Goal: Task Accomplishment & Management: Use online tool/utility

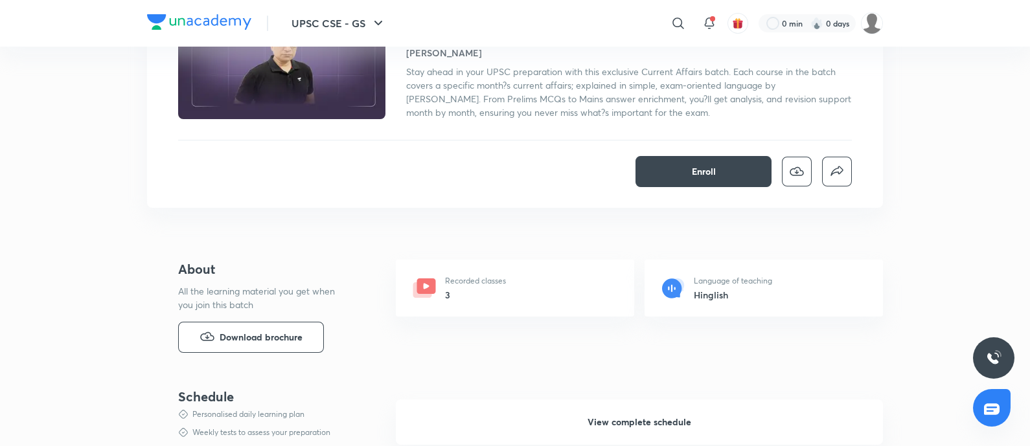
scroll to position [243, 0]
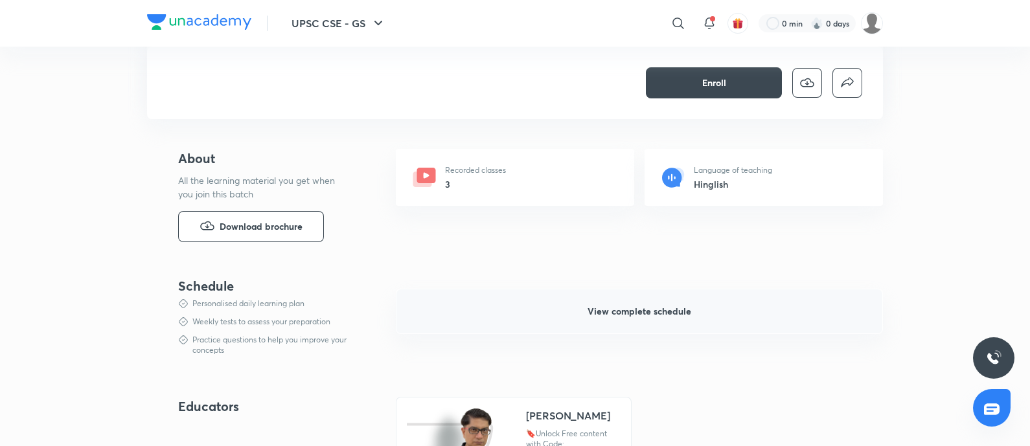
drag, startPoint x: 630, startPoint y: 312, endPoint x: 738, endPoint y: 312, distance: 107.6
click at [630, 312] on span "View complete schedule" at bounding box center [640, 311] width 104 height 13
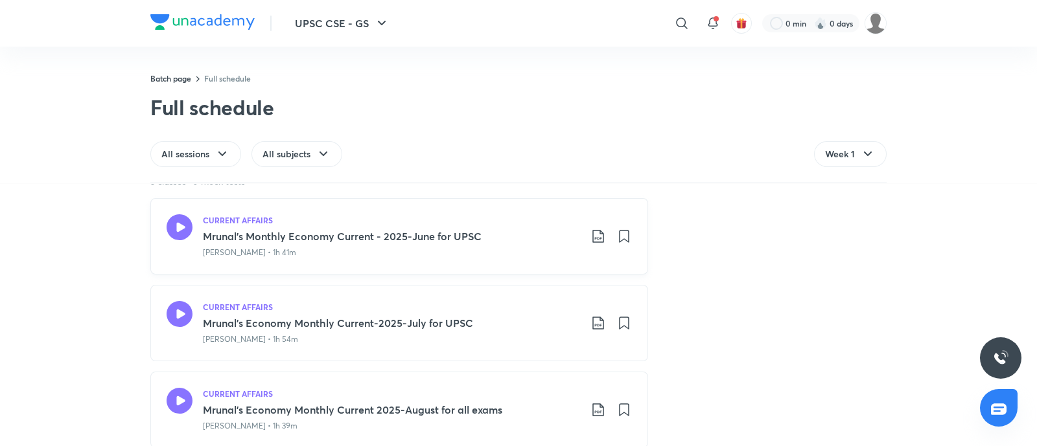
scroll to position [71, 0]
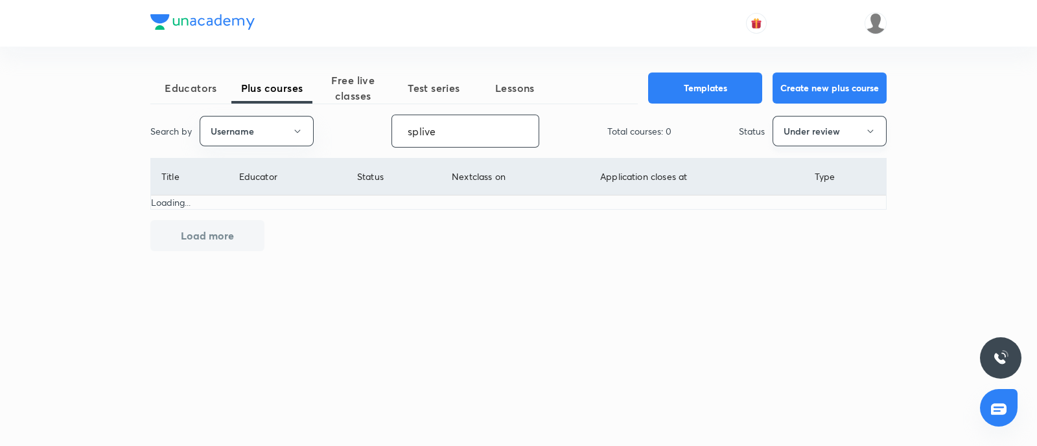
type input "splive"
click at [838, 122] on button "Under review" at bounding box center [829, 131] width 114 height 30
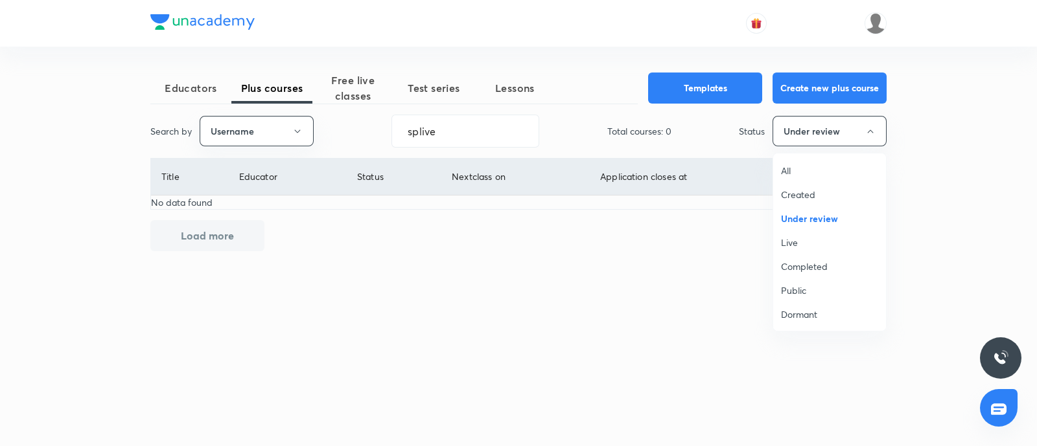
click at [803, 236] on span "Live" at bounding box center [829, 243] width 97 height 14
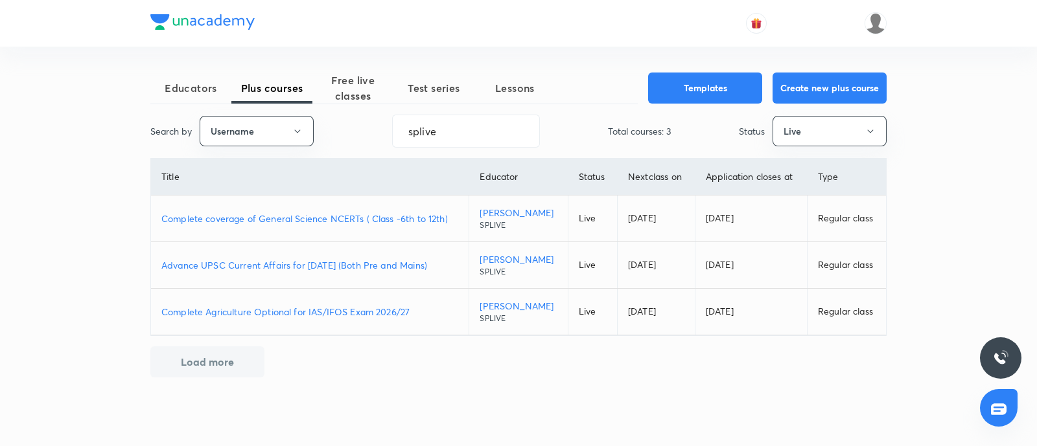
drag, startPoint x: 257, startPoint y: 215, endPoint x: 259, endPoint y: 222, distance: 6.8
click at [257, 215] on p "Complete coverage of General Science NCERTs ( Class -6th to 12th)" at bounding box center [309, 219] width 297 height 14
click at [332, 315] on p "Complete Agriculture Optional for IAS/IFOS Exam 2026/27" at bounding box center [309, 312] width 297 height 14
click at [331, 263] on p "Advance UPSC Current Affairs for September 2025 (Both Pre and Mains)" at bounding box center [309, 266] width 297 height 14
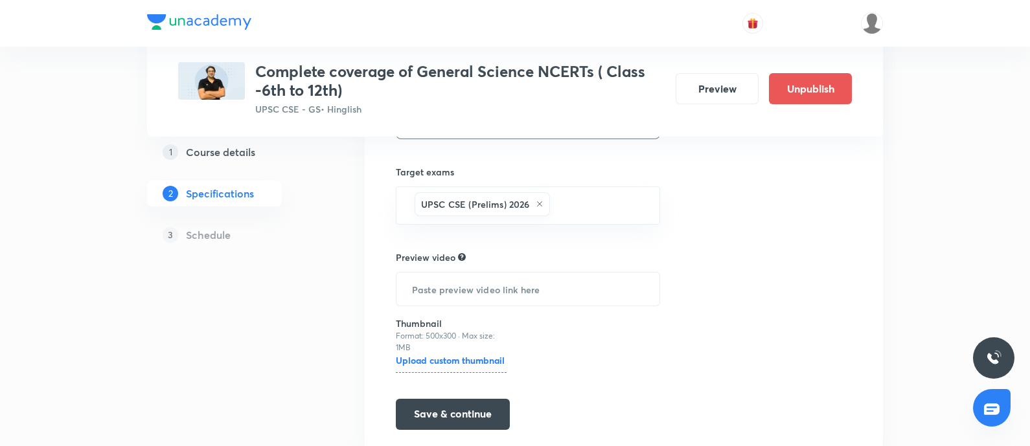
scroll to position [316, 0]
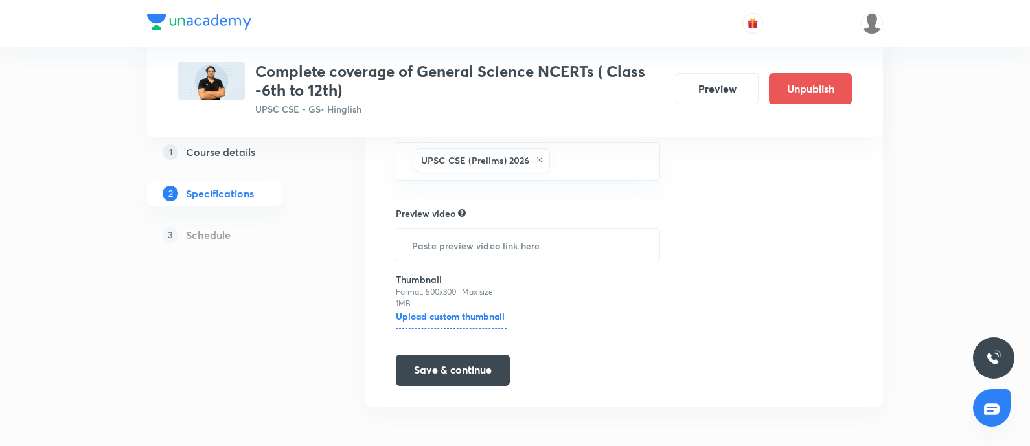
click at [233, 150] on h5 "Course details" at bounding box center [220, 152] width 69 height 16
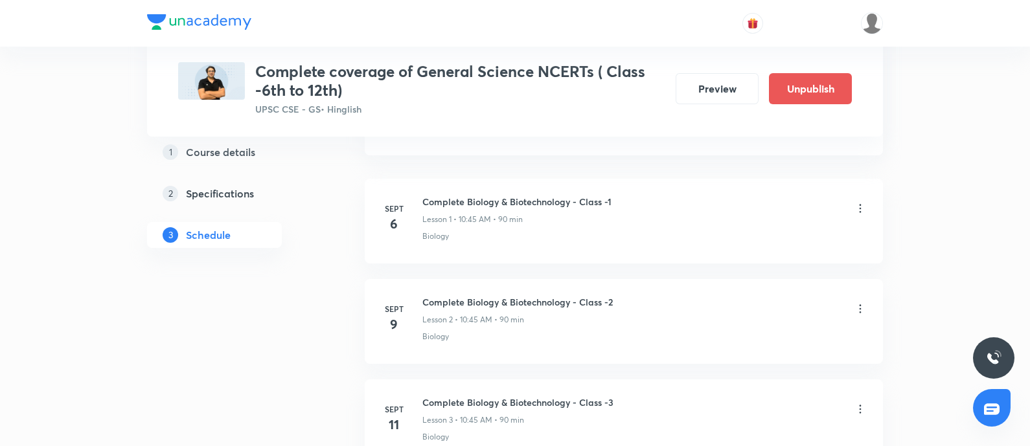
scroll to position [729, 0]
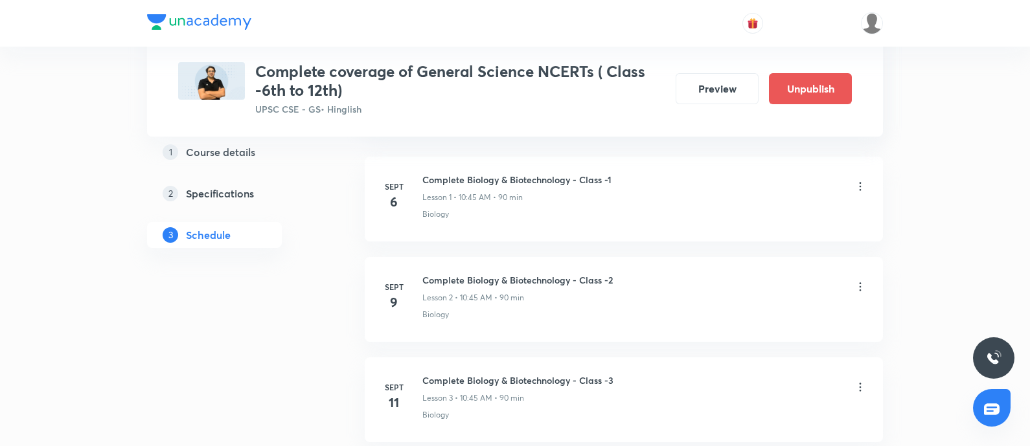
click at [863, 290] on icon at bounding box center [860, 287] width 13 height 13
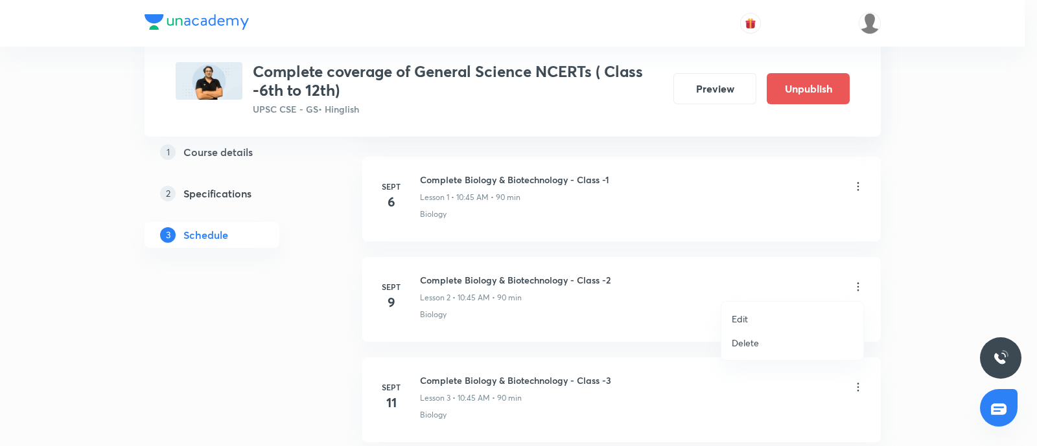
click at [750, 317] on li "Edit" at bounding box center [792, 319] width 142 height 24
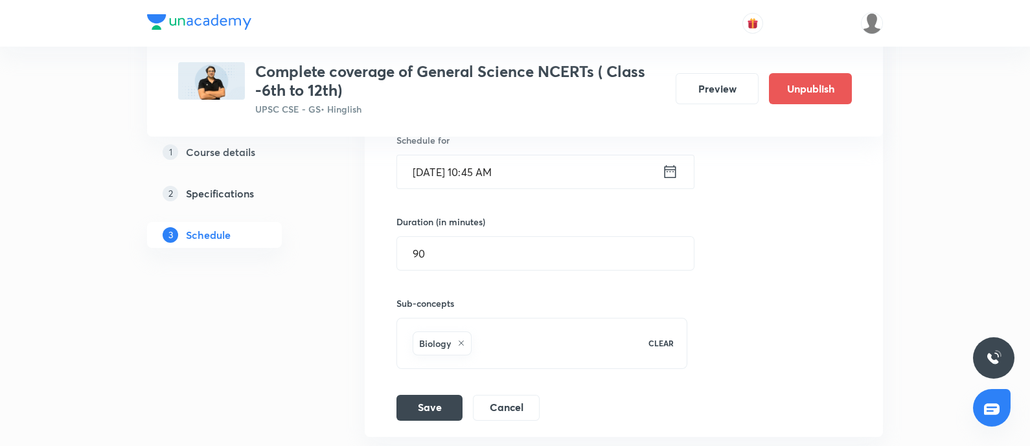
scroll to position [486, 0]
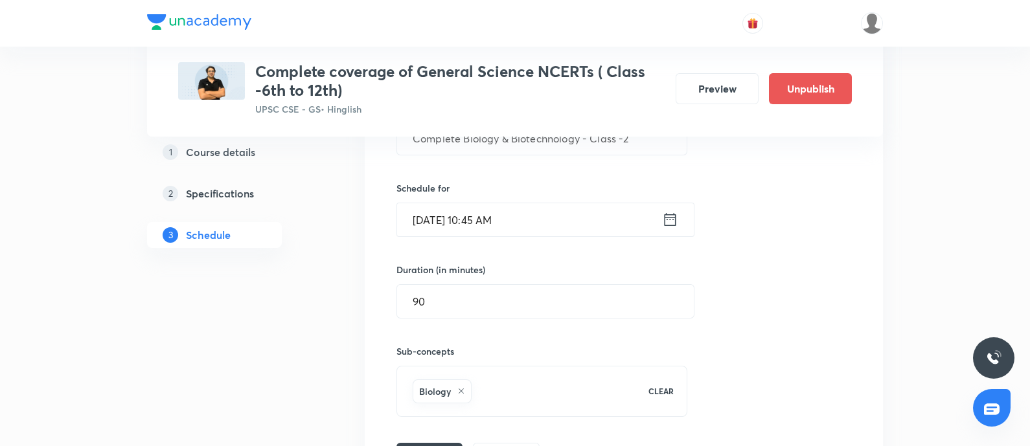
click at [671, 218] on icon at bounding box center [671, 219] width 12 height 13
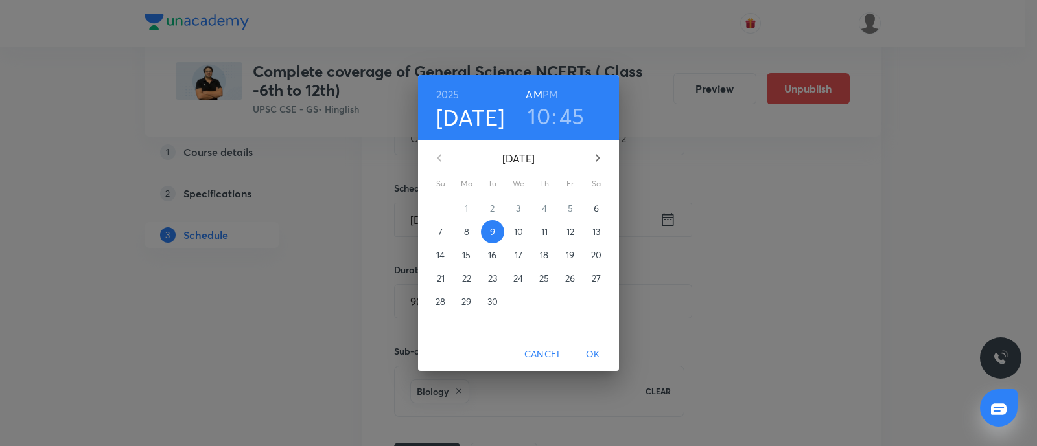
drag, startPoint x: 531, startPoint y: 116, endPoint x: 527, endPoint y: 134, distance: 18.4
click at [531, 116] on h3 "10" at bounding box center [538, 115] width 23 height 27
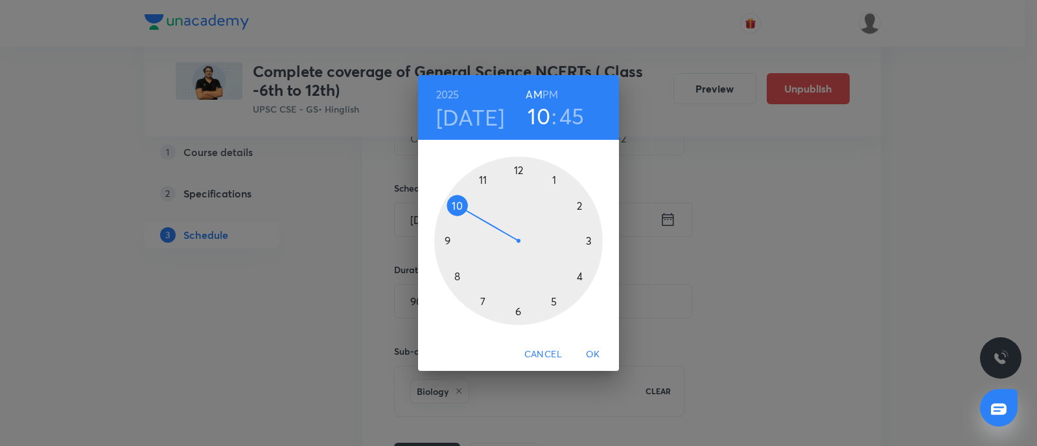
click at [581, 275] on div at bounding box center [518, 241] width 168 height 168
drag, startPoint x: 549, startPoint y: 93, endPoint x: 551, endPoint y: 119, distance: 25.9
click at [549, 93] on h6 "PM" at bounding box center [550, 95] width 16 height 18
click at [519, 316] on div at bounding box center [518, 241] width 168 height 168
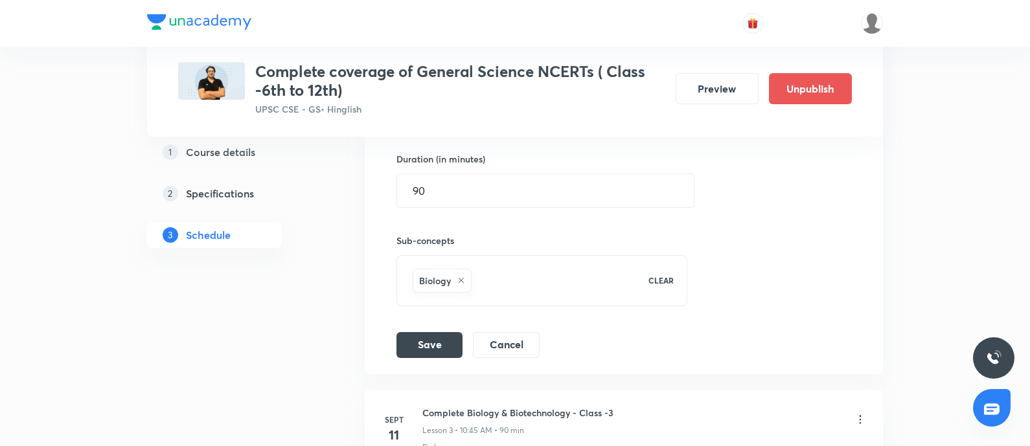
scroll to position [647, 0]
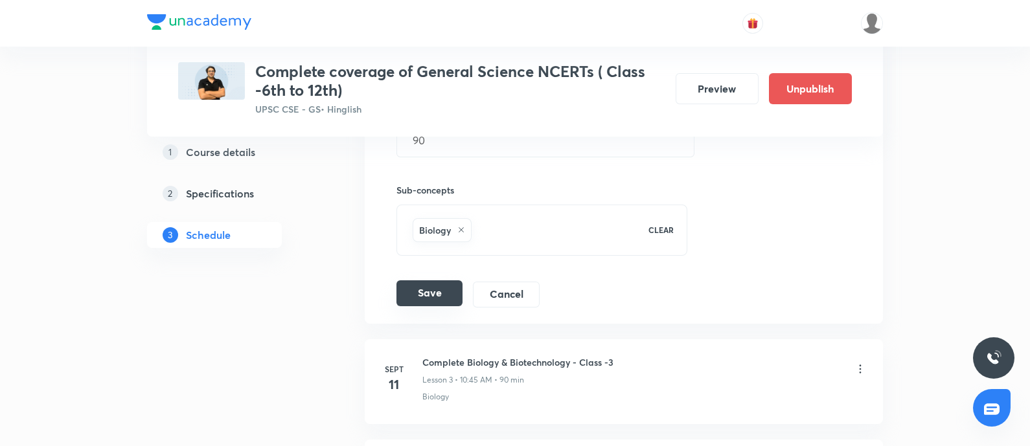
click at [438, 288] on button "Save" at bounding box center [430, 294] width 66 height 26
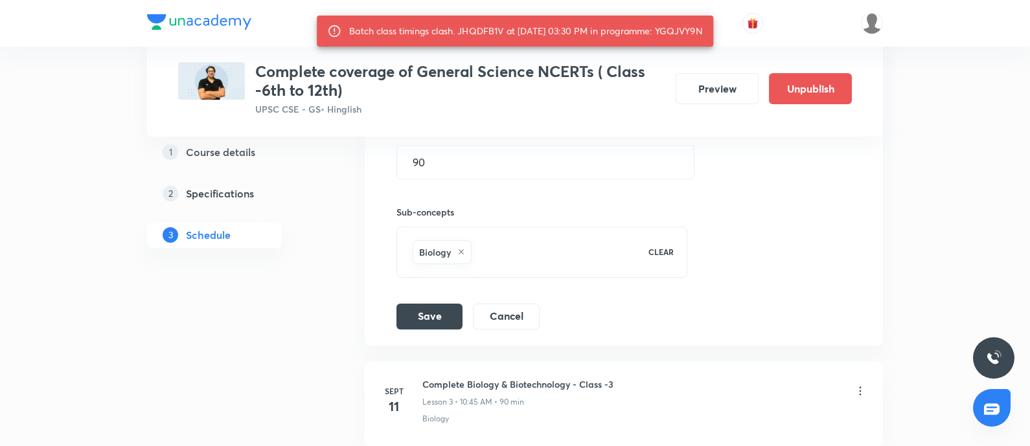
scroll to position [486, 0]
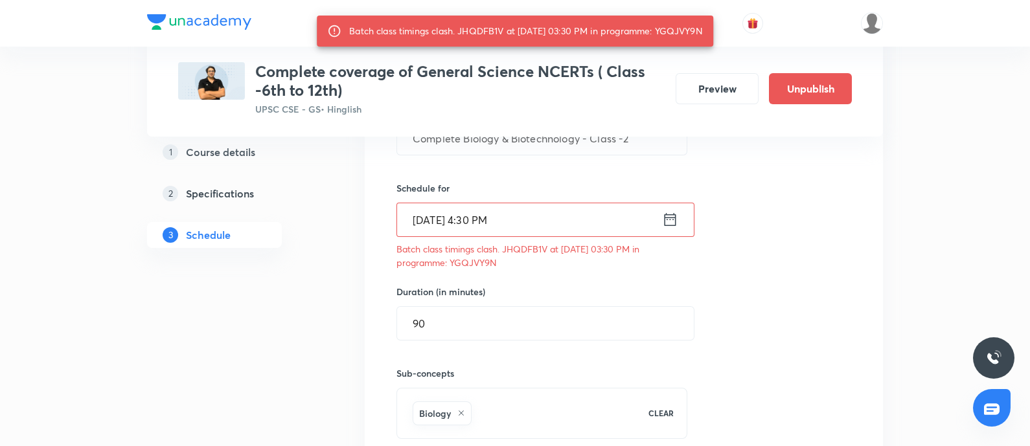
drag, startPoint x: 450, startPoint y: 257, endPoint x: 665, endPoint y: 270, distance: 215.5
click at [665, 270] on div "Session title 43/99 Complete Biology & Biotechnology - Class -2 ​ Schedule for …" at bounding box center [624, 282] width 455 height 417
copy p "YGQJVY9N"
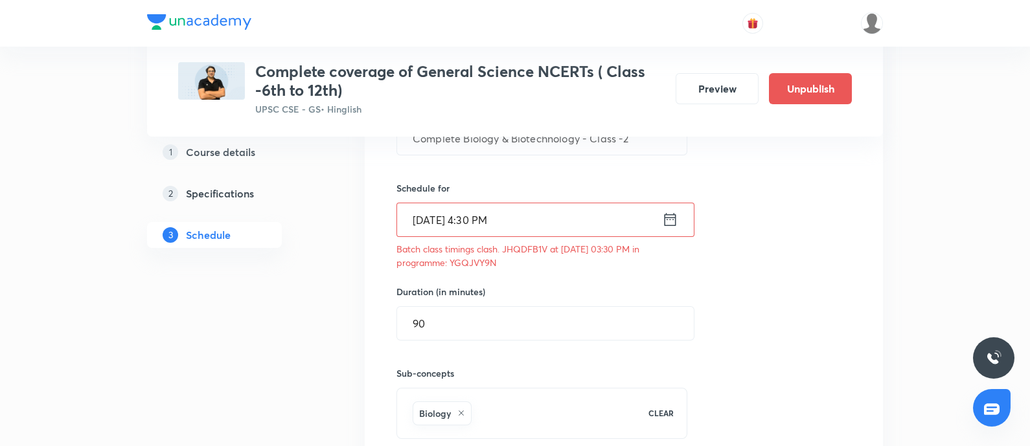
click at [671, 218] on icon at bounding box center [671, 219] width 12 height 13
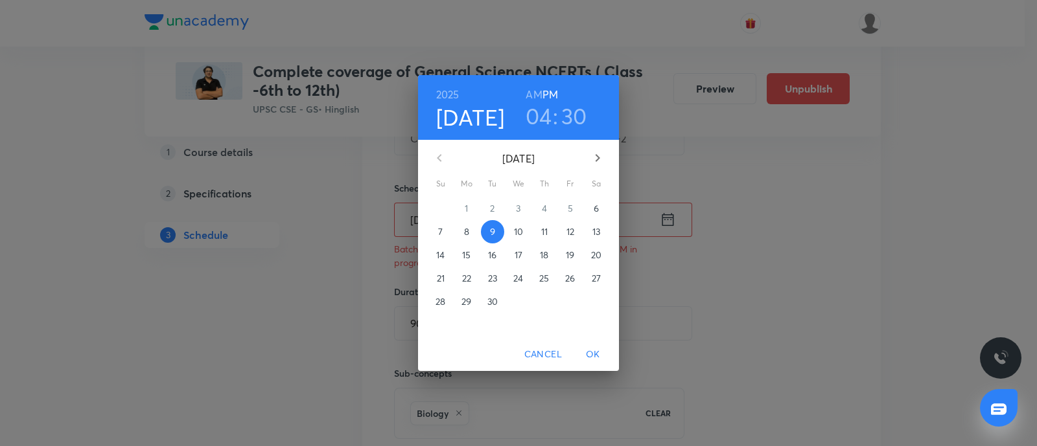
drag, startPoint x: 541, startPoint y: 115, endPoint x: 525, endPoint y: 140, distance: 29.1
click at [541, 115] on h3 "04" at bounding box center [538, 115] width 27 height 27
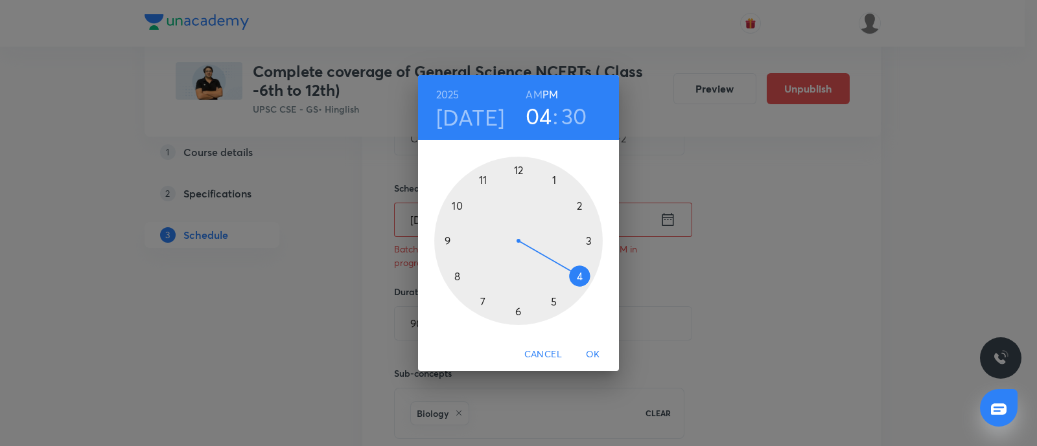
click at [515, 316] on div at bounding box center [518, 241] width 168 height 168
click at [515, 172] on div at bounding box center [518, 241] width 168 height 168
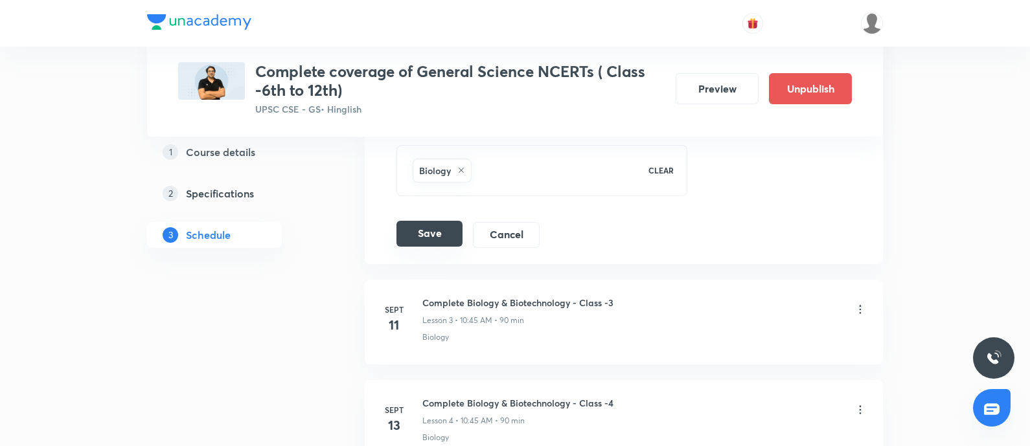
click at [443, 237] on button "Save" at bounding box center [430, 234] width 66 height 26
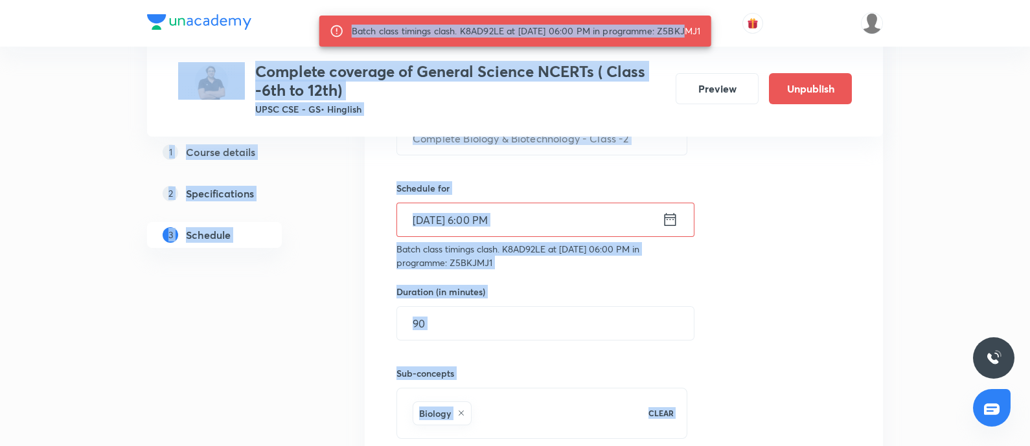
drag, startPoint x: 674, startPoint y: 31, endPoint x: 766, endPoint y: 30, distance: 92.0
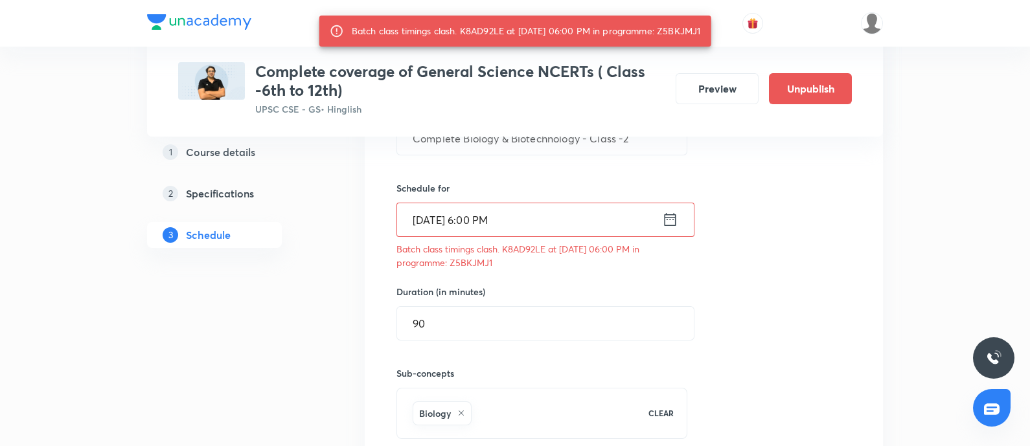
drag, startPoint x: 709, startPoint y: 29, endPoint x: 676, endPoint y: 26, distance: 32.5
click at [701, 28] on div "Batch class timings clash. K8AD92LE at 09 Sep 2025 06:00 PM in programme: Z5BKJ…" at bounding box center [526, 30] width 349 height 23
drag, startPoint x: 671, startPoint y: 25, endPoint x: 715, endPoint y: 30, distance: 45.1
click at [711, 30] on div "Batch class timings clash. K8AD92LE at 09 Sep 2025 06:00 PM in programme: Z5BKJ…" at bounding box center [515, 31] width 392 height 31
copy div "Z5BKJMJ1"
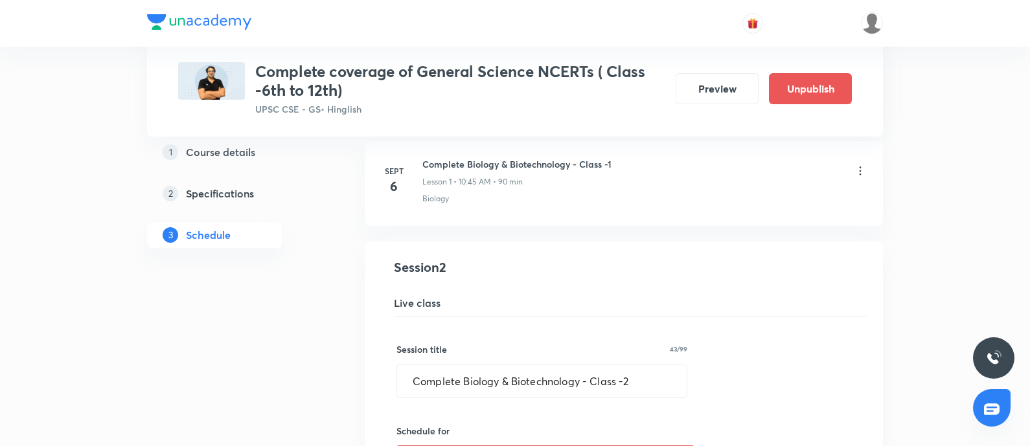
scroll to position [405, 0]
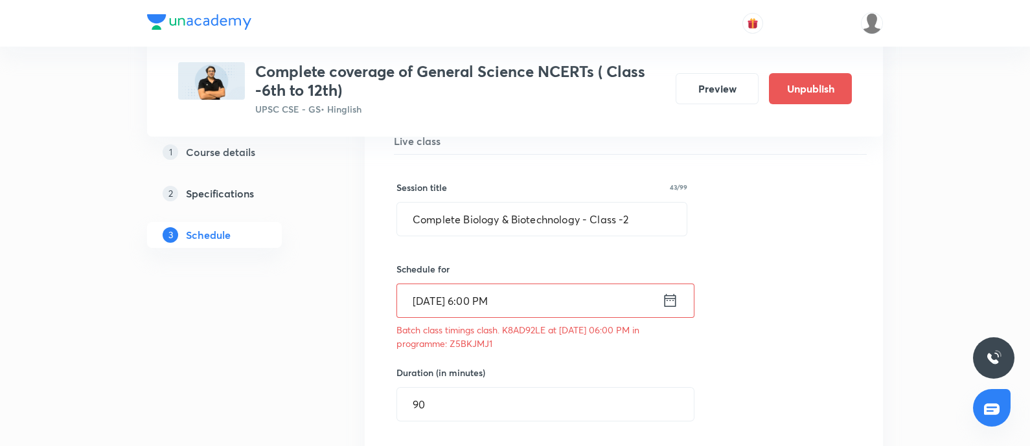
click at [670, 303] on icon at bounding box center [670, 301] width 16 height 18
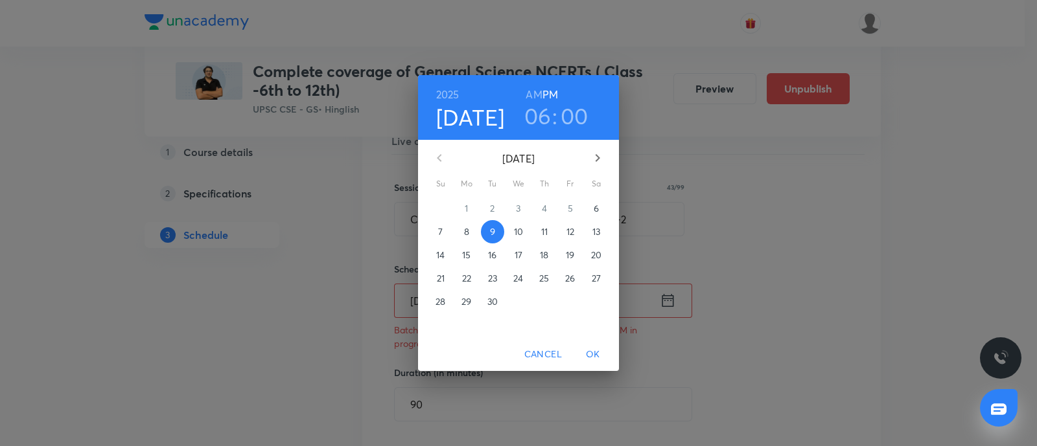
drag, startPoint x: 537, startPoint y: 119, endPoint x: 532, endPoint y: 154, distance: 35.4
click at [537, 118] on h3 "06" at bounding box center [537, 115] width 27 height 27
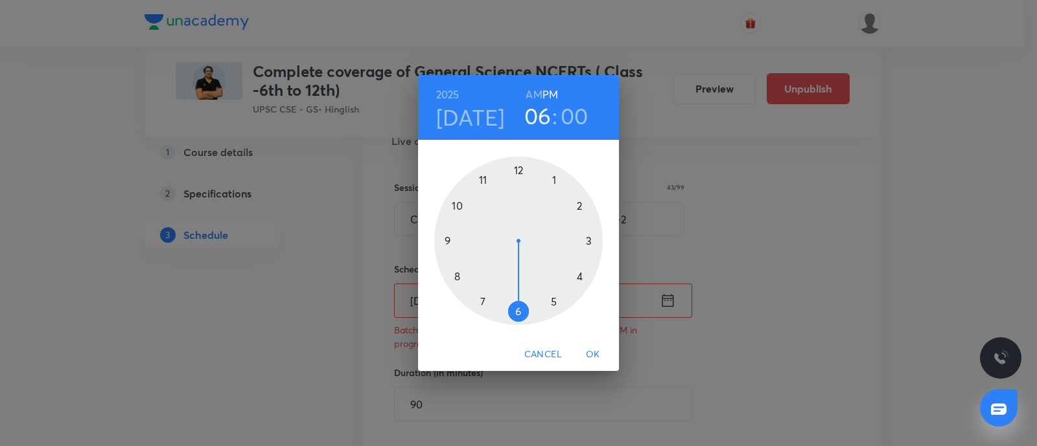
click at [581, 274] on div at bounding box center [518, 241] width 168 height 168
drag, startPoint x: 481, startPoint y: 301, endPoint x: 380, endPoint y: 335, distance: 106.7
click at [481, 300] on div at bounding box center [518, 241] width 168 height 168
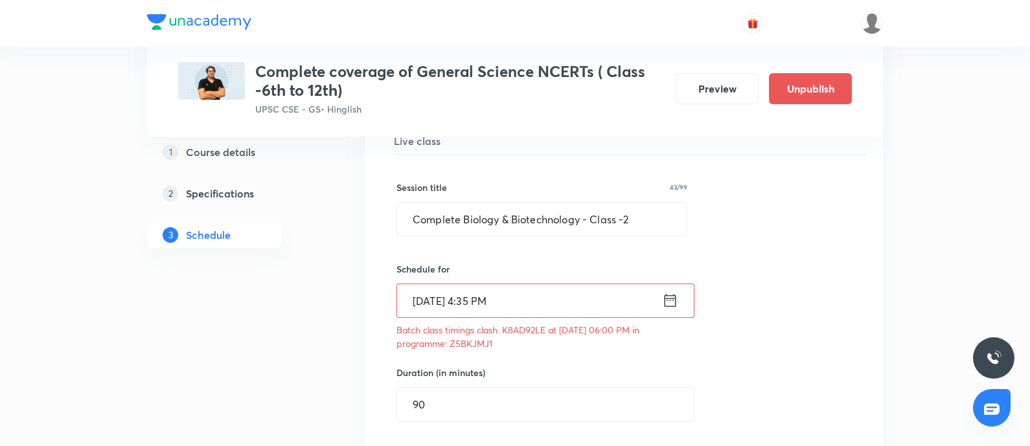
click at [666, 303] on icon at bounding box center [670, 301] width 16 height 18
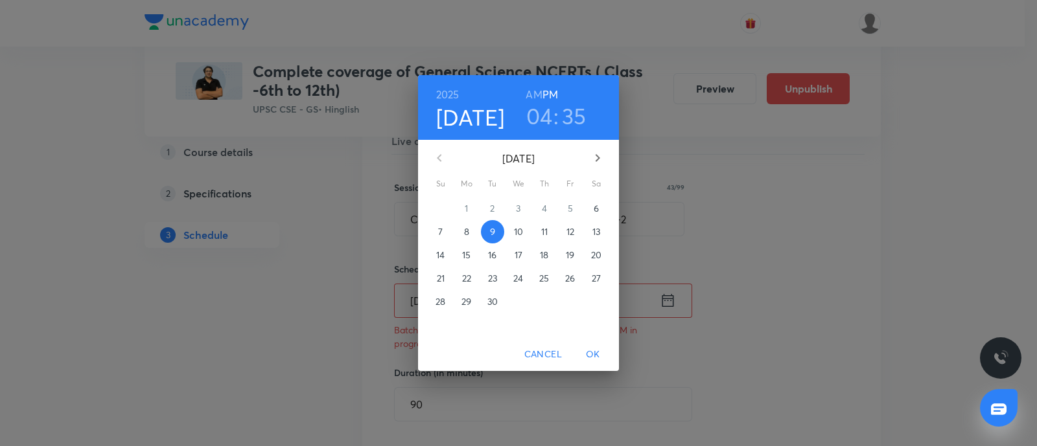
drag, startPoint x: 537, startPoint y: 119, endPoint x: 518, endPoint y: 134, distance: 24.0
click at [536, 121] on h3 "04" at bounding box center [539, 115] width 27 height 27
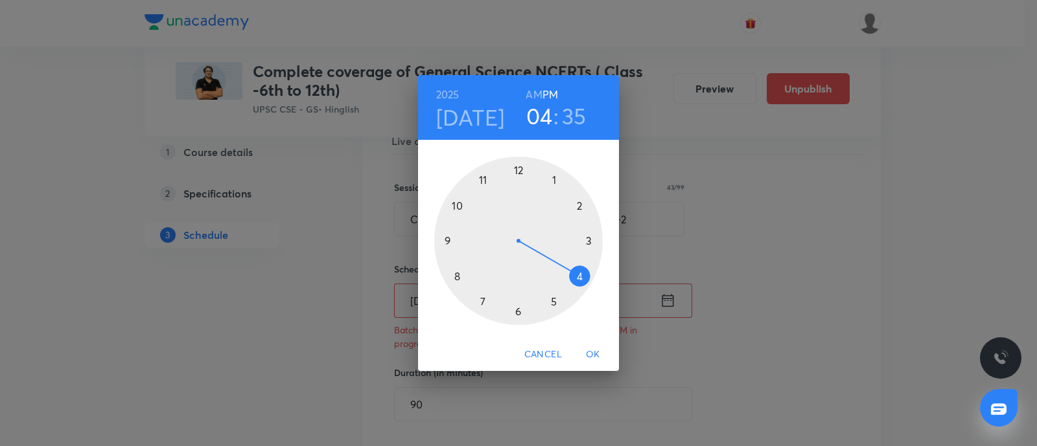
click at [577, 209] on div at bounding box center [518, 241] width 168 height 168
click at [533, 118] on h3 "02" at bounding box center [539, 115] width 26 height 27
drag, startPoint x: 540, startPoint y: 348, endPoint x: 723, endPoint y: 319, distance: 185.0
click at [540, 348] on span "Cancel" at bounding box center [543, 355] width 38 height 16
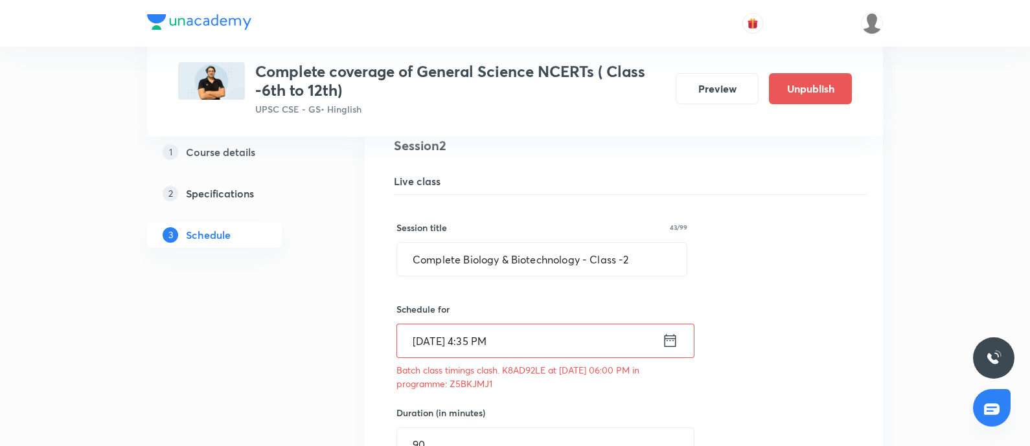
scroll to position [323, 0]
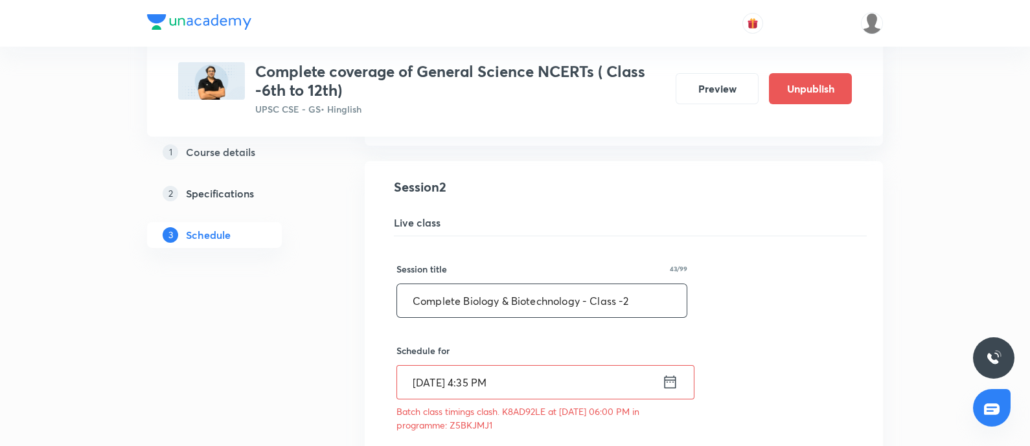
click at [419, 297] on input "Complete Biology & Biotechnology - Class -2" at bounding box center [542, 300] width 290 height 33
click at [411, 304] on input "Complete Biology & Biotechnology - Class -2" at bounding box center [542, 300] width 290 height 33
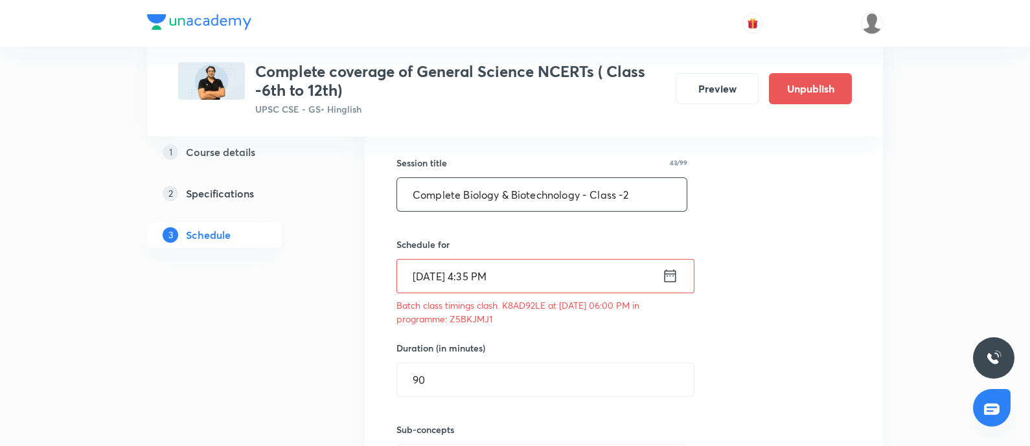
scroll to position [405, 0]
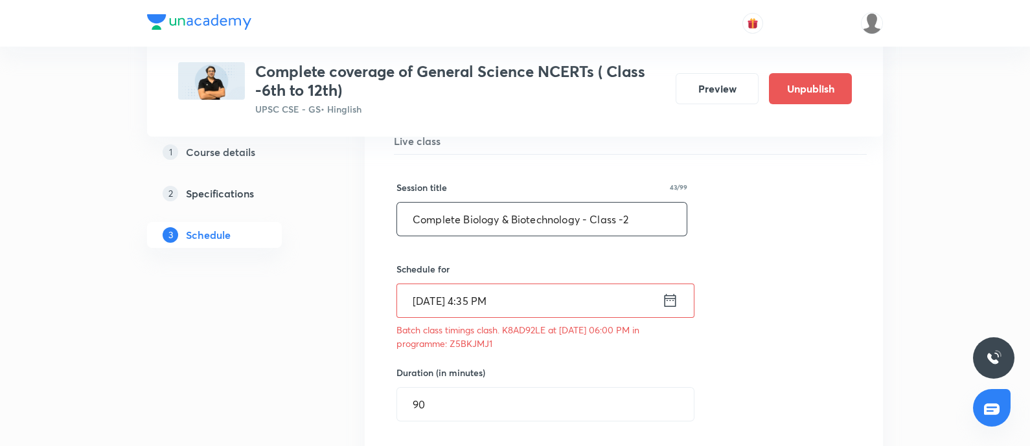
click at [676, 303] on icon at bounding box center [670, 301] width 16 height 18
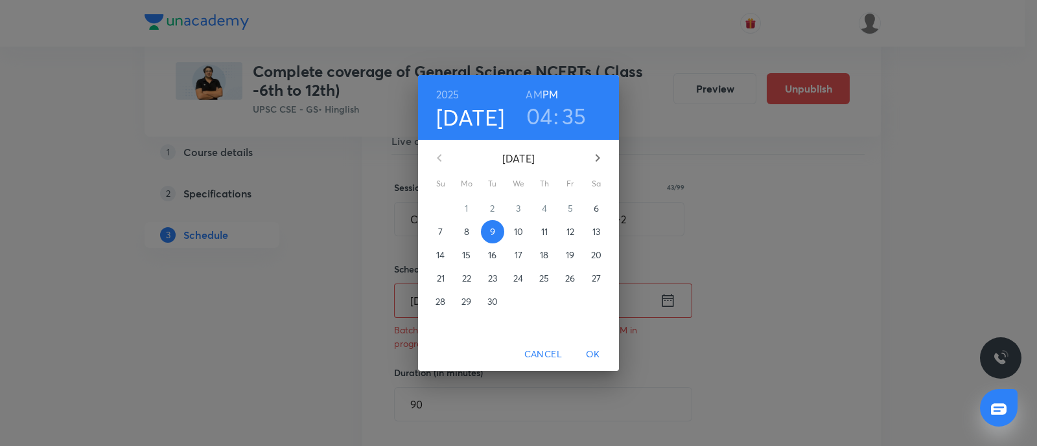
click at [529, 122] on h3 "04" at bounding box center [539, 115] width 27 height 27
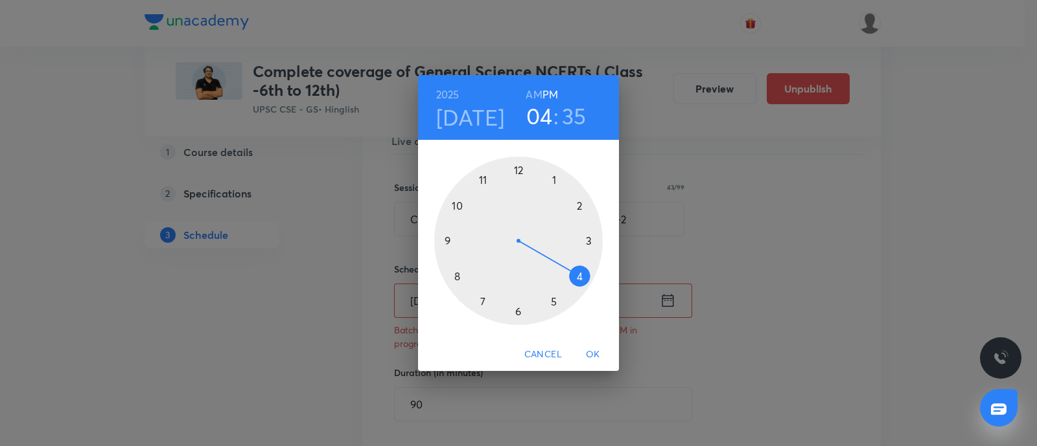
click at [442, 237] on div at bounding box center [518, 241] width 168 height 168
click at [520, 168] on div at bounding box center [518, 241] width 168 height 168
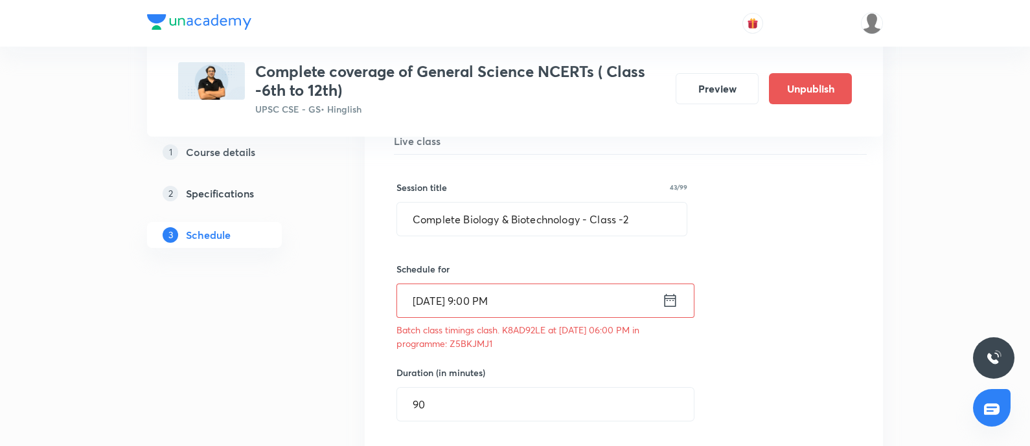
click at [678, 305] on div "Sept 9, 2025, 9:00 PM ​" at bounding box center [546, 301] width 298 height 34
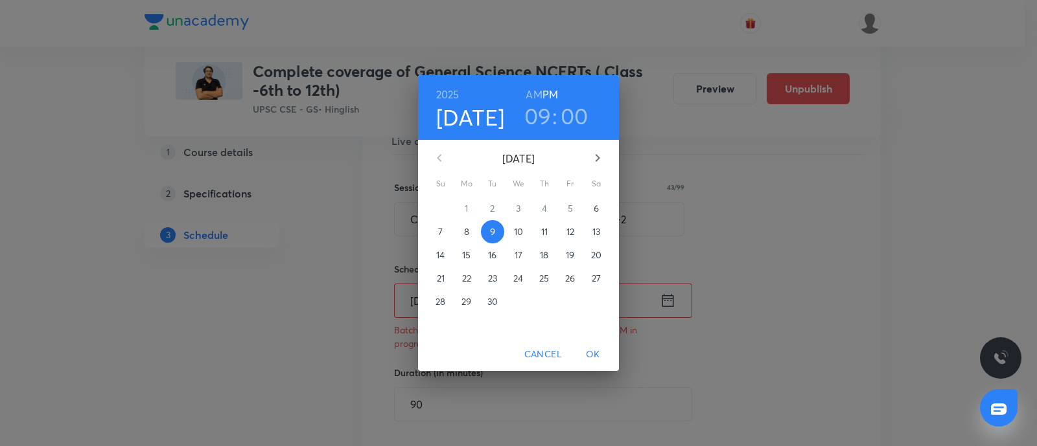
drag, startPoint x: 535, startPoint y: 108, endPoint x: 529, endPoint y: 112, distance: 7.0
click at [531, 108] on h3 "09" at bounding box center [537, 115] width 27 height 27
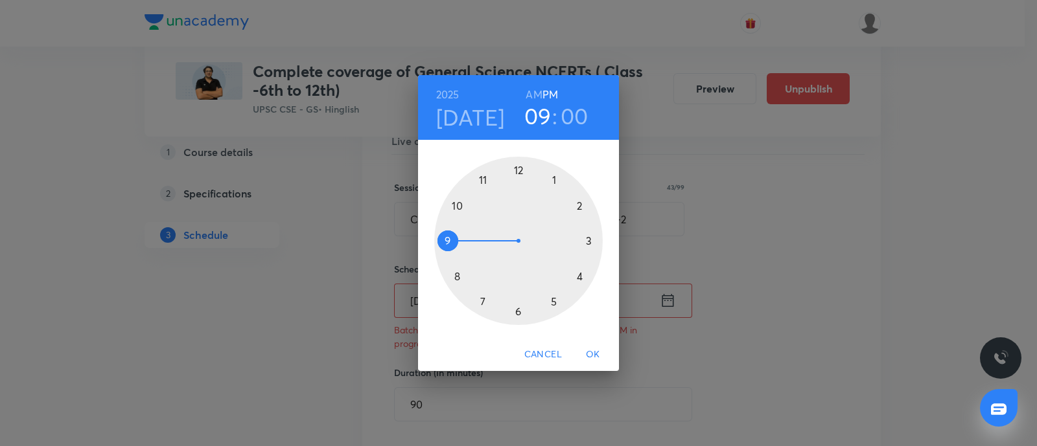
click at [456, 273] on div at bounding box center [518, 241] width 168 height 168
drag, startPoint x: 518, startPoint y: 310, endPoint x: 493, endPoint y: 324, distance: 29.0
click at [516, 310] on div at bounding box center [518, 241] width 168 height 168
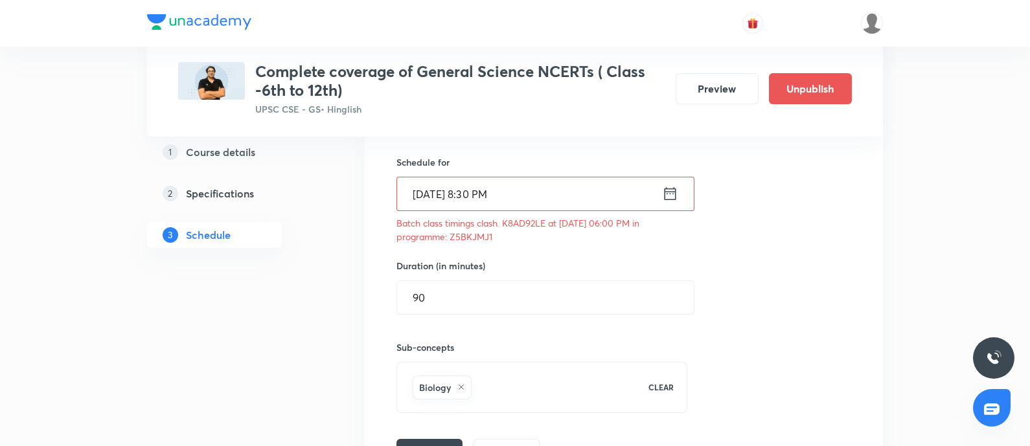
scroll to position [566, 0]
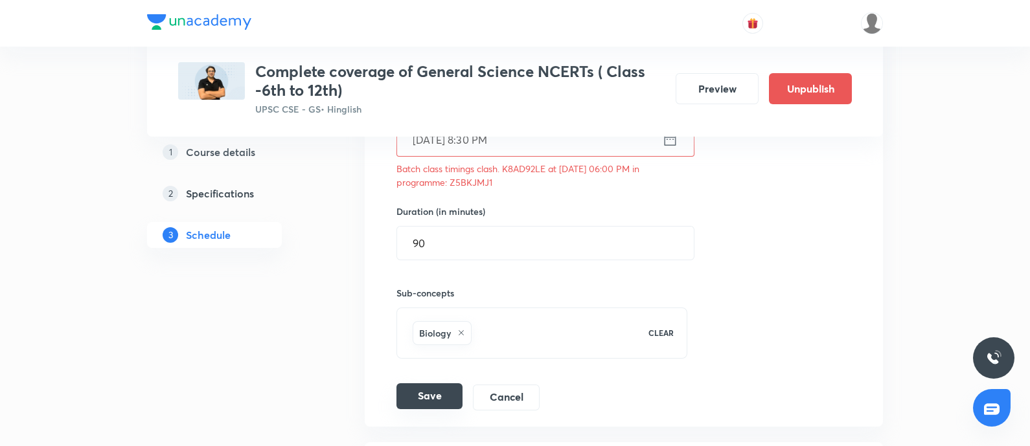
click at [444, 393] on button "Save" at bounding box center [430, 397] width 66 height 26
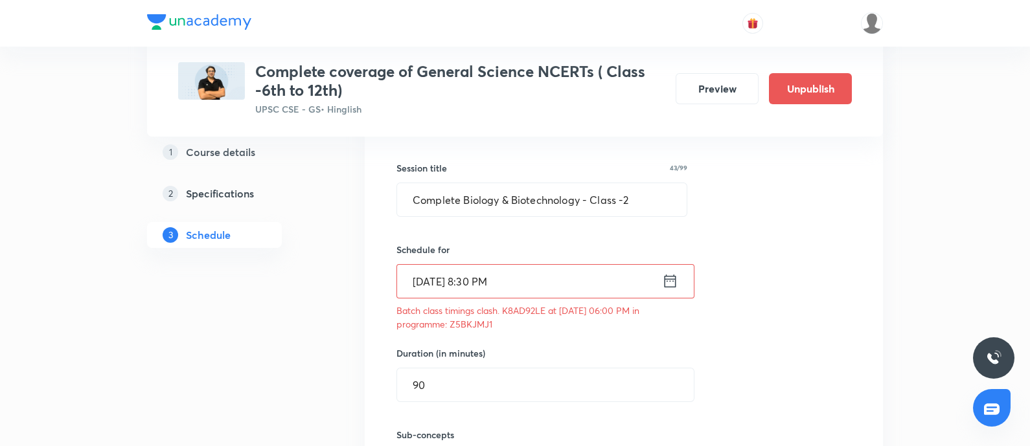
scroll to position [323, 0]
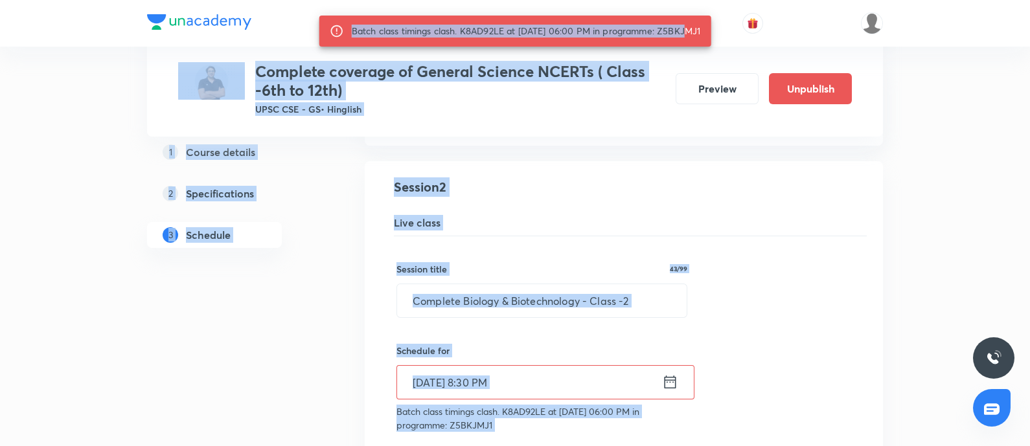
drag, startPoint x: 672, startPoint y: 30, endPoint x: 741, endPoint y: 37, distance: 69.0
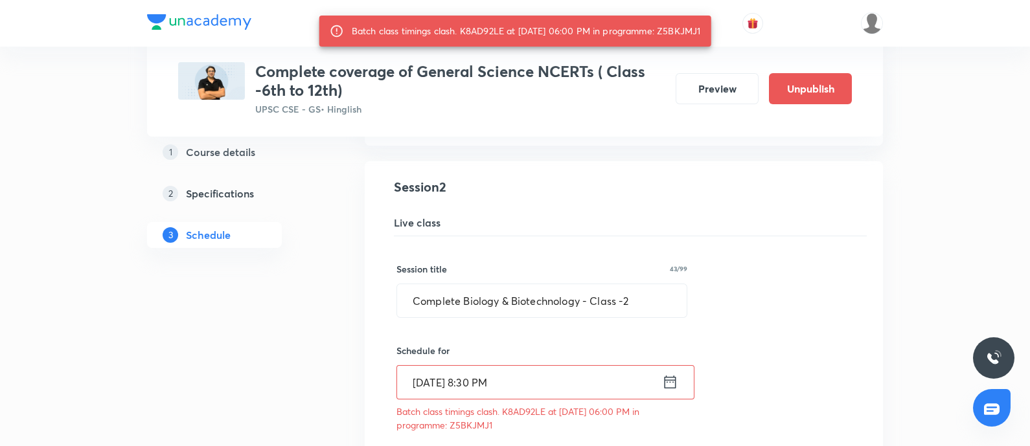
click at [697, 35] on div "Batch class timings clash. K8AD92LE at 09 Sep 2025 06:00 PM in programme: Z5BKJ…" at bounding box center [526, 30] width 349 height 23
drag, startPoint x: 673, startPoint y: 30, endPoint x: 717, endPoint y: 31, distance: 44.1
click at [711, 31] on div "Batch class timings clash. K8AD92LE at 09 Sep 2025 06:00 PM in programme: Z5BKJ…" at bounding box center [515, 31] width 392 height 31
copy div "Z5BKJMJ1"
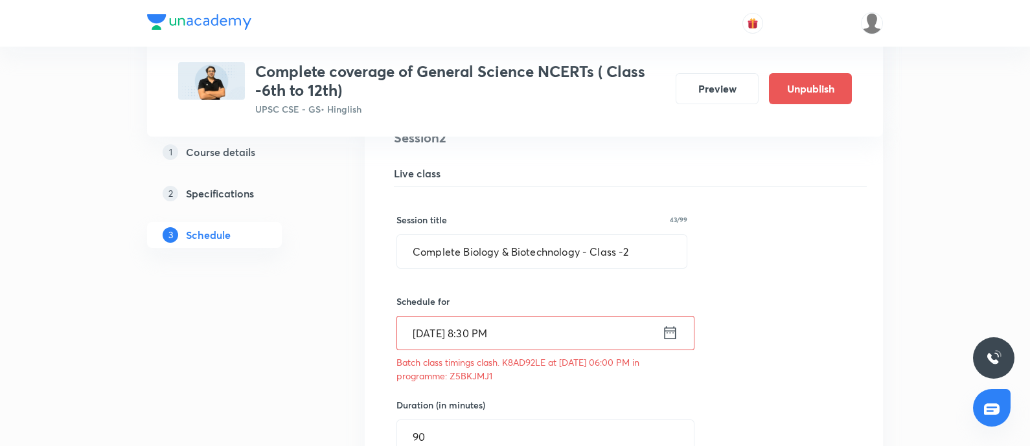
scroll to position [405, 0]
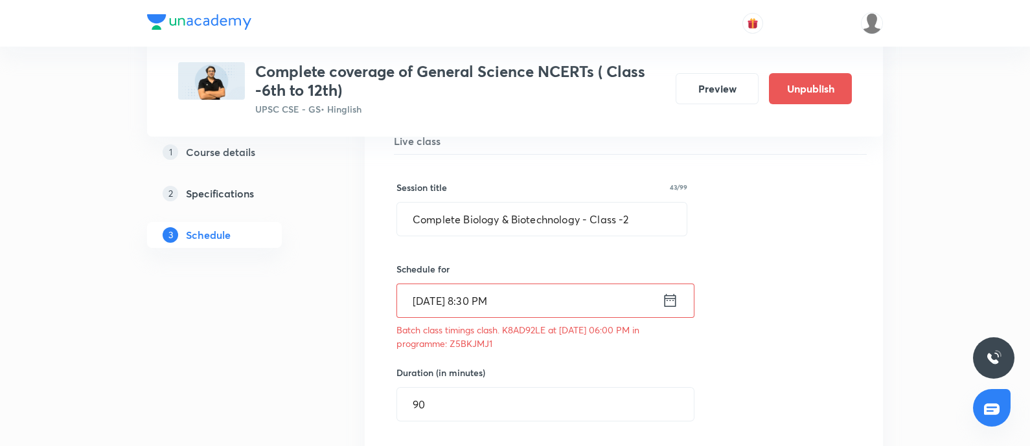
click at [665, 305] on icon at bounding box center [670, 301] width 16 height 18
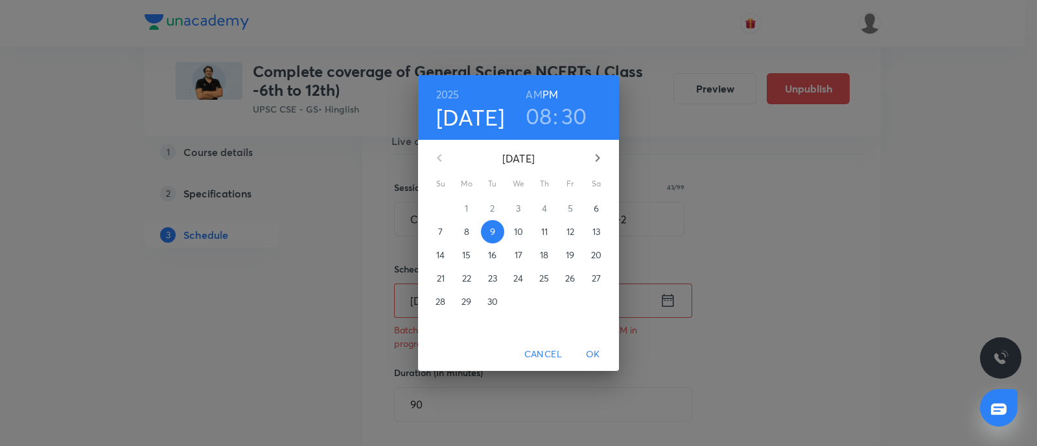
drag, startPoint x: 530, startPoint y: 112, endPoint x: 531, endPoint y: 155, distance: 42.8
click at [531, 112] on h3 "08" at bounding box center [538, 115] width 27 height 27
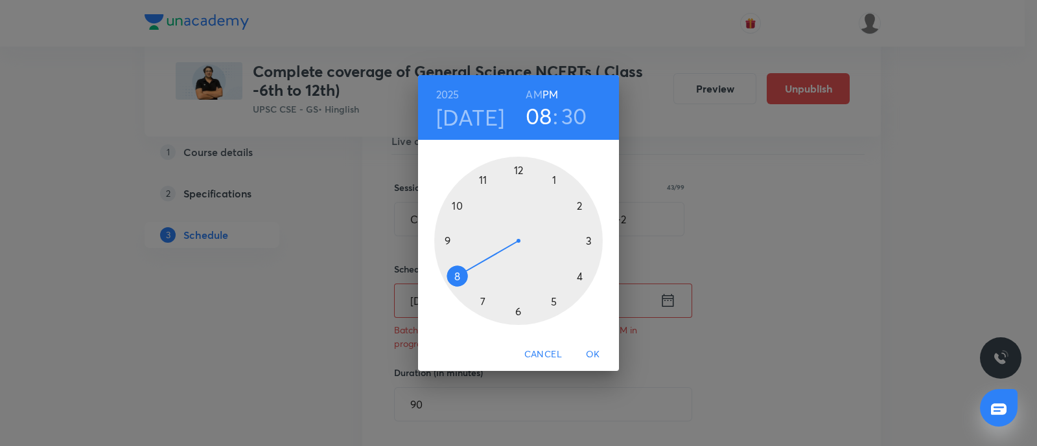
click at [579, 279] on div at bounding box center [518, 241] width 168 height 168
click at [603, 351] on span "OK" at bounding box center [592, 355] width 31 height 16
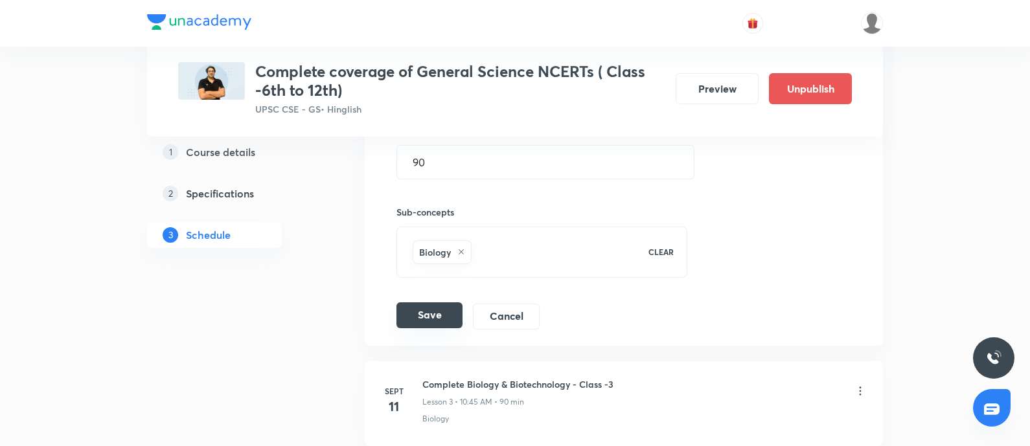
click at [450, 312] on button "Save" at bounding box center [430, 316] width 66 height 26
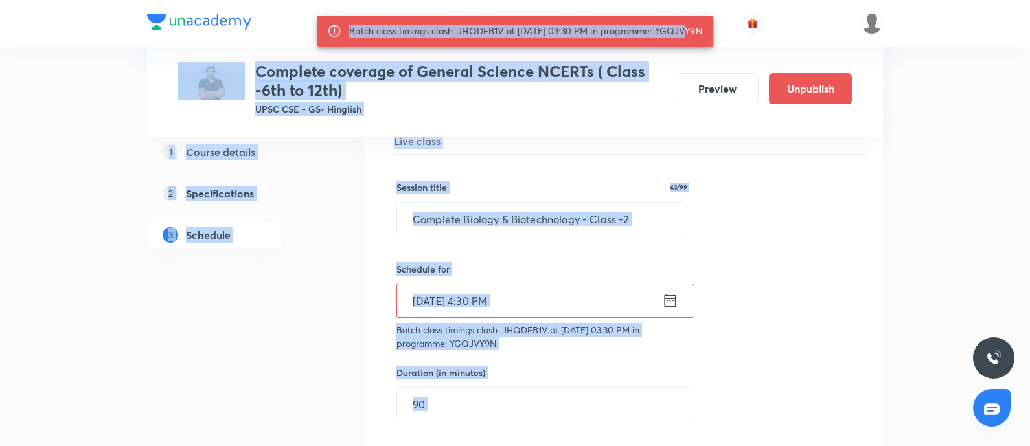
drag, startPoint x: 671, startPoint y: 27, endPoint x: 775, endPoint y: 34, distance: 103.9
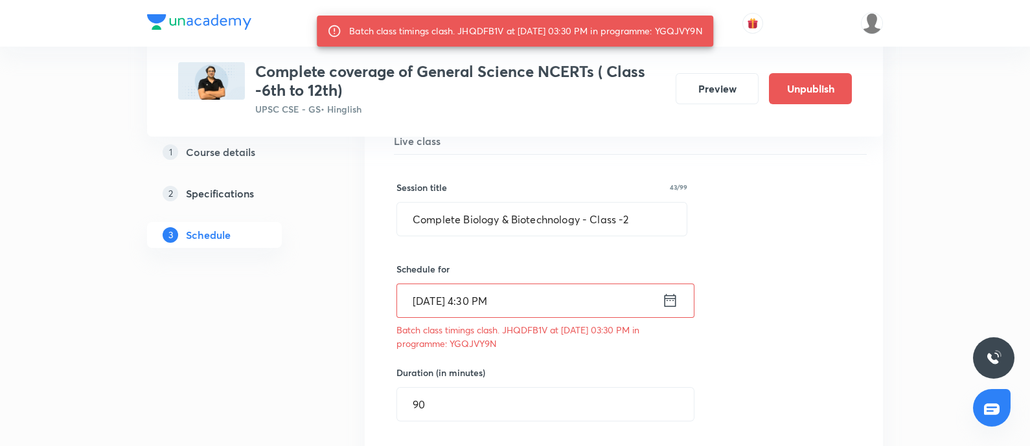
click at [691, 36] on div "Batch class timings clash. JHQDFB1V at 09 Sep 2025 03:30 PM in programme: YGQJV…" at bounding box center [526, 30] width 354 height 23
drag, startPoint x: 669, startPoint y: 28, endPoint x: 716, endPoint y: 31, distance: 46.8
click at [703, 31] on div "Batch class timings clash. JHQDFB1V at 09 Sep 2025 03:30 PM in programme: YGQJV…" at bounding box center [526, 30] width 354 height 23
copy div "YGQJVY9N"
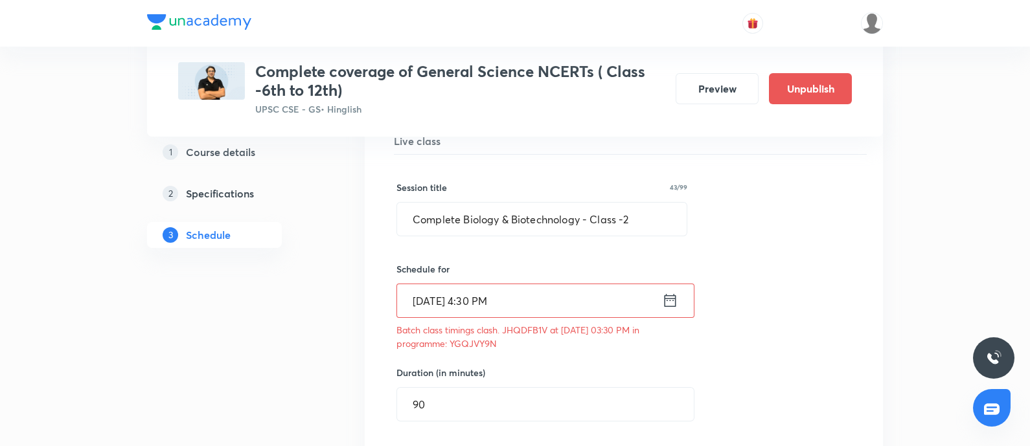
click at [664, 293] on icon at bounding box center [670, 301] width 16 height 18
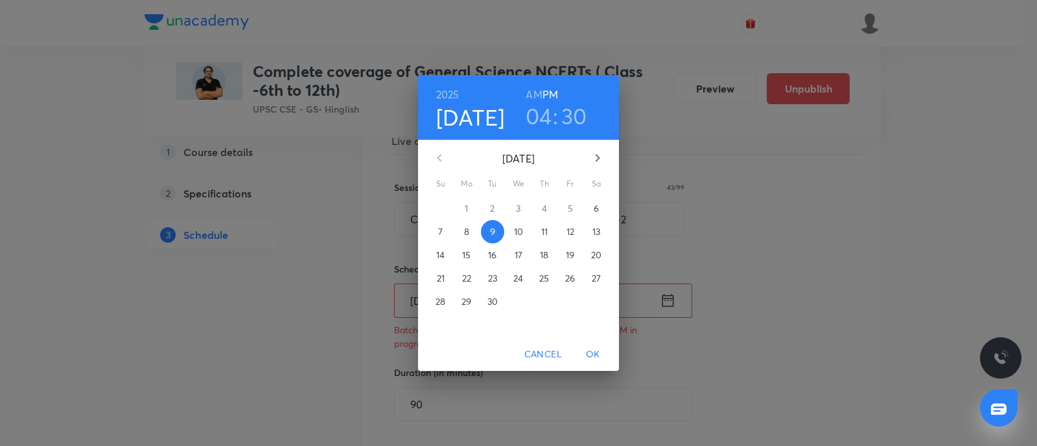
click at [538, 125] on h3 "04" at bounding box center [538, 115] width 27 height 27
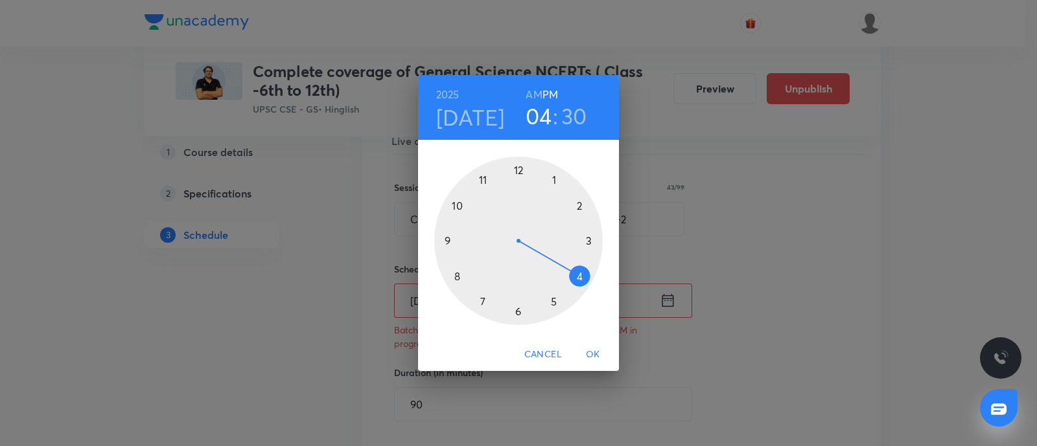
click at [735, 229] on div "2025 Sep 9 04 : 30 AM PM 1 2 3 4 5 6 7 8 9 10 11 12 Cancel OK" at bounding box center [518, 223] width 1037 height 446
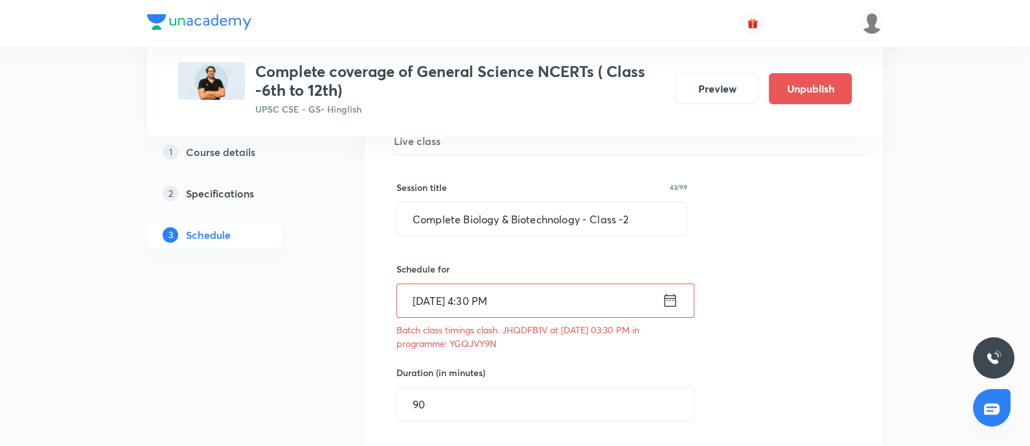
click at [669, 299] on icon at bounding box center [670, 301] width 16 height 18
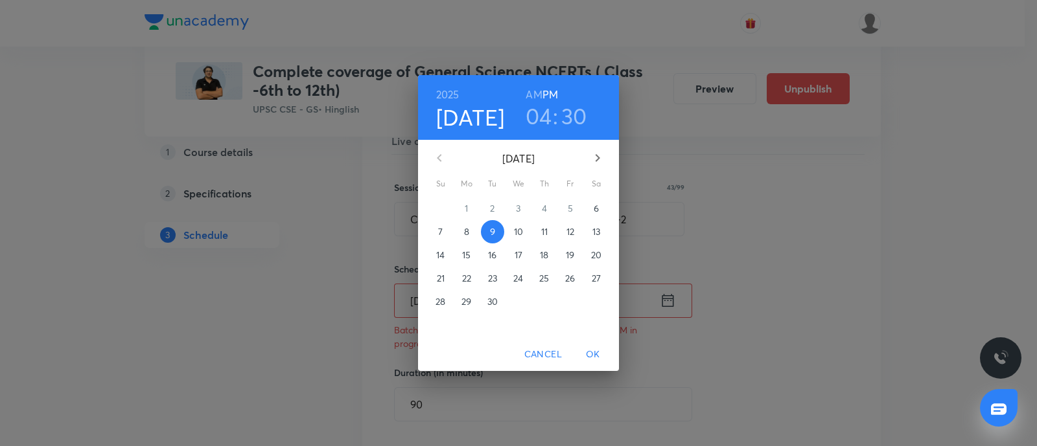
click at [538, 111] on h3 "04" at bounding box center [538, 115] width 27 height 27
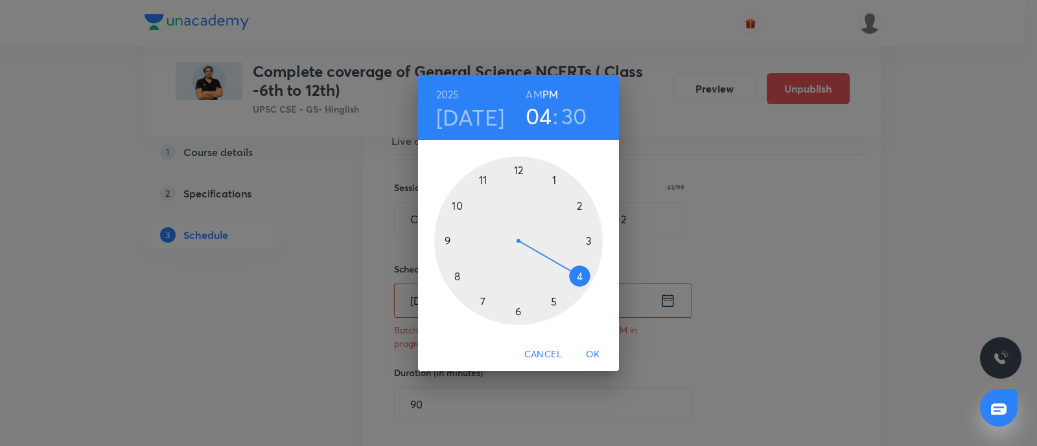
click at [444, 238] on div at bounding box center [518, 241] width 168 height 168
click at [556, 181] on div at bounding box center [518, 241] width 168 height 168
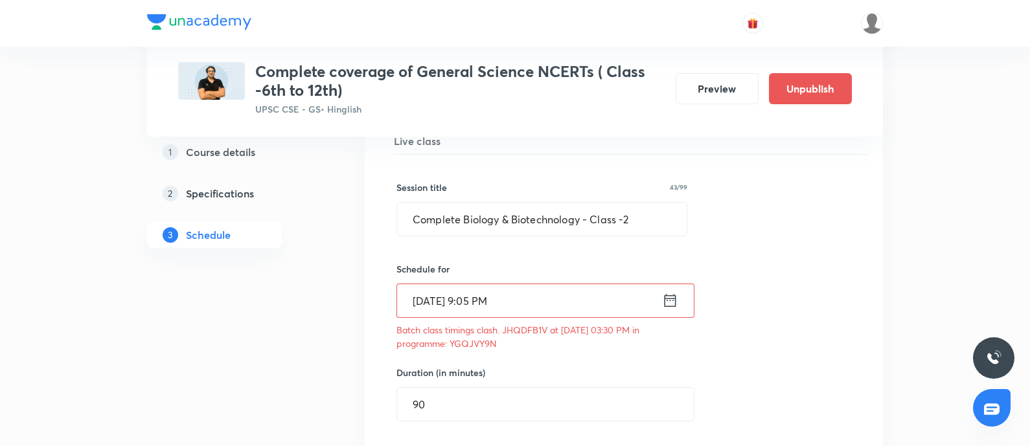
scroll to position [810, 0]
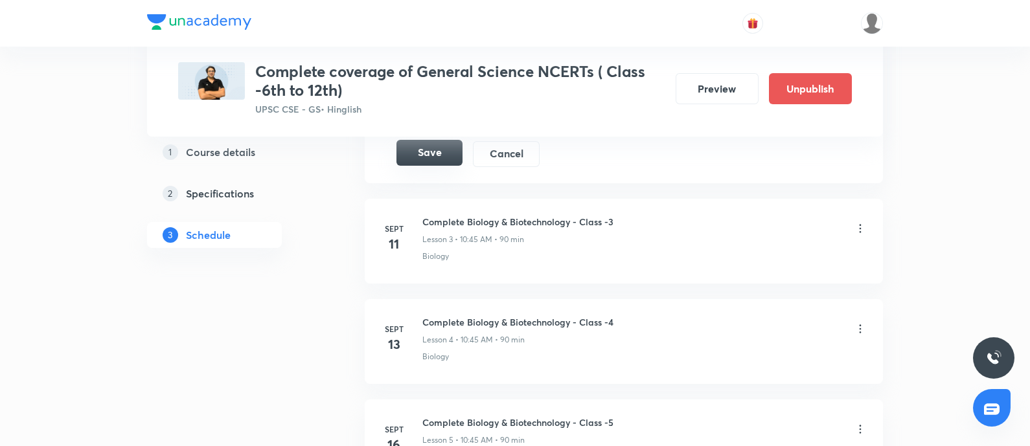
click at [418, 140] on button "Save" at bounding box center [430, 153] width 66 height 26
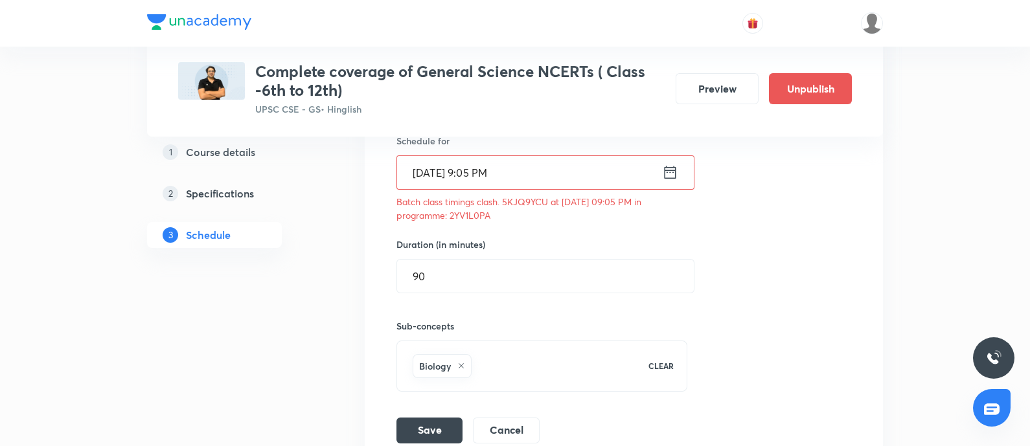
scroll to position [566, 0]
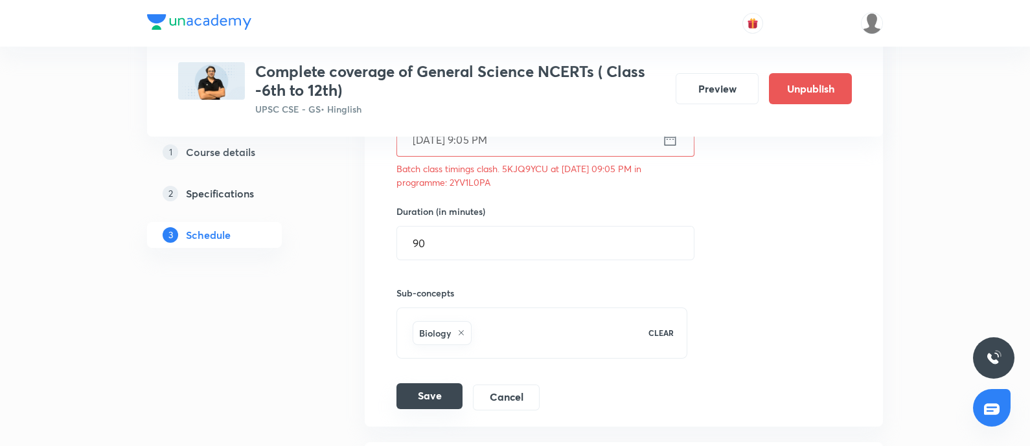
click at [432, 390] on button "Save" at bounding box center [430, 397] width 66 height 26
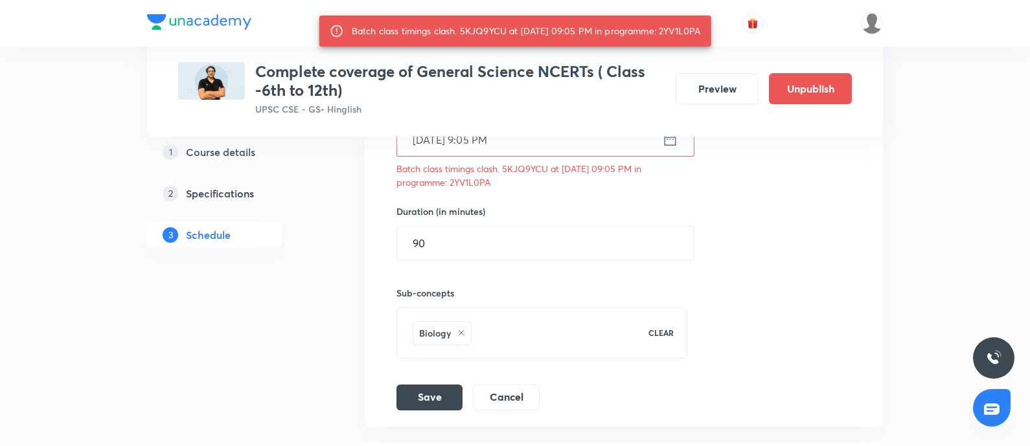
drag, startPoint x: 672, startPoint y: 29, endPoint x: 718, endPoint y: 30, distance: 46.0
click at [711, 30] on div "Batch class timings clash. 5KJQ9YCU at 09 Sep 2025 09:05 PM in programme: 2YV1L…" at bounding box center [515, 31] width 392 height 31
copy div "2YV1L0PA"
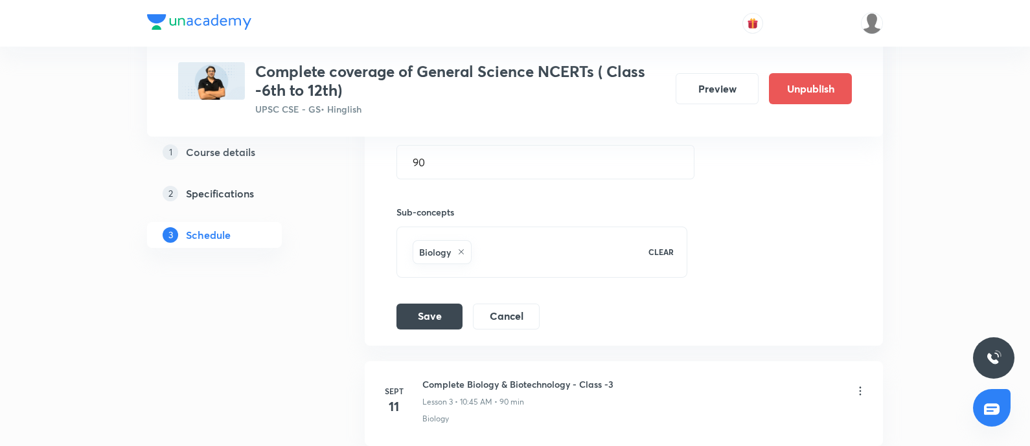
scroll to position [486, 0]
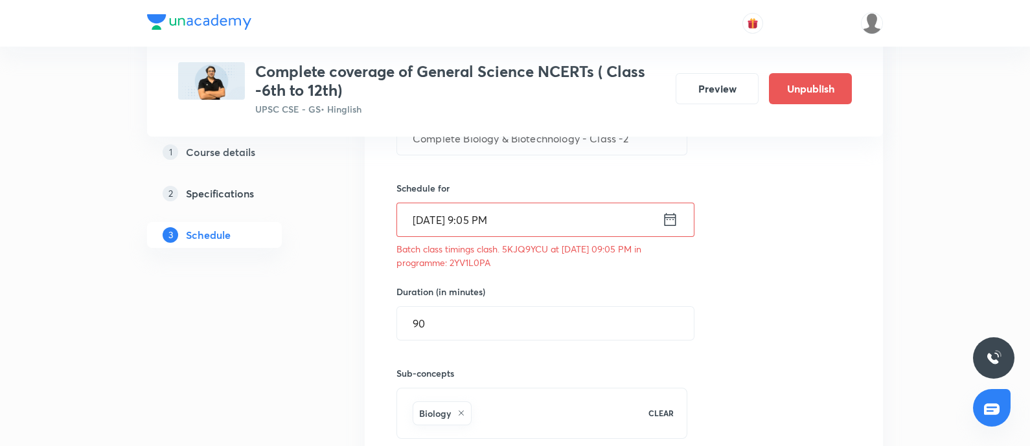
click at [673, 227] on icon at bounding box center [670, 220] width 16 height 18
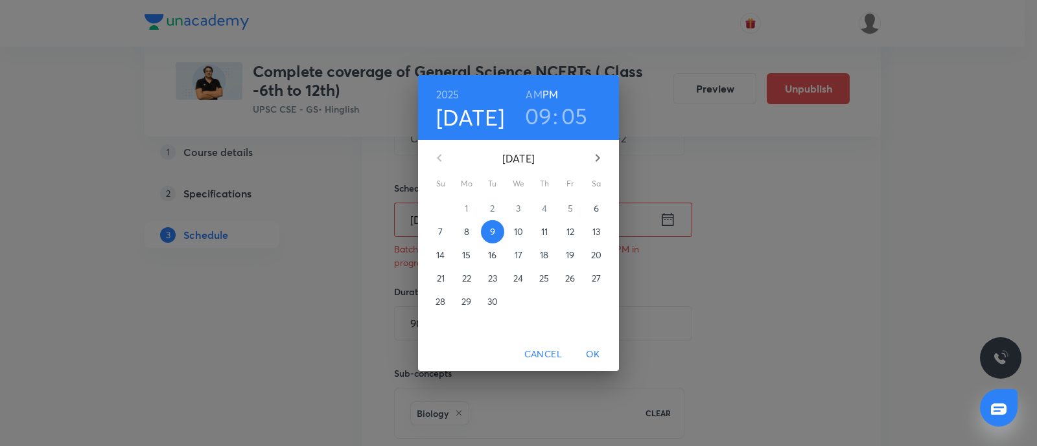
drag, startPoint x: 544, startPoint y: 121, endPoint x: 527, endPoint y: 127, distance: 18.4
click at [540, 121] on h3 "09" at bounding box center [538, 115] width 27 height 27
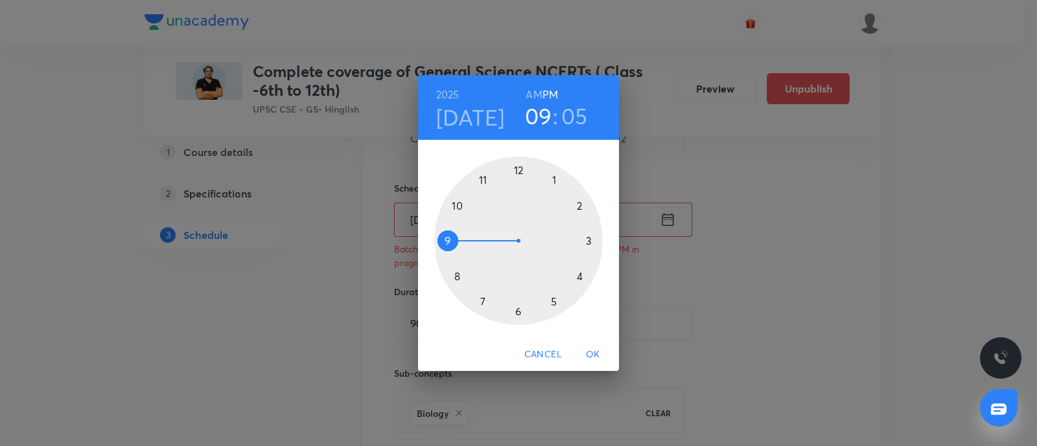
click at [451, 276] on div at bounding box center [518, 241] width 168 height 168
click at [535, 93] on h6 "AM" at bounding box center [533, 95] width 16 height 18
drag, startPoint x: 599, startPoint y: 353, endPoint x: 343, endPoint y: 242, distance: 278.3
click at [598, 352] on span "OK" at bounding box center [592, 355] width 31 height 16
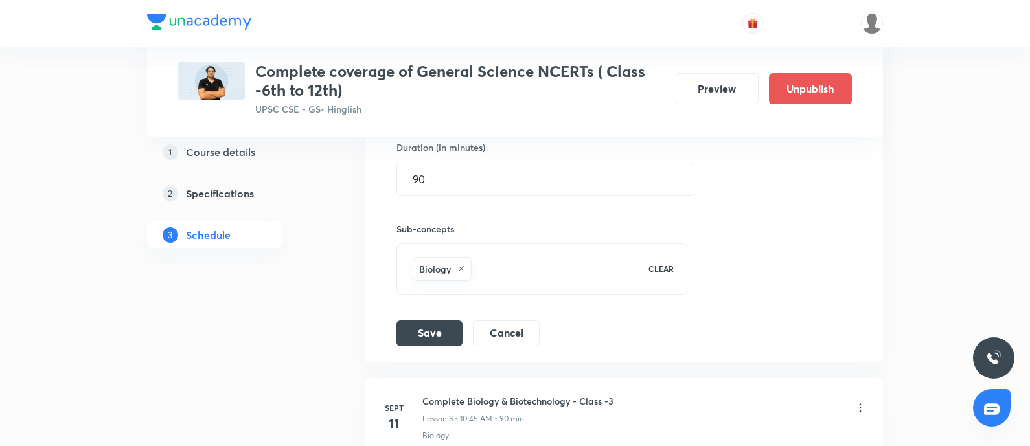
scroll to position [729, 0]
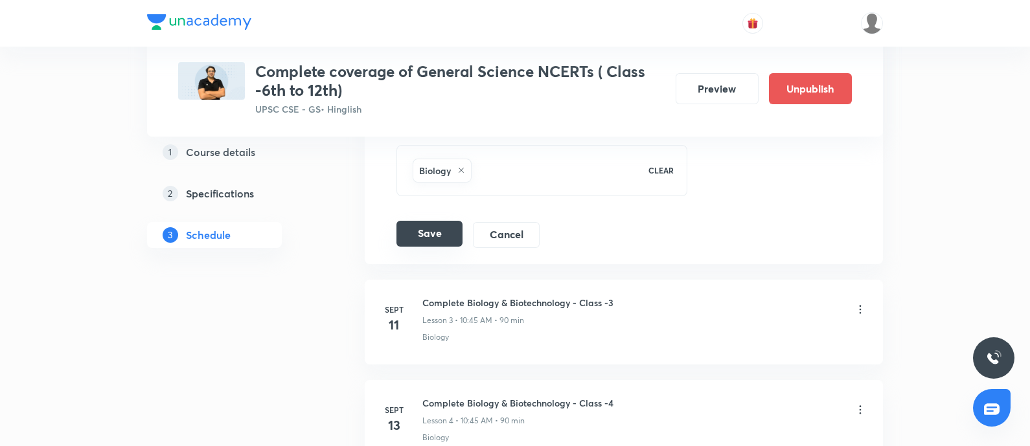
click at [441, 238] on button "Save" at bounding box center [430, 234] width 66 height 26
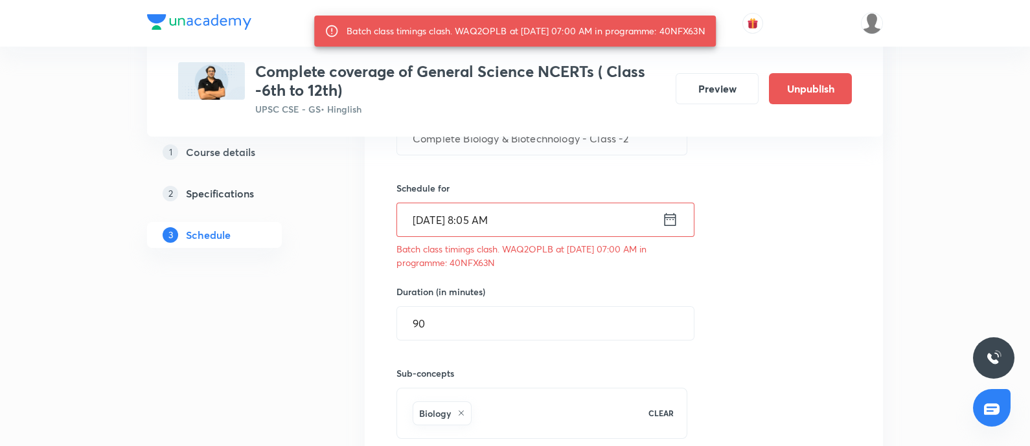
drag, startPoint x: 487, startPoint y: 260, endPoint x: 555, endPoint y: 260, distance: 68.0
click at [555, 260] on p "Batch class timings clash. WAQ2OPLB at 09 Sep 2025 07:00 AM in programme: 40NFX…" at bounding box center [542, 255] width 291 height 27
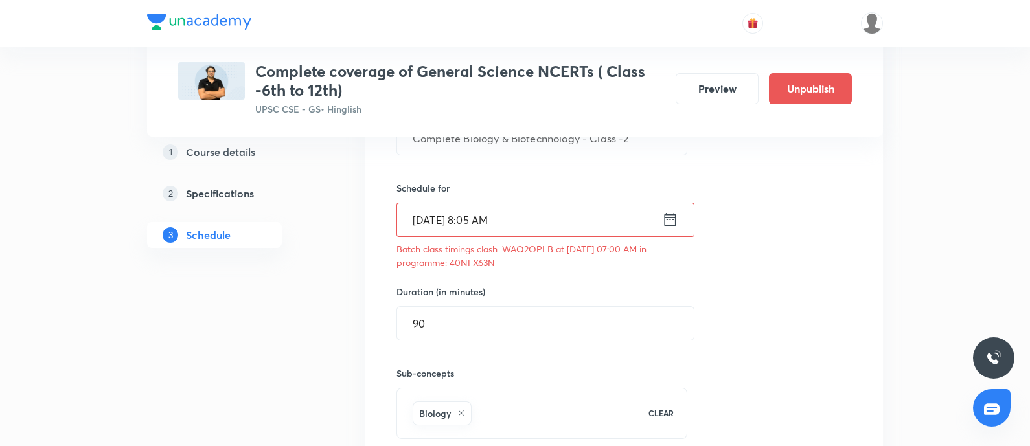
drag, startPoint x: 456, startPoint y: 263, endPoint x: 524, endPoint y: 260, distance: 68.1
click at [524, 260] on p "Batch class timings clash. WAQ2OPLB at 09 Sep 2025 07:00 AM in programme: 40NFX…" at bounding box center [542, 255] width 291 height 27
drag, startPoint x: 450, startPoint y: 259, endPoint x: 607, endPoint y: 274, distance: 157.6
click at [607, 274] on div "Session title 43/99 Complete Biology & Biotechnology - Class -2 ​ Schedule for …" at bounding box center [624, 282] width 455 height 417
copy p "40NFX63N"
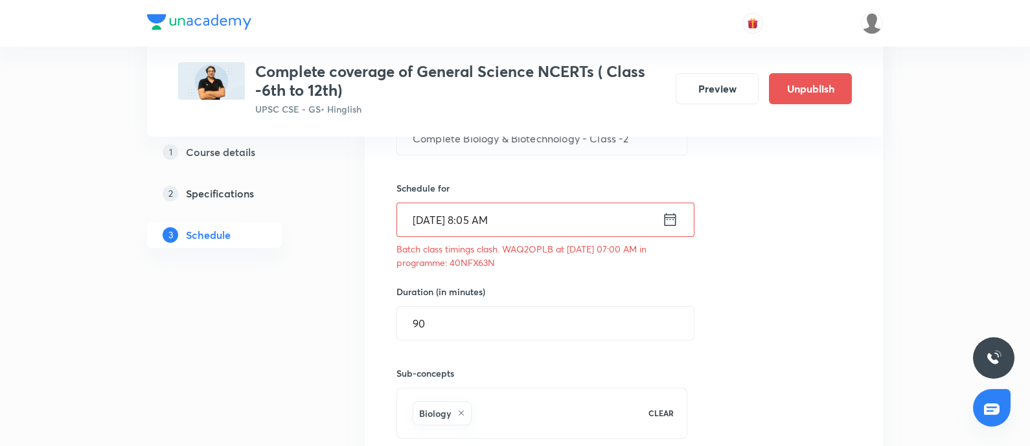
click at [667, 216] on icon at bounding box center [670, 220] width 16 height 18
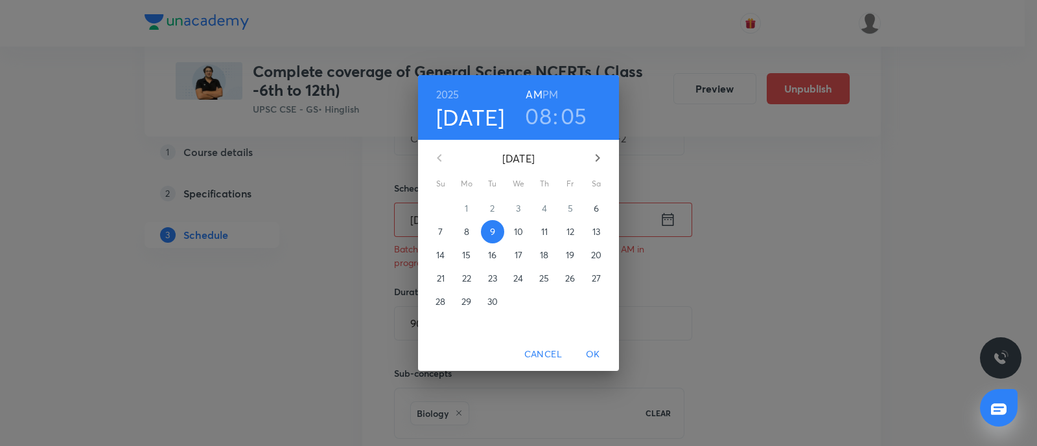
drag, startPoint x: 539, startPoint y: 115, endPoint x: 533, endPoint y: 139, distance: 24.8
click at [539, 115] on h3 "08" at bounding box center [538, 115] width 27 height 27
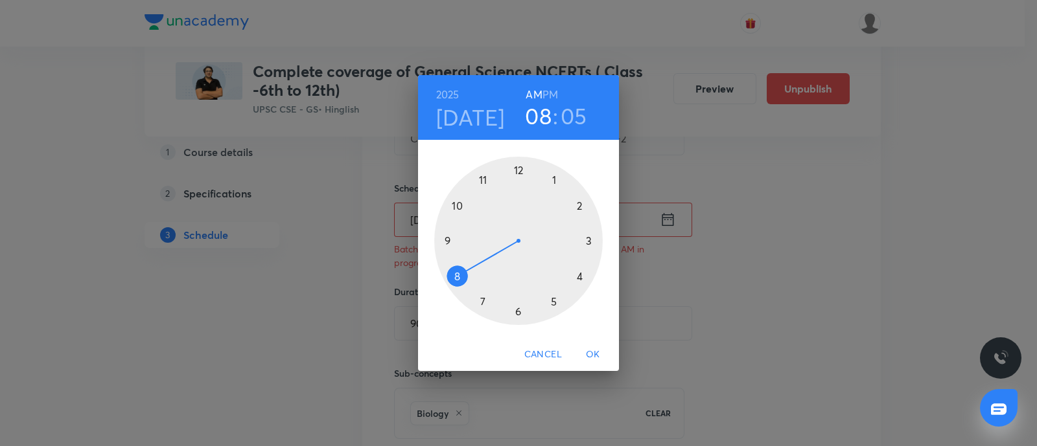
click at [573, 267] on div at bounding box center [518, 241] width 168 height 168
click at [547, 89] on h6 "PM" at bounding box center [550, 95] width 16 height 18
click at [518, 312] on div at bounding box center [518, 241] width 168 height 168
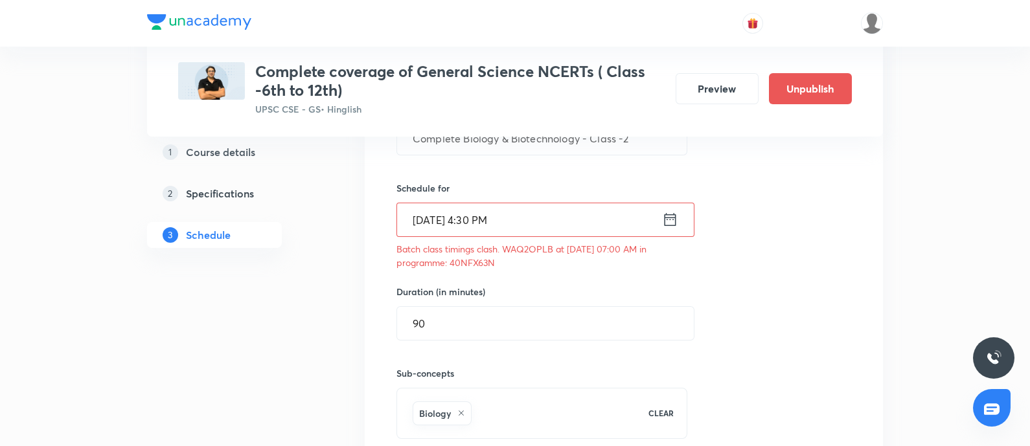
scroll to position [810, 0]
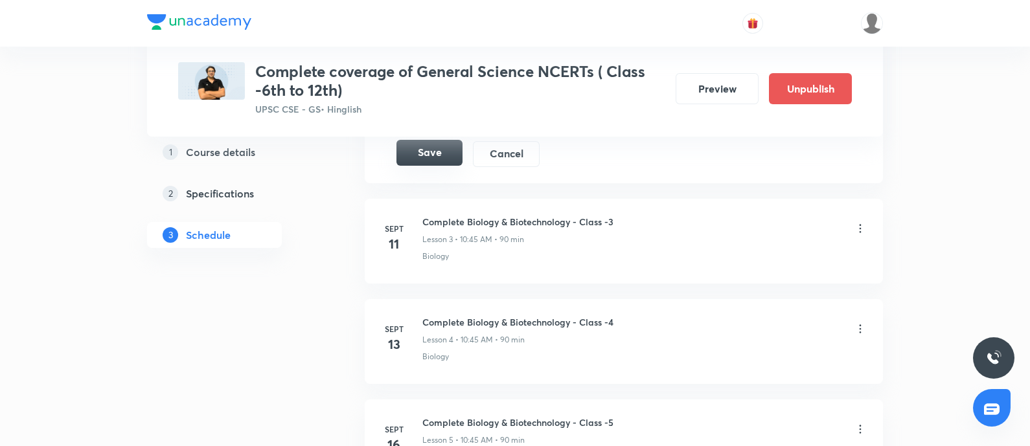
click at [437, 141] on button "Save" at bounding box center [430, 153] width 66 height 26
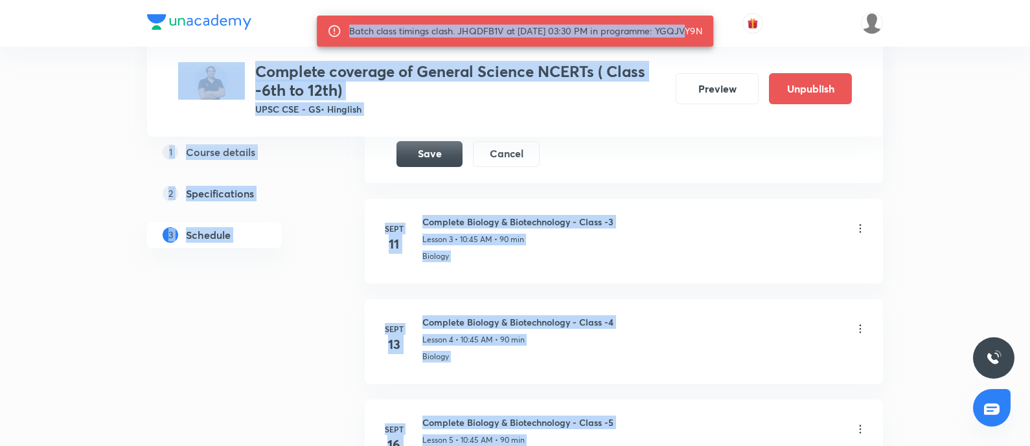
drag, startPoint x: 678, startPoint y: 27, endPoint x: 732, endPoint y: 27, distance: 53.8
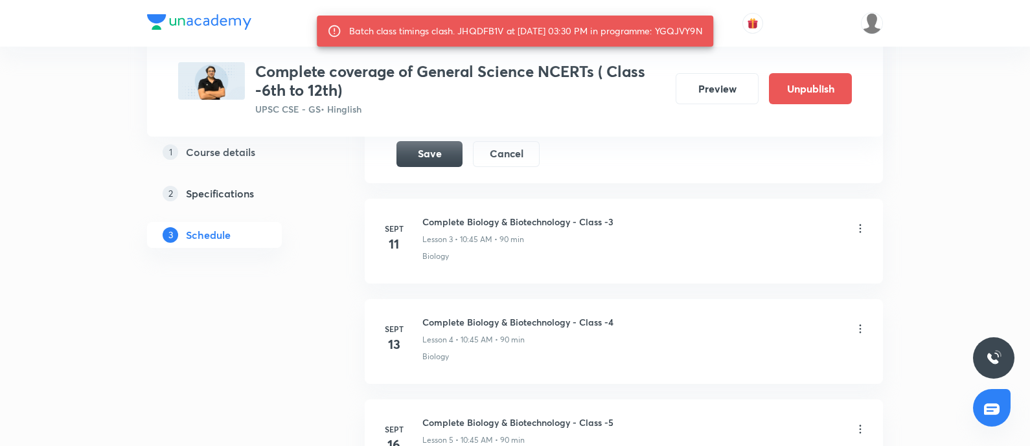
click at [703, 25] on div "Batch class timings clash. JHQDFB1V at 09 Sep 2025 03:30 PM in programme: YGQJV…" at bounding box center [526, 30] width 354 height 23
drag, startPoint x: 670, startPoint y: 29, endPoint x: 726, endPoint y: 29, distance: 55.7
click at [713, 29] on div "Batch class timings clash. JHQDFB1V at 09 Sep 2025 03:30 PM in programme: YGQJV…" at bounding box center [515, 31] width 397 height 31
copy div "YGQJVY9N"
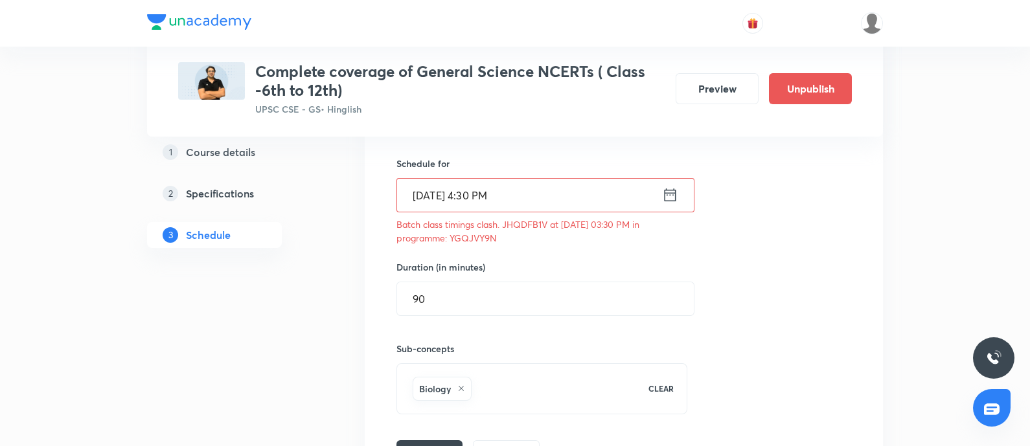
scroll to position [486, 0]
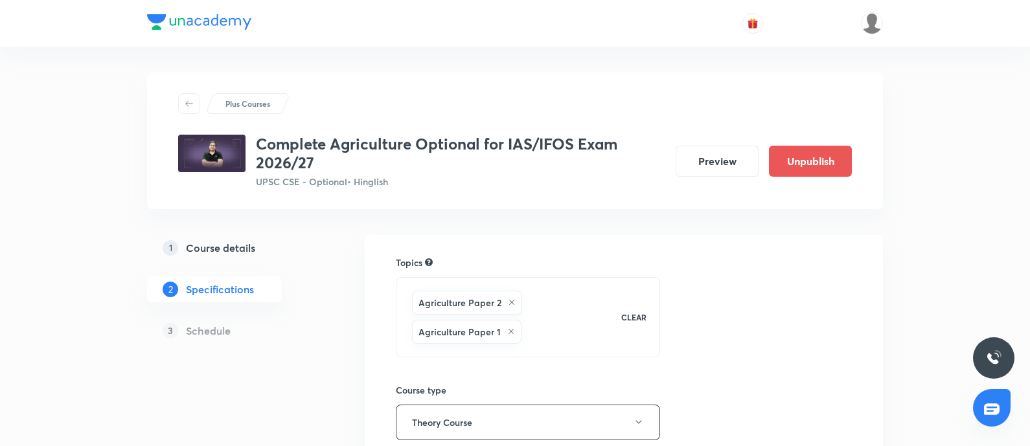
click at [217, 244] on h5 "Course details" at bounding box center [220, 248] width 69 height 16
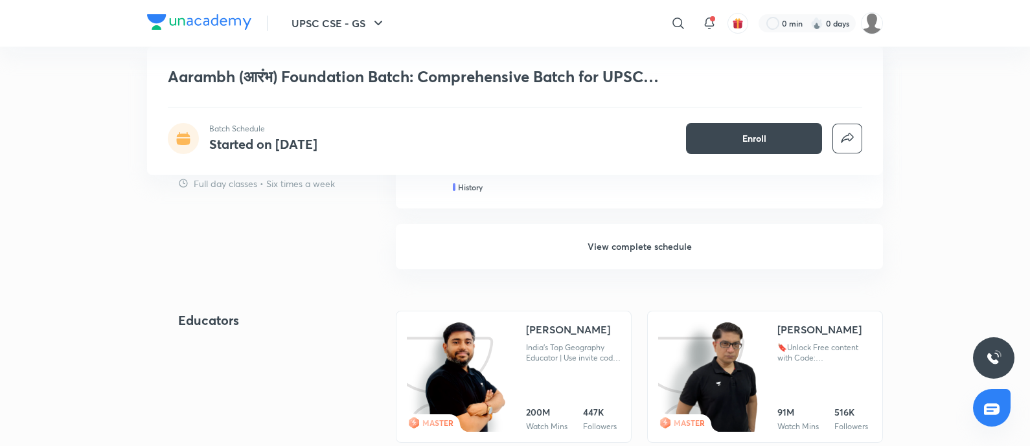
scroll to position [1094, 0]
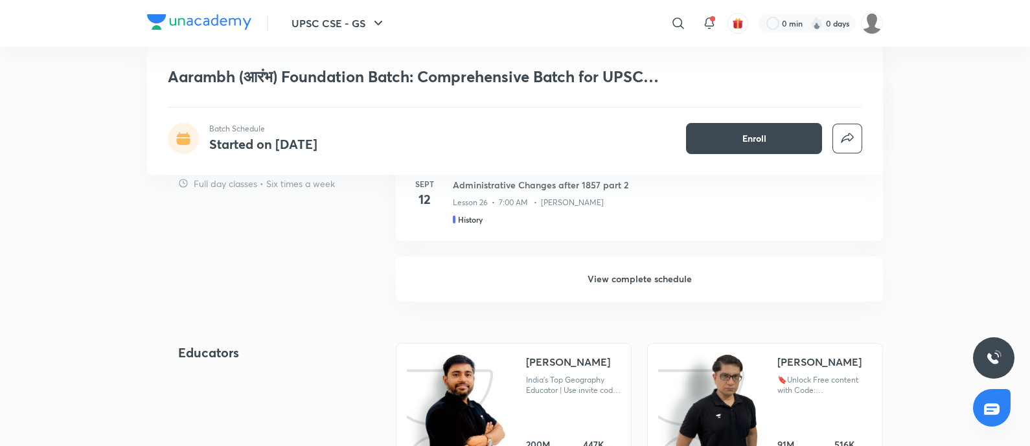
drag, startPoint x: 636, startPoint y: 286, endPoint x: 628, endPoint y: 293, distance: 10.5
click at [636, 284] on h6 "View complete schedule" at bounding box center [639, 279] width 487 height 45
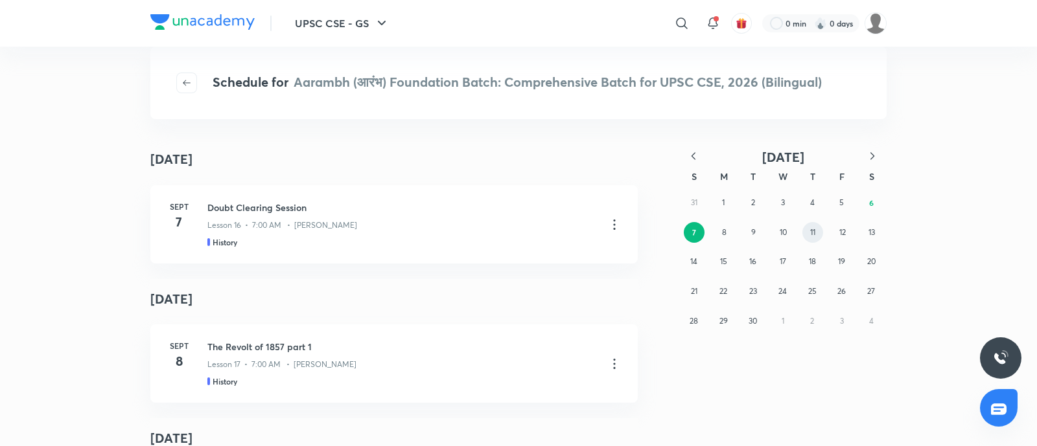
click at [807, 231] on button "11" at bounding box center [812, 232] width 21 height 21
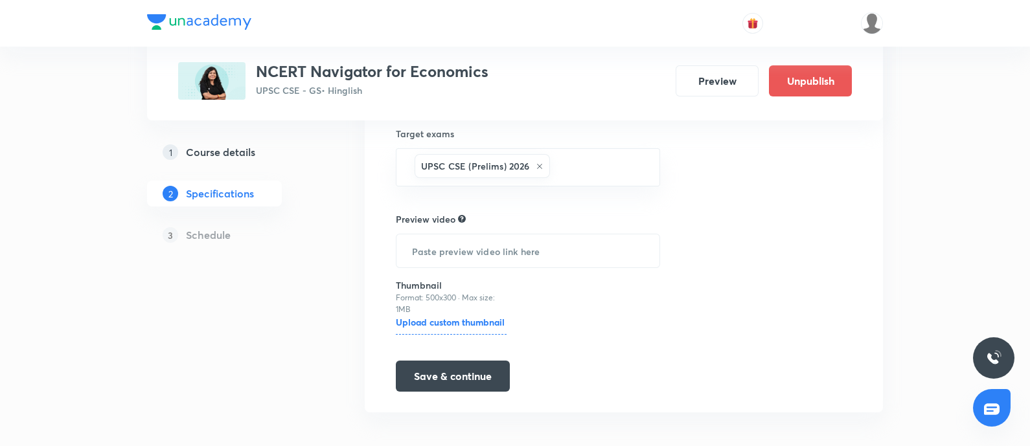
scroll to position [300, 0]
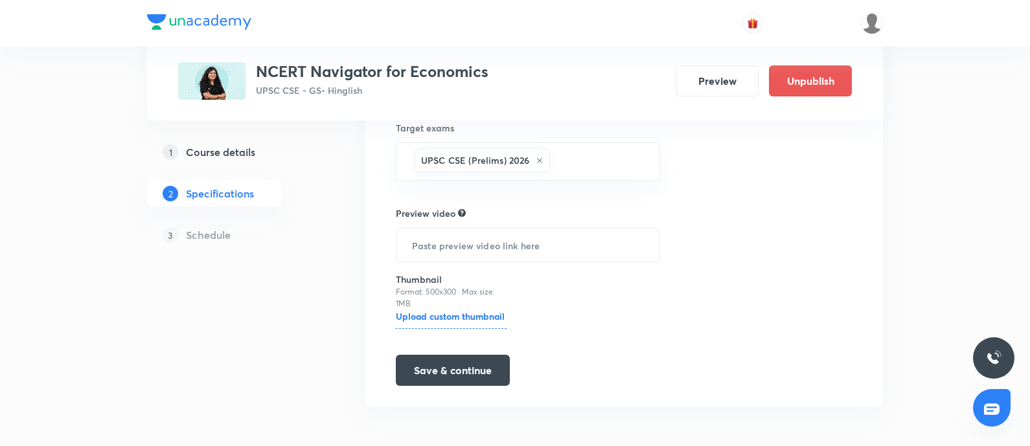
click at [211, 148] on h5 "Course details" at bounding box center [220, 152] width 69 height 16
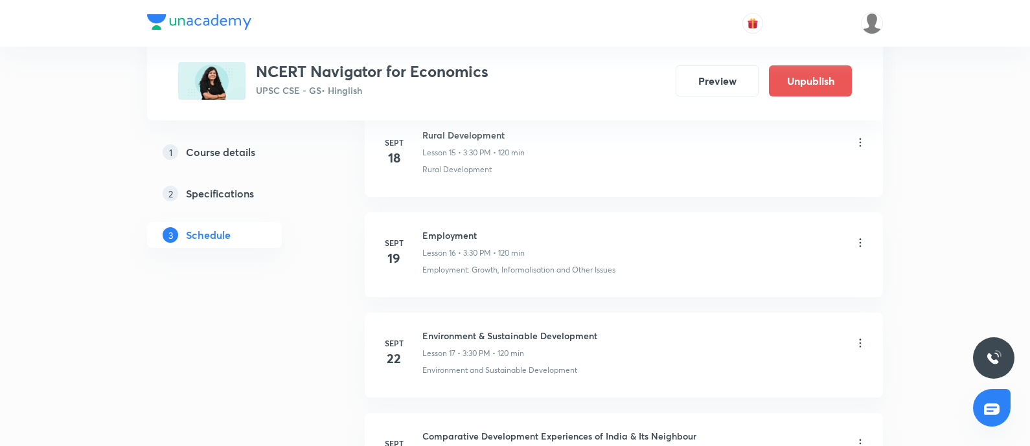
scroll to position [2186, 0]
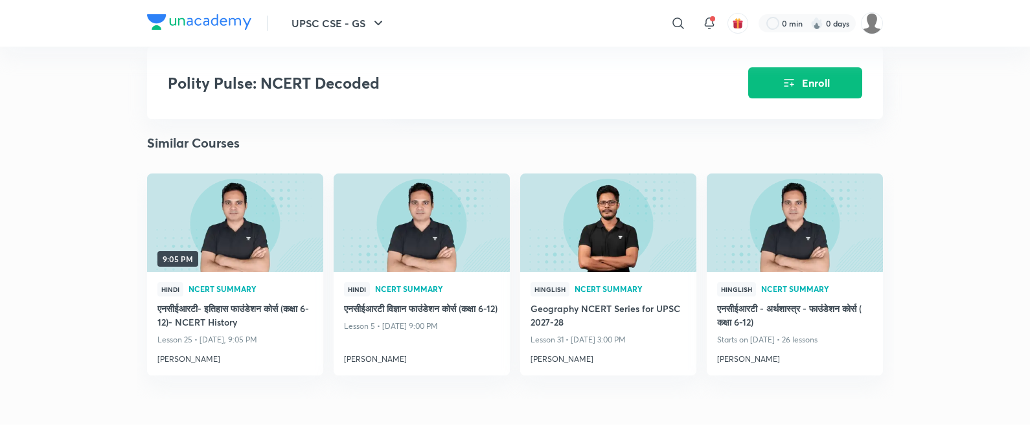
scroll to position [1701, 0]
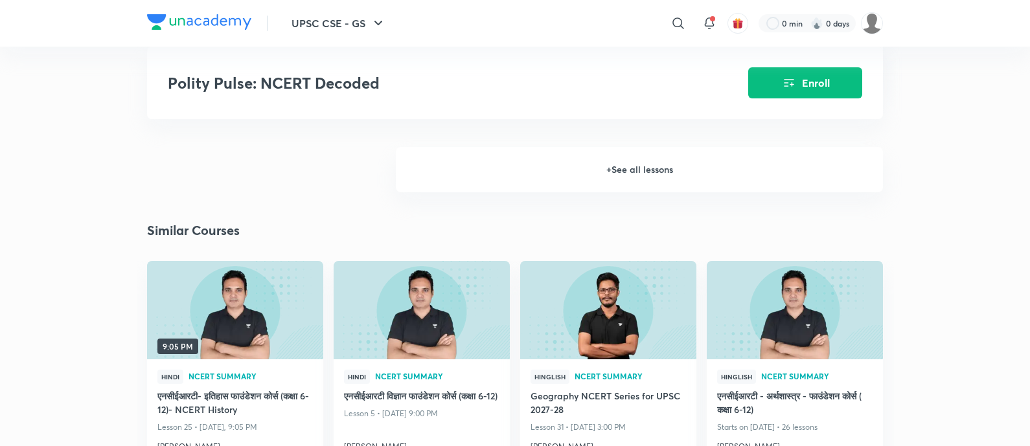
click at [652, 192] on h6 "+ See all lessons" at bounding box center [639, 169] width 487 height 45
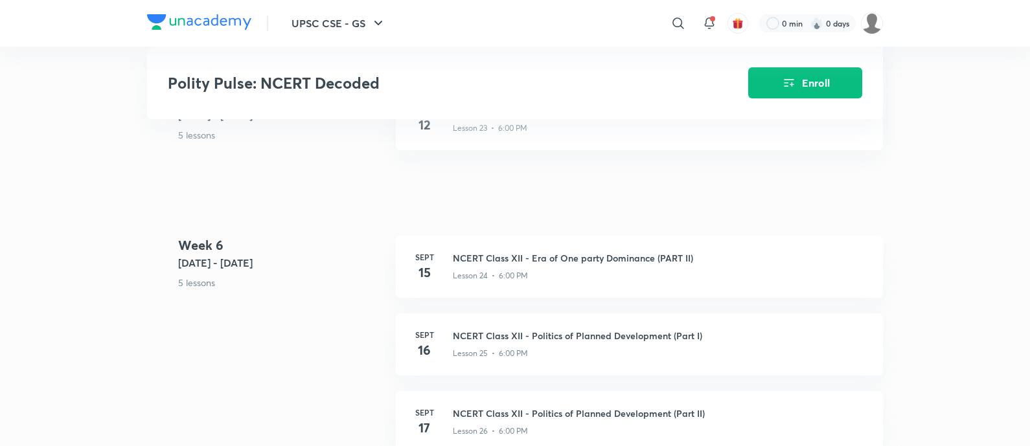
scroll to position [2510, 0]
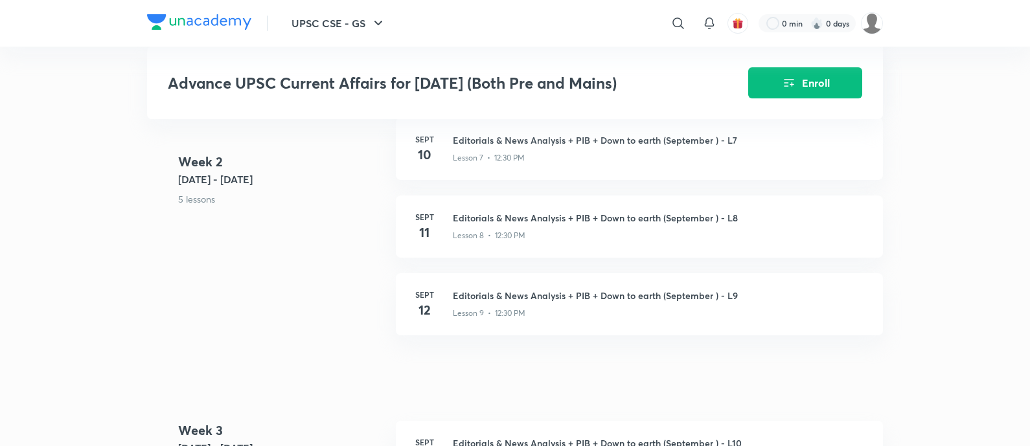
scroll to position [1385, 0]
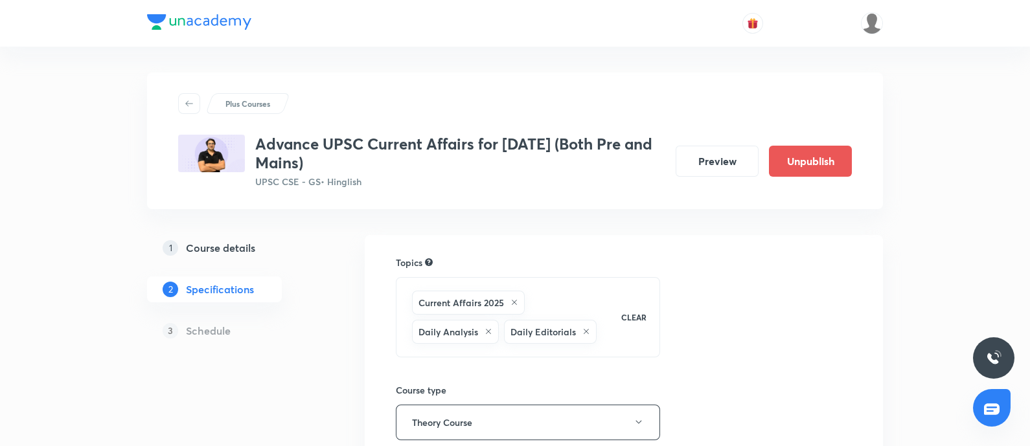
scroll to position [374, 0]
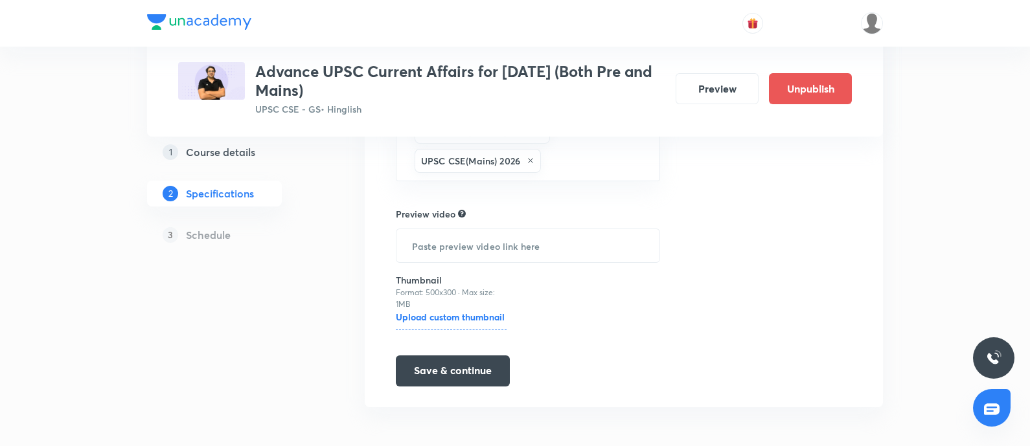
click at [203, 155] on h5 "Course details" at bounding box center [220, 152] width 69 height 16
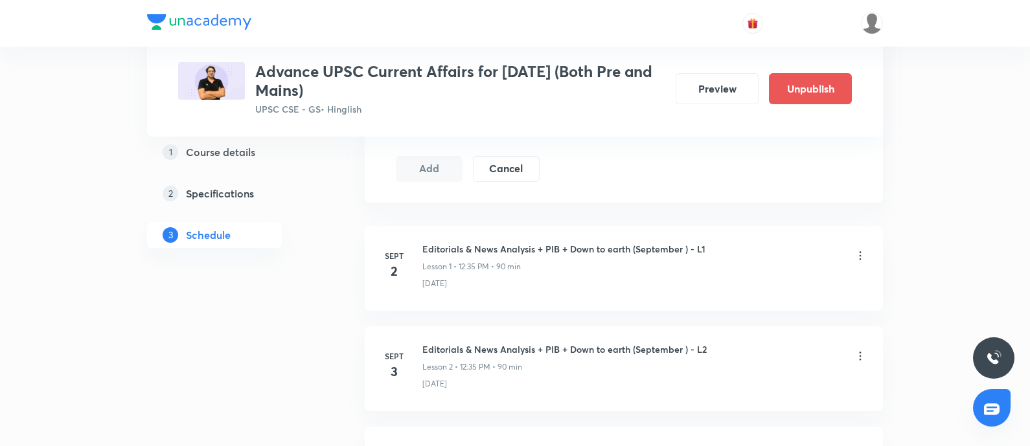
scroll to position [810, 0]
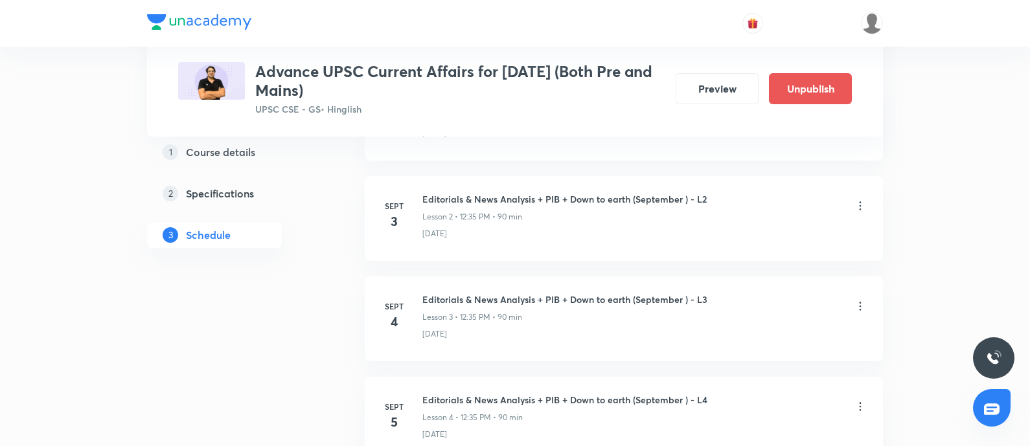
click at [857, 205] on icon at bounding box center [860, 206] width 13 height 13
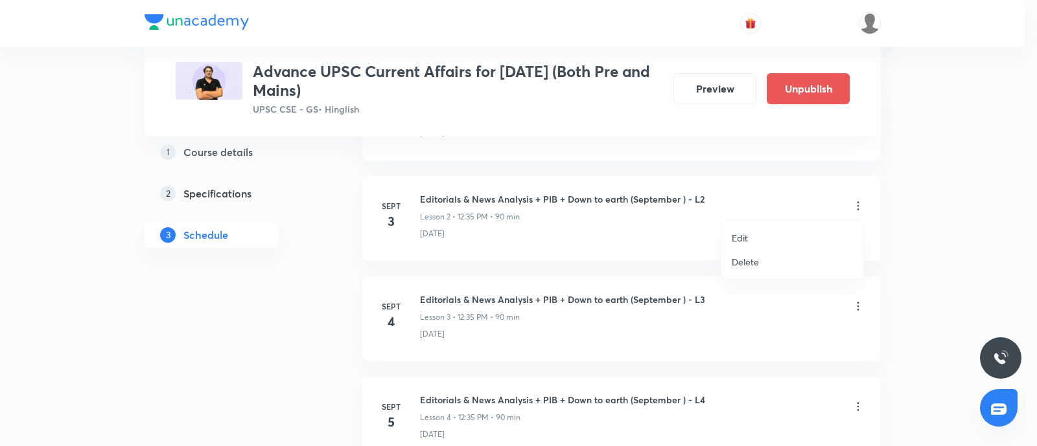
click at [736, 240] on p "Edit" at bounding box center [739, 238] width 16 height 14
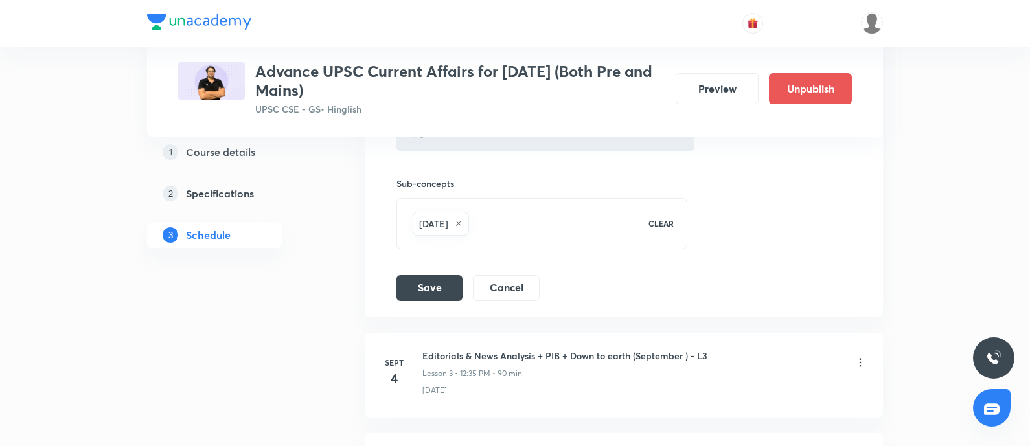
scroll to position [647, 0]
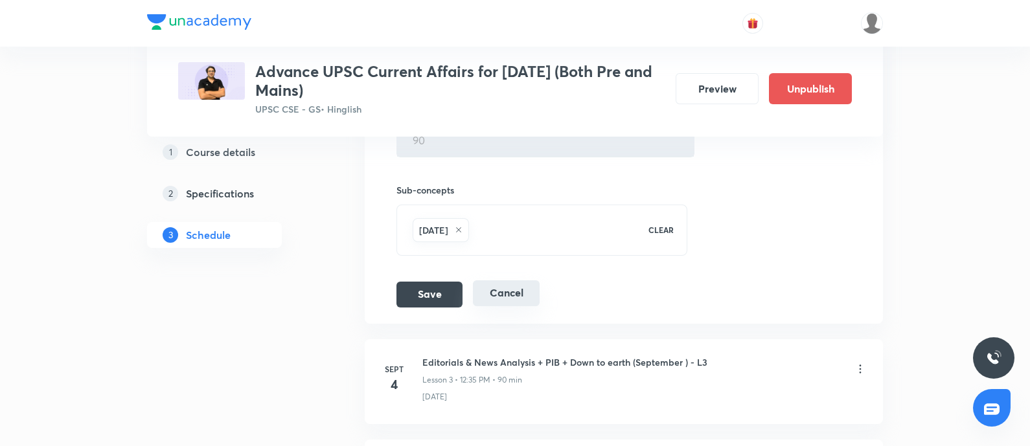
click at [519, 293] on button "Cancel" at bounding box center [506, 294] width 67 height 26
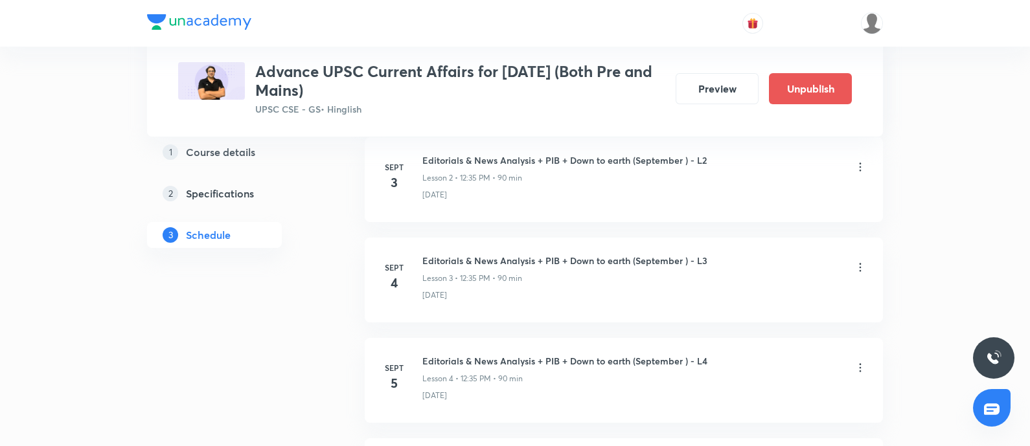
scroll to position [405, 0]
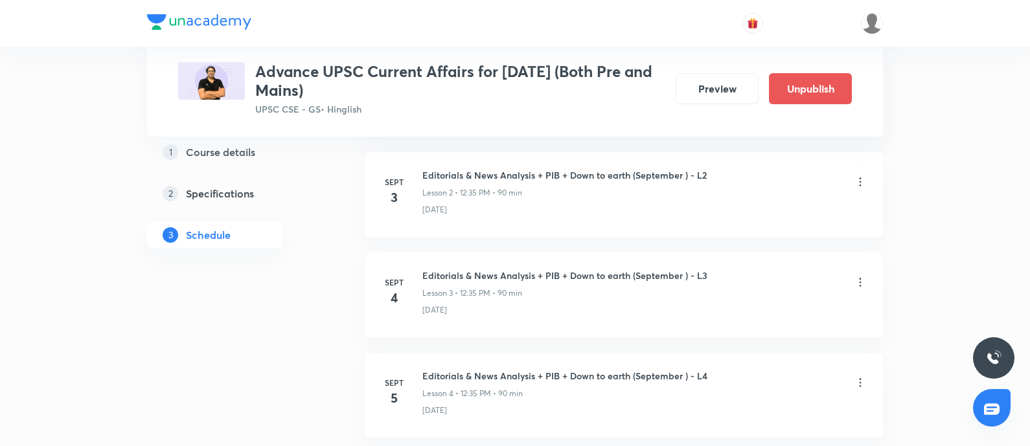
click at [861, 286] on icon at bounding box center [860, 282] width 13 height 13
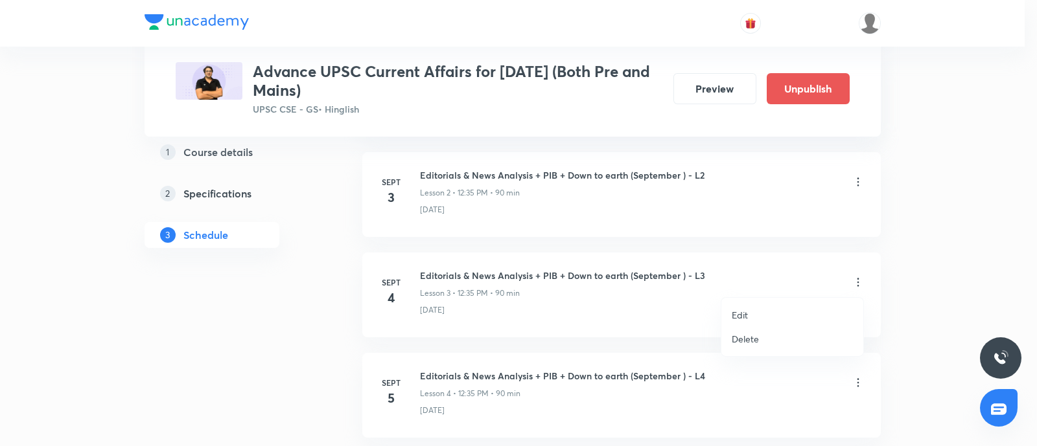
click at [966, 259] on div at bounding box center [518, 223] width 1037 height 446
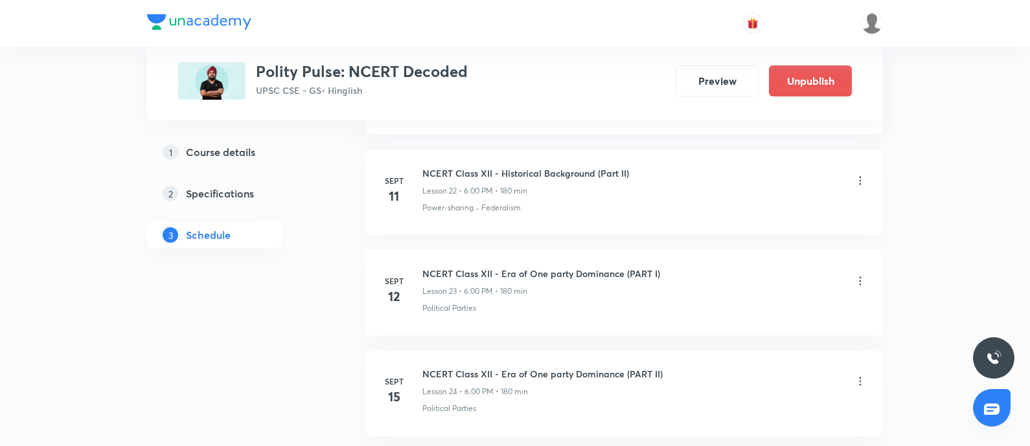
scroll to position [2915, 0]
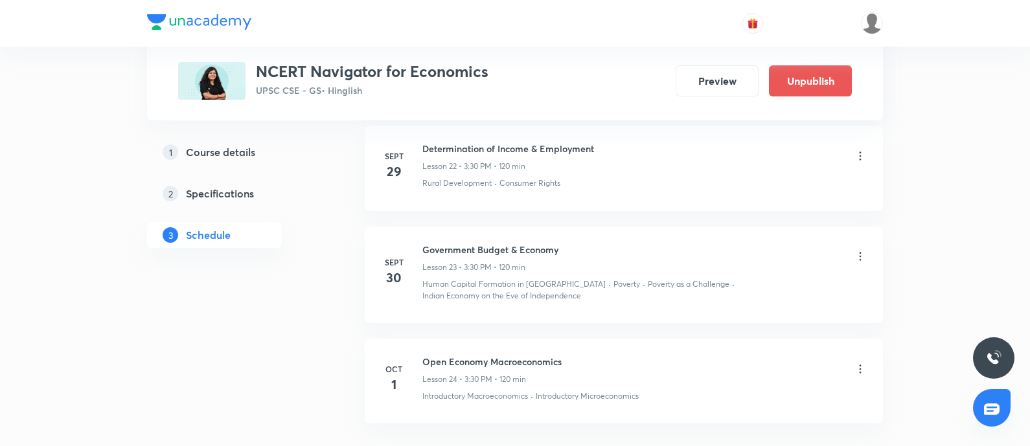
scroll to position [2934, 0]
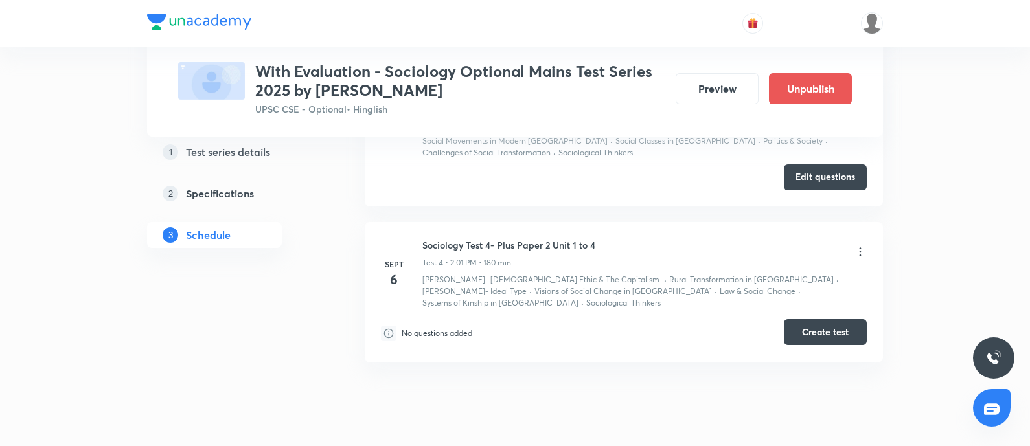
click at [820, 319] on button "Create test" at bounding box center [825, 332] width 83 height 26
click at [816, 163] on button "Edit questions" at bounding box center [825, 176] width 83 height 26
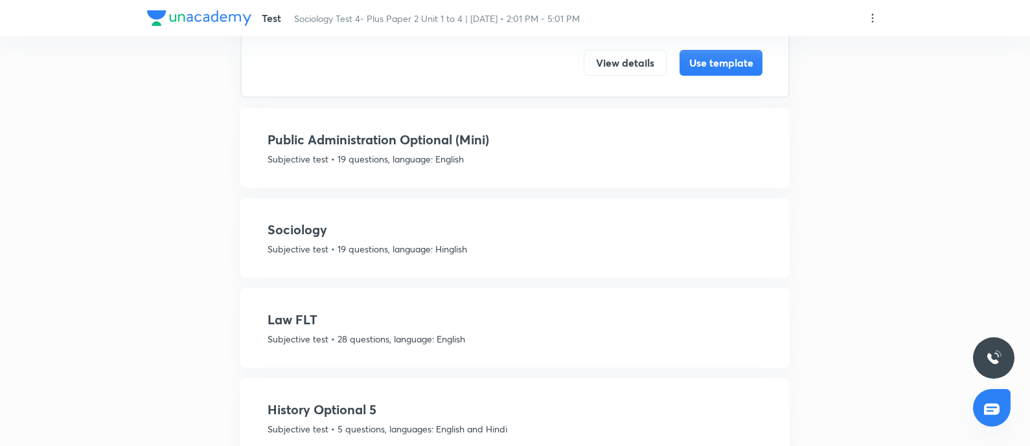
scroll to position [323, 0]
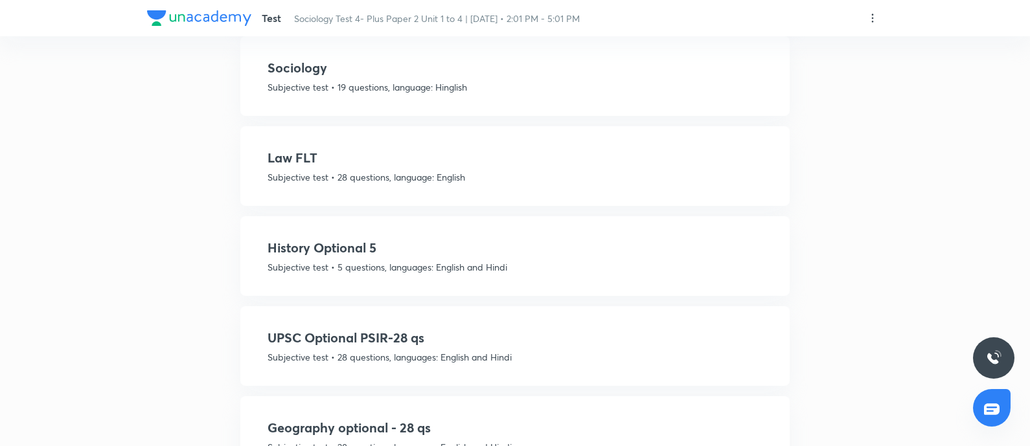
click at [529, 183] on div "Law FLT Subjective test • 28 questions, language: English View details Use temp…" at bounding box center [514, 166] width 549 height 80
click at [450, 157] on h4 "Law FLT" at bounding box center [515, 157] width 495 height 19
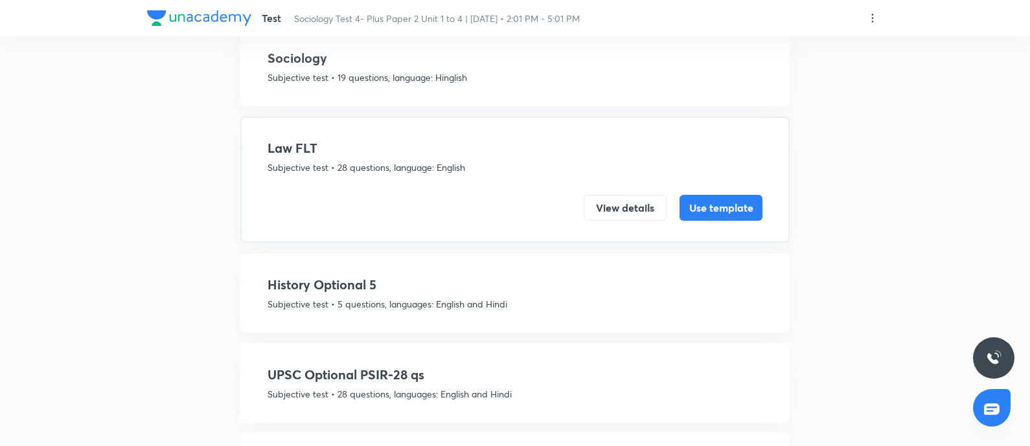
scroll to position [277, 0]
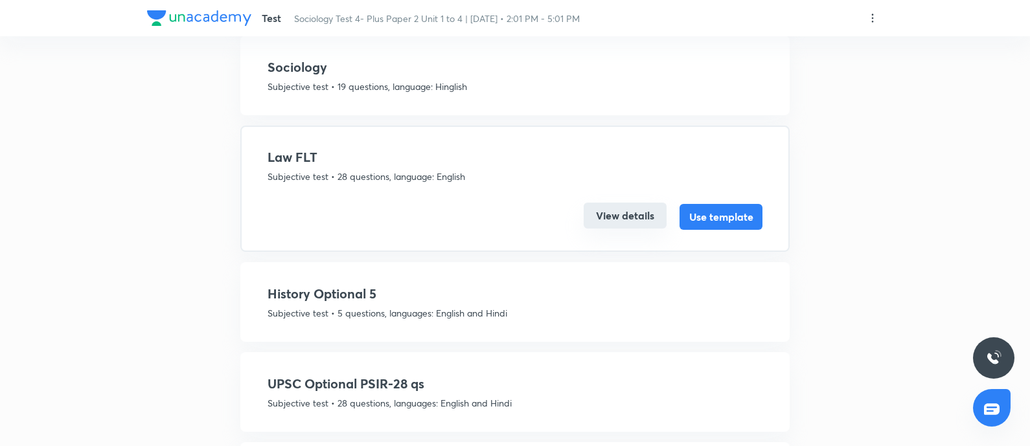
click at [607, 220] on button "View details" at bounding box center [625, 216] width 83 height 26
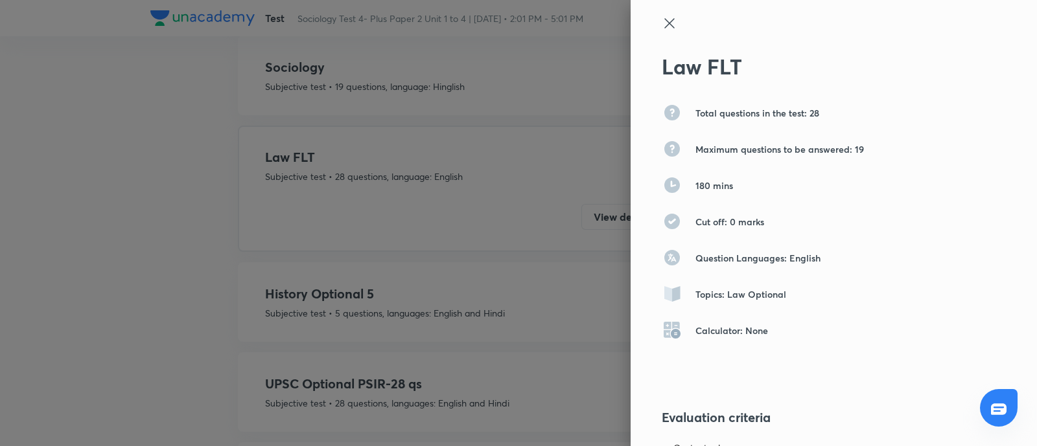
click at [664, 20] on icon at bounding box center [669, 23] width 10 height 10
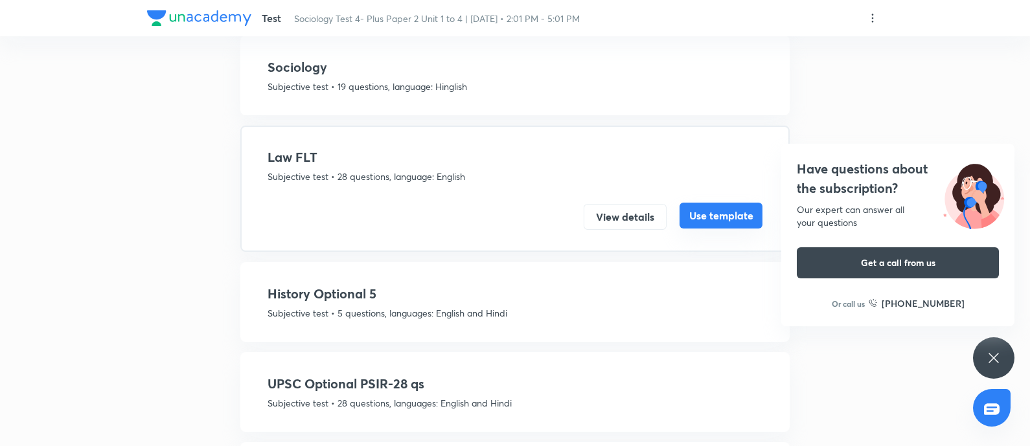
click at [727, 205] on button "Use template" at bounding box center [721, 216] width 83 height 26
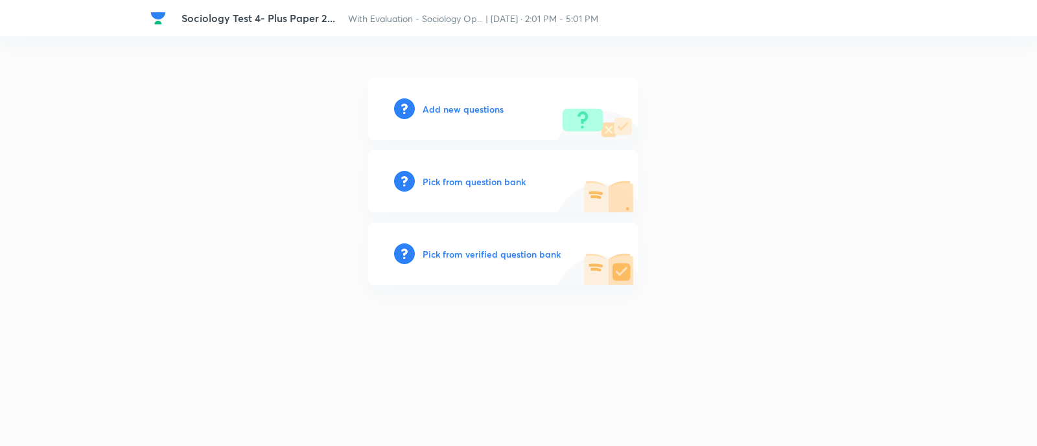
drag, startPoint x: 253, startPoint y: 141, endPoint x: 322, endPoint y: 3, distance: 154.4
click at [252, 141] on div "Add new questions Pick from question bank Pick from verified question bank" at bounding box center [518, 181] width 736 height 207
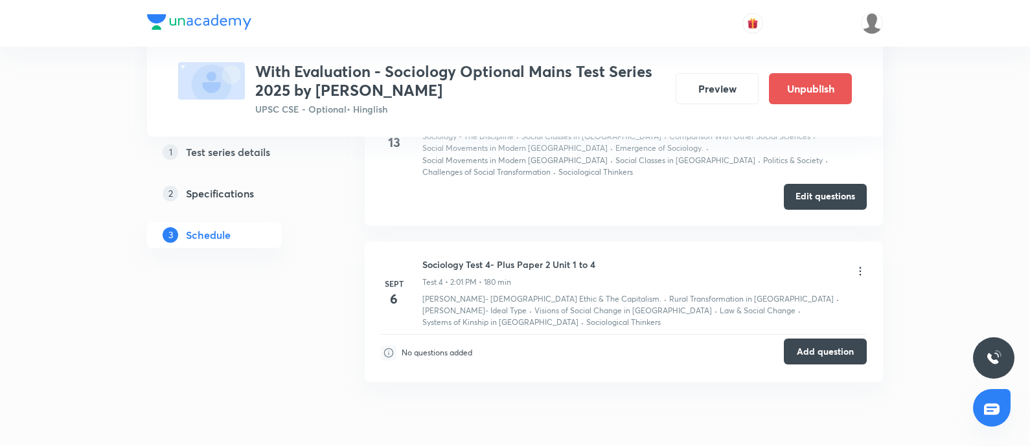
scroll to position [1034, 0]
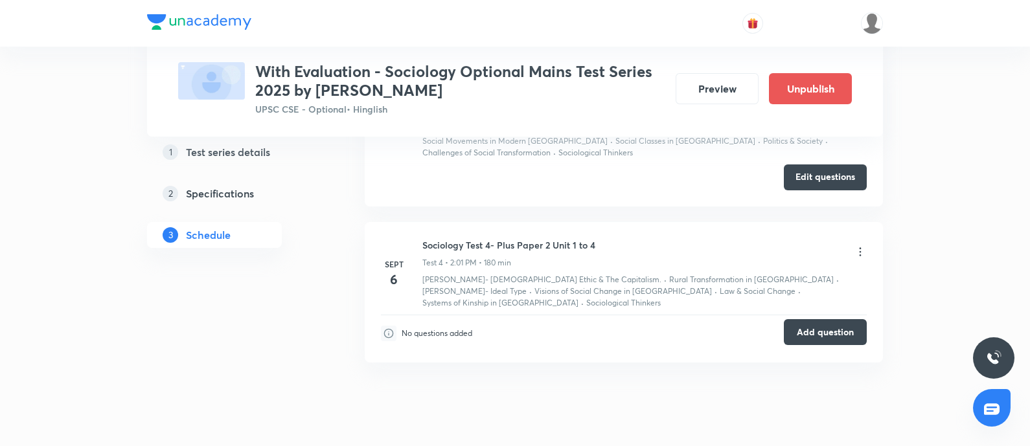
click at [818, 319] on button "Add question" at bounding box center [825, 332] width 83 height 26
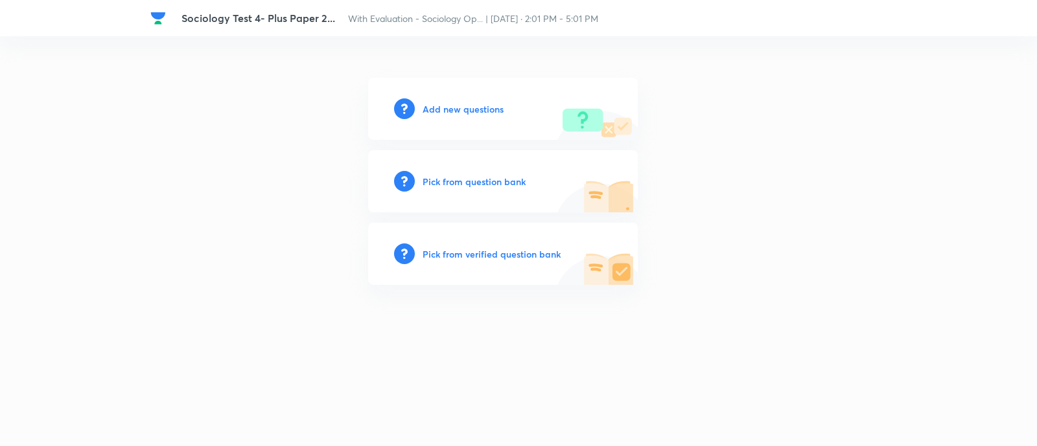
click at [454, 110] on h6 "Add new questions" at bounding box center [462, 109] width 81 height 14
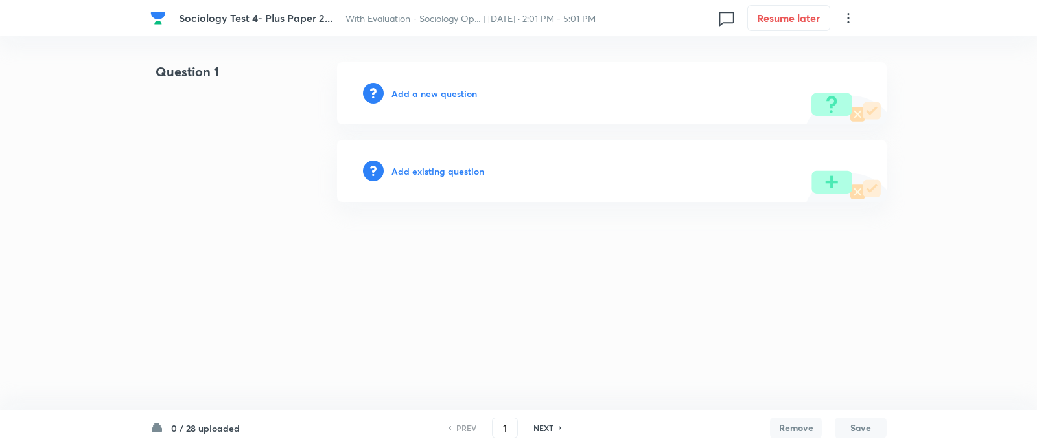
click at [844, 21] on icon at bounding box center [848, 18] width 16 height 16
click at [753, 73] on span "Choose new template" at bounding box center [784, 74] width 126 height 14
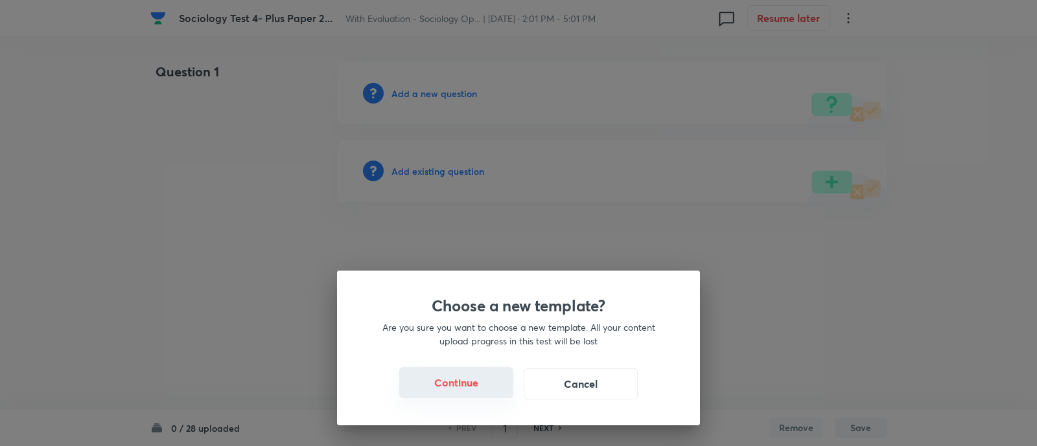
click at [479, 379] on button "Continue" at bounding box center [456, 382] width 114 height 31
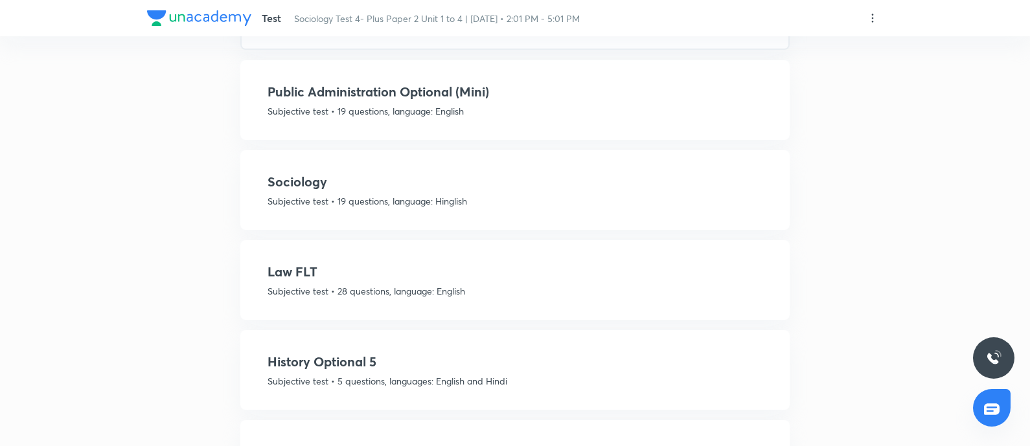
scroll to position [243, 0]
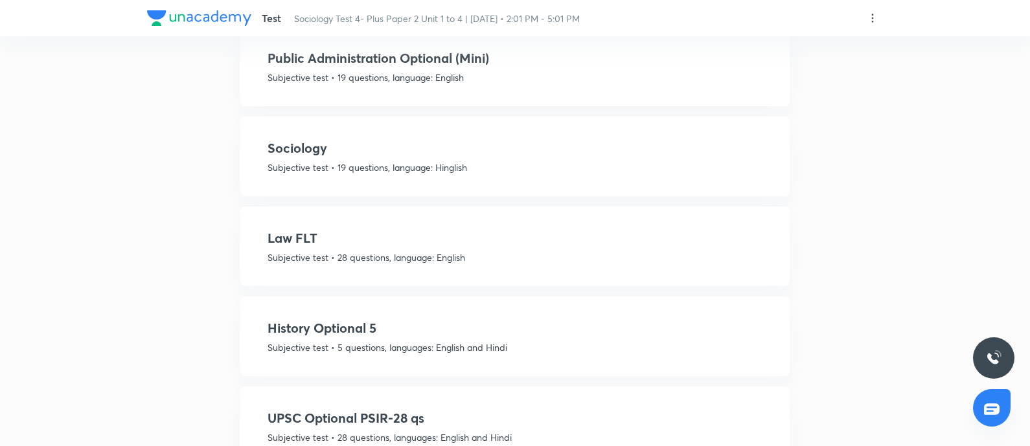
click at [502, 257] on p "Subjective test • 28 questions, language: English" at bounding box center [515, 258] width 495 height 14
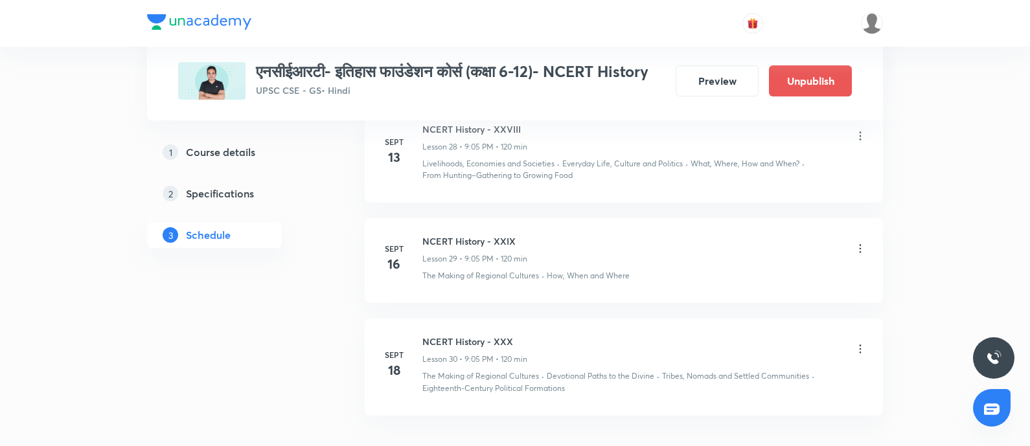
scroll to position [3572, 0]
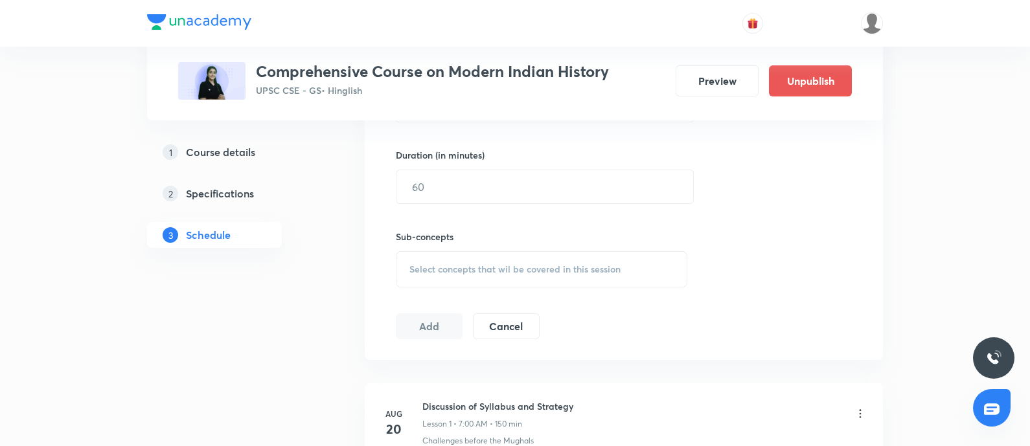
scroll to position [729, 0]
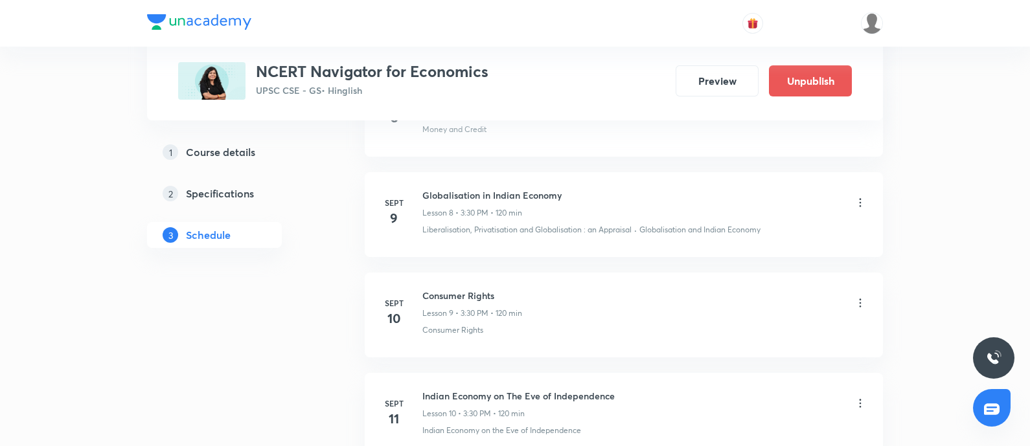
scroll to position [1377, 0]
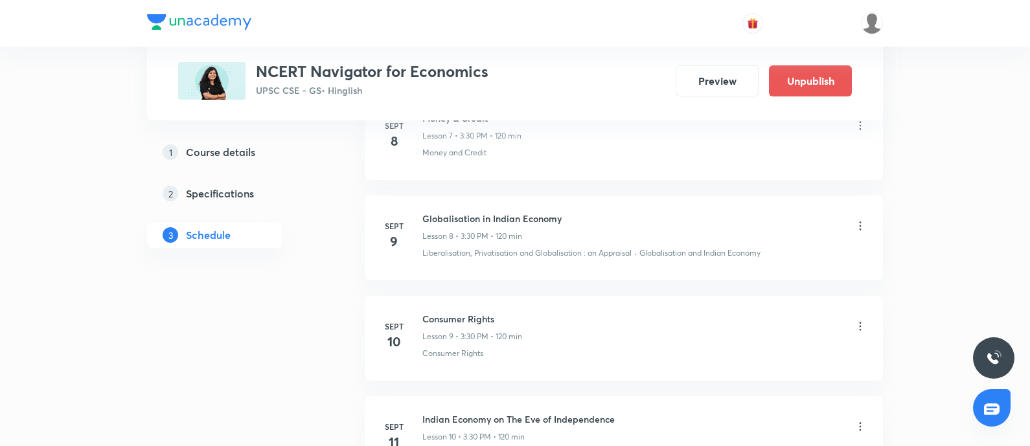
click at [854, 222] on icon at bounding box center [860, 226] width 13 height 13
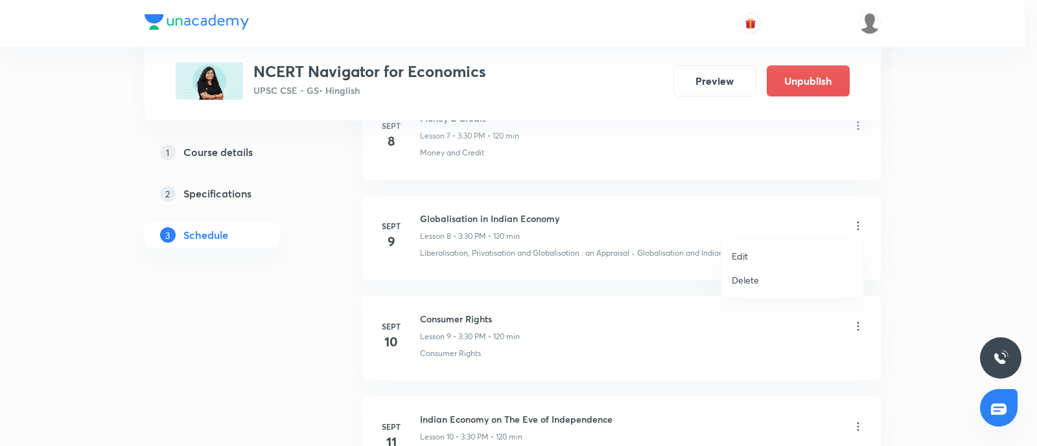
click at [737, 255] on p "Edit" at bounding box center [739, 256] width 16 height 14
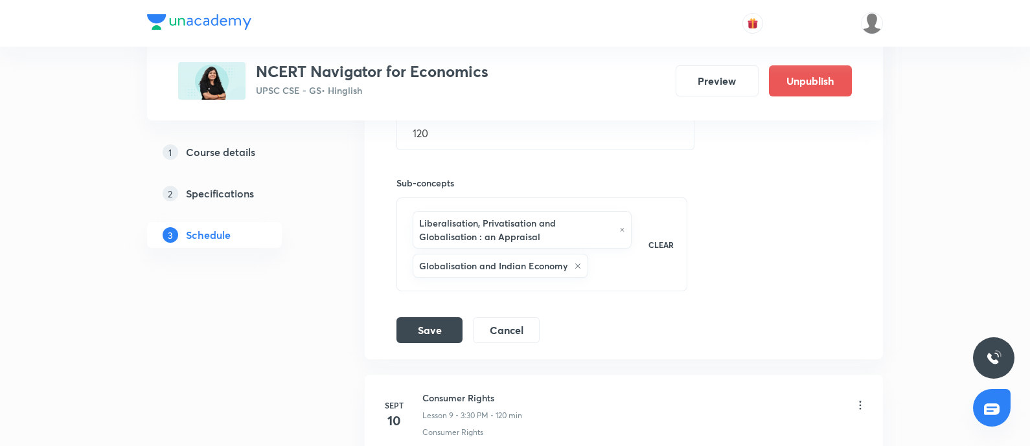
scroll to position [1133, 0]
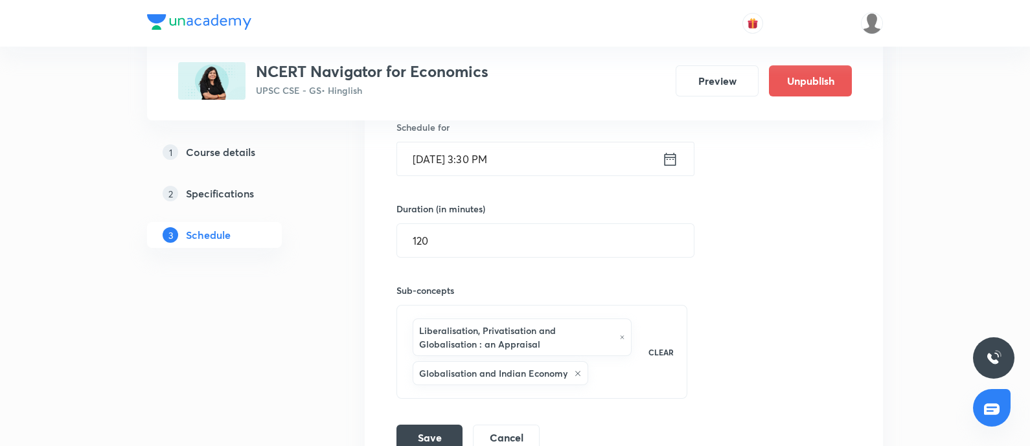
click at [672, 161] on icon at bounding box center [670, 159] width 16 height 18
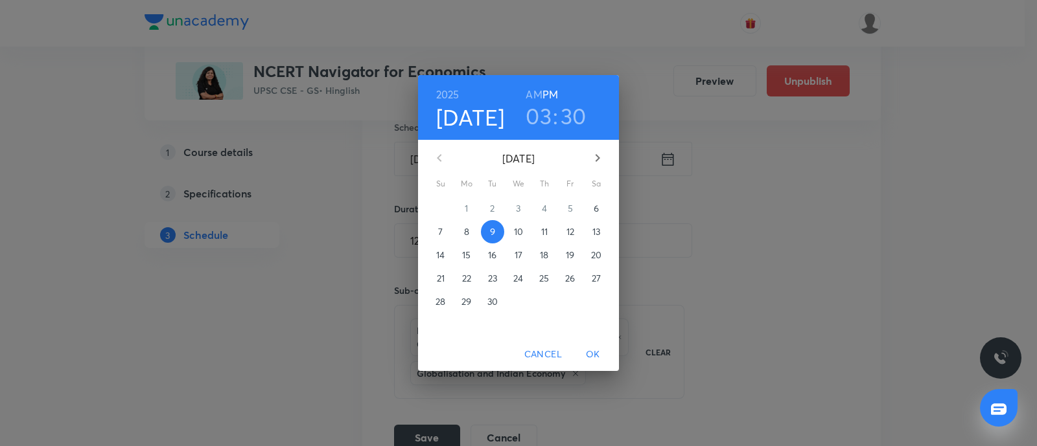
click at [542, 108] on h3 "03" at bounding box center [538, 115] width 26 height 27
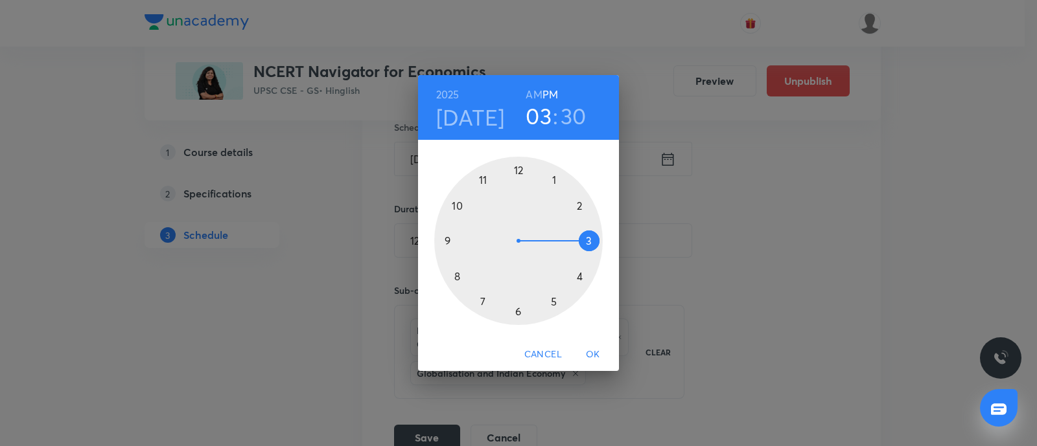
click at [575, 209] on div at bounding box center [518, 241] width 168 height 168
click at [522, 171] on div at bounding box center [518, 241] width 168 height 168
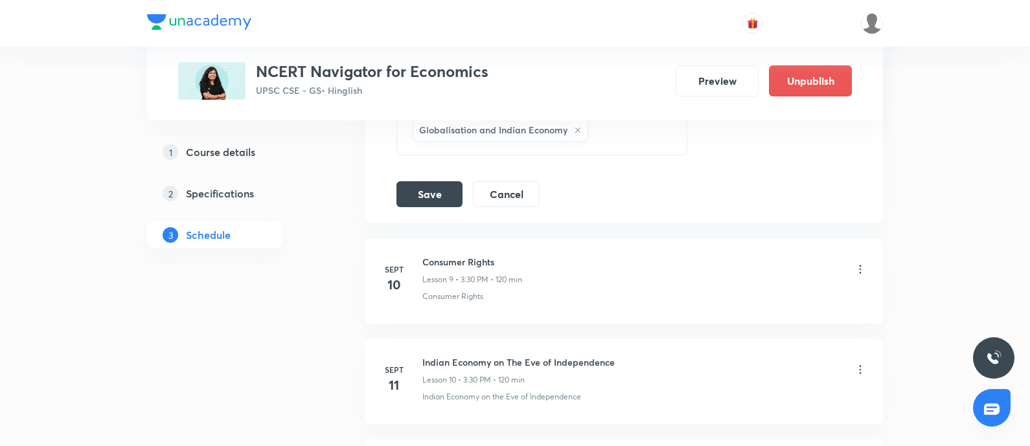
drag, startPoint x: 430, startPoint y: 189, endPoint x: 1018, endPoint y: 274, distance: 595.0
click at [430, 189] on button "Save" at bounding box center [430, 194] width 66 height 26
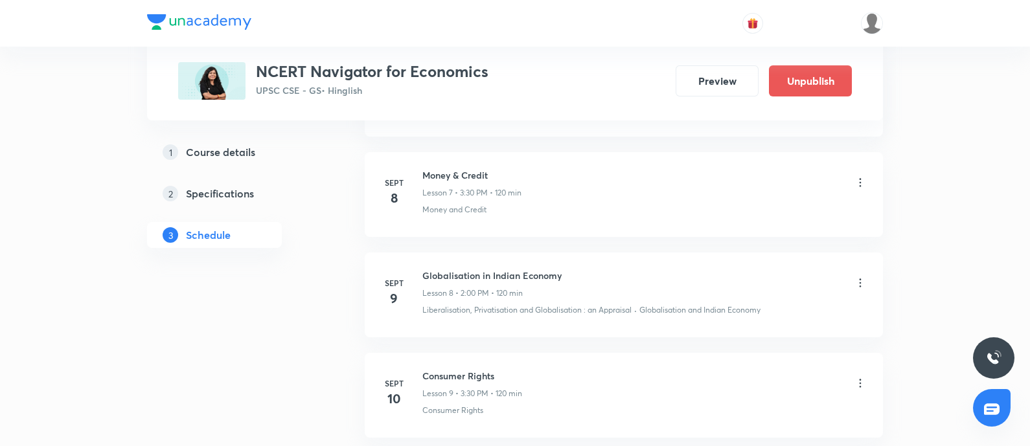
scroll to position [972, 0]
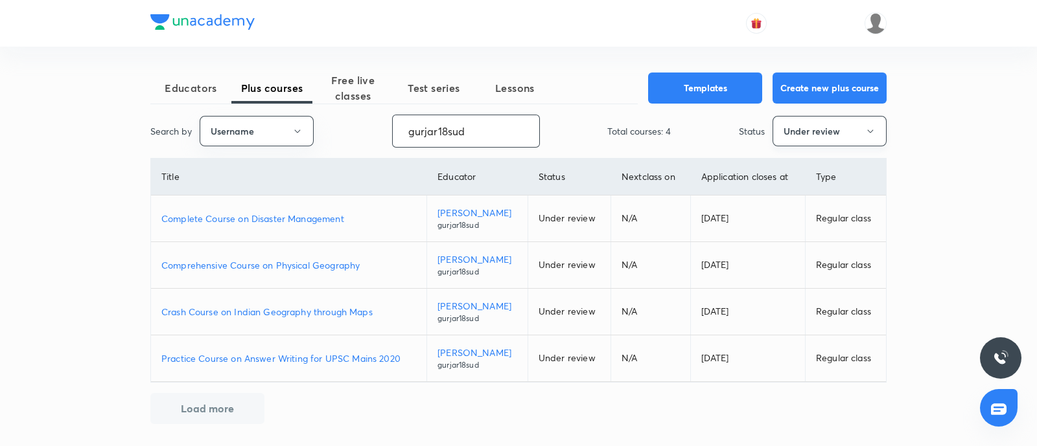
type input "gurjar18sud"
click at [819, 132] on button "Under review" at bounding box center [829, 131] width 114 height 30
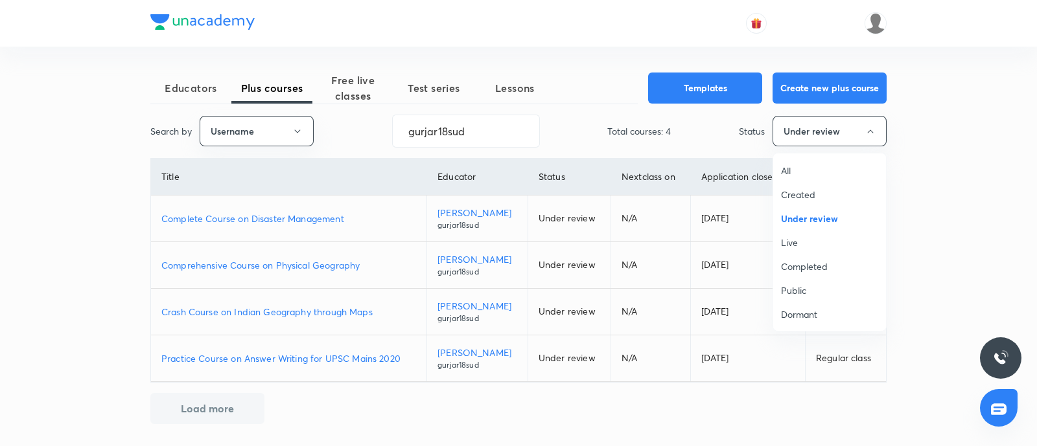
click at [809, 235] on li "Live" at bounding box center [829, 243] width 113 height 24
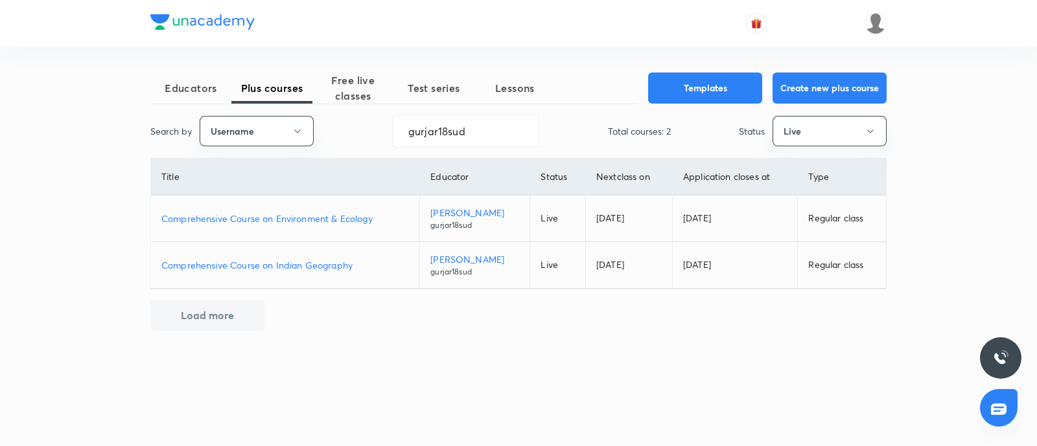
click at [262, 222] on p "Comprehensive Course on Environment & Ecology" at bounding box center [284, 219] width 247 height 14
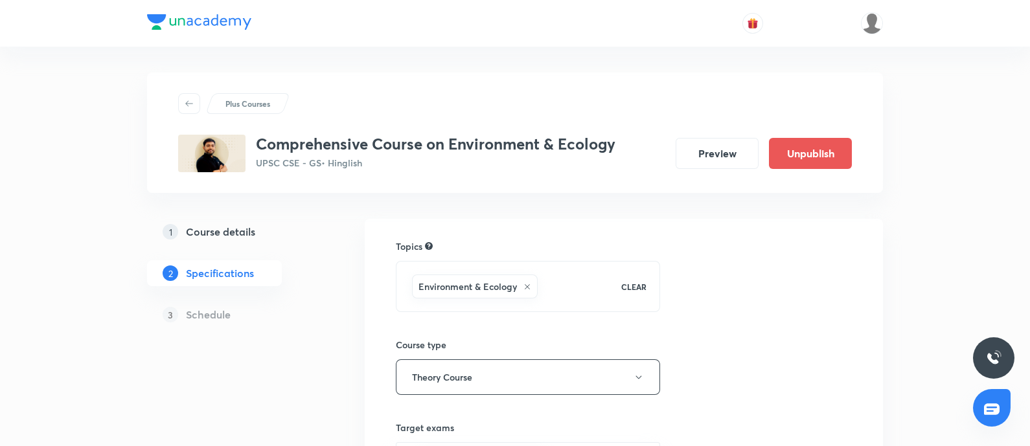
drag, startPoint x: 242, startPoint y: 228, endPoint x: 314, endPoint y: 72, distance: 172.2
click at [240, 227] on h5 "Course details" at bounding box center [220, 232] width 69 height 16
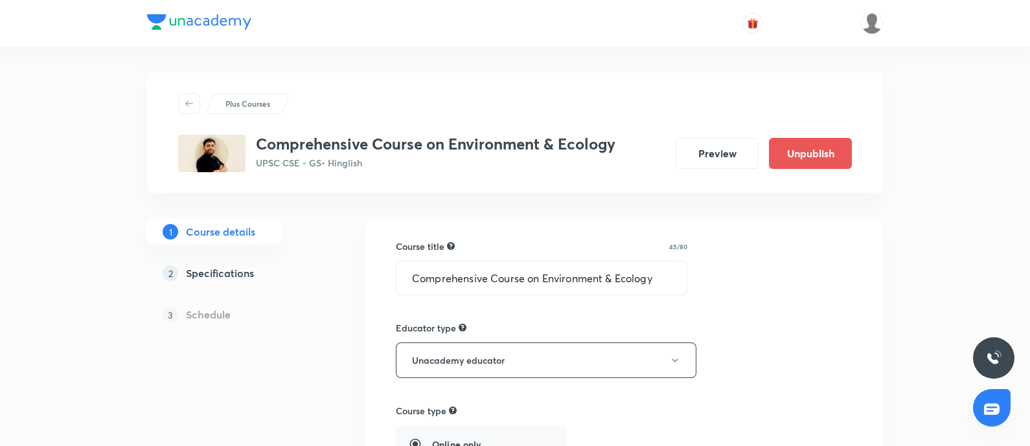
scroll to position [389, 0]
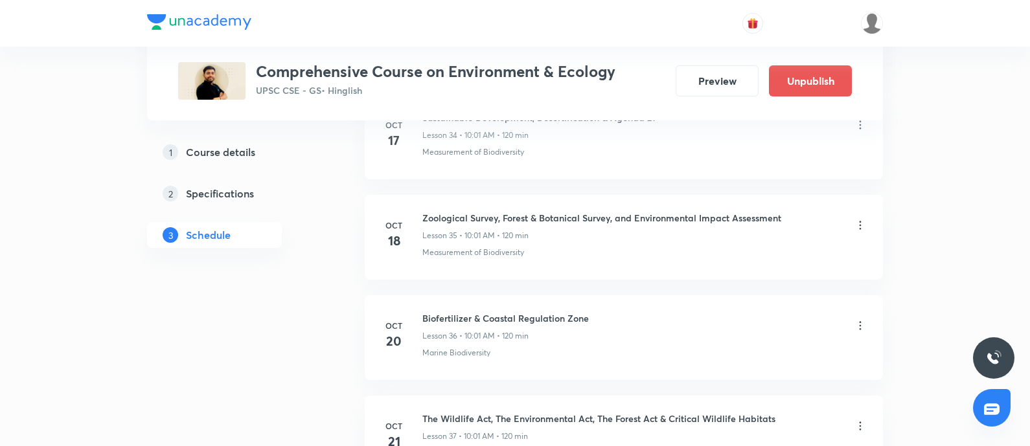
scroll to position [4549, 0]
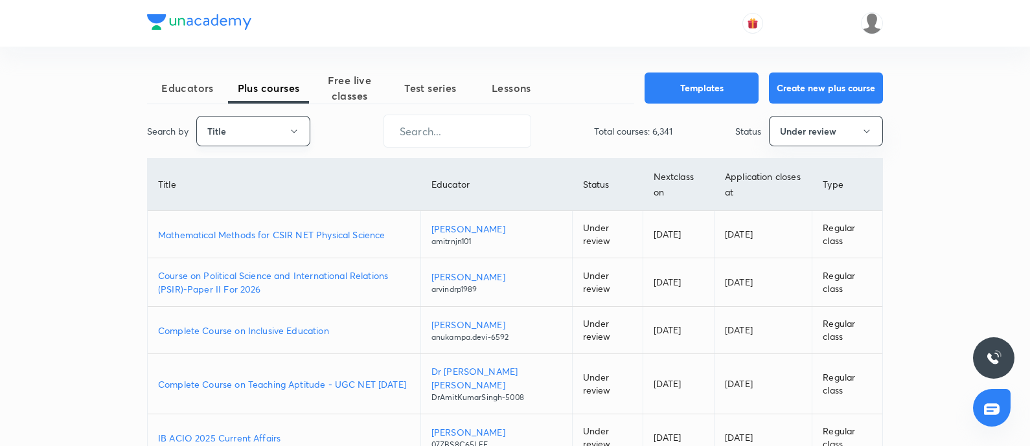
click at [270, 124] on button "Title" at bounding box center [253, 131] width 114 height 30
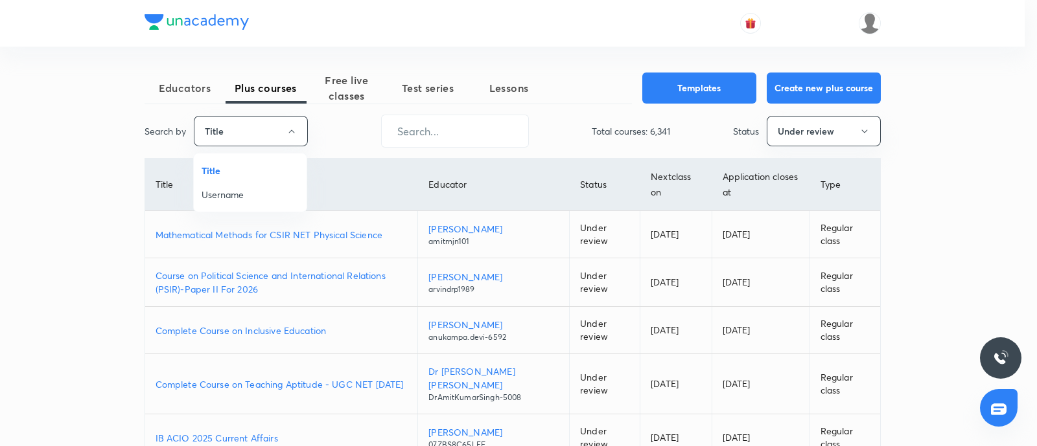
drag, startPoint x: 248, startPoint y: 194, endPoint x: 690, endPoint y: 24, distance: 473.3
click at [247, 194] on span "Username" at bounding box center [249, 195] width 97 height 14
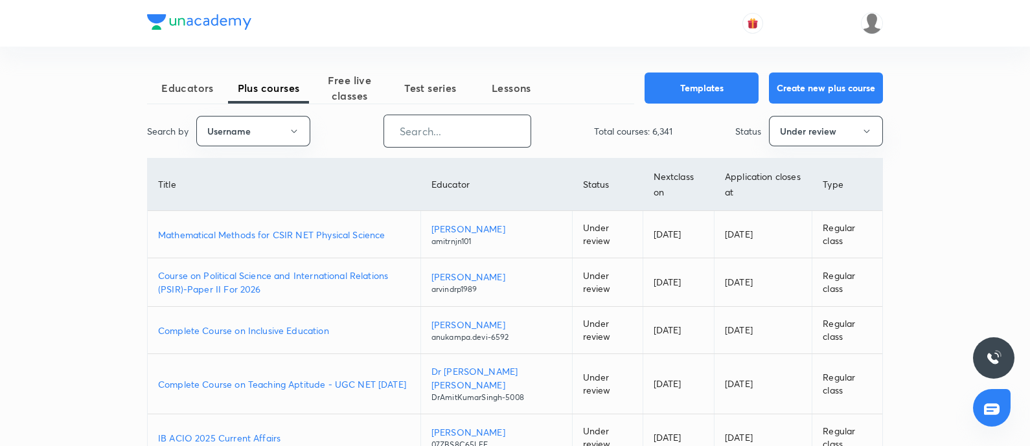
click at [450, 126] on input "text" at bounding box center [457, 131] width 146 height 33
paste input "sidhartharoraofficial"
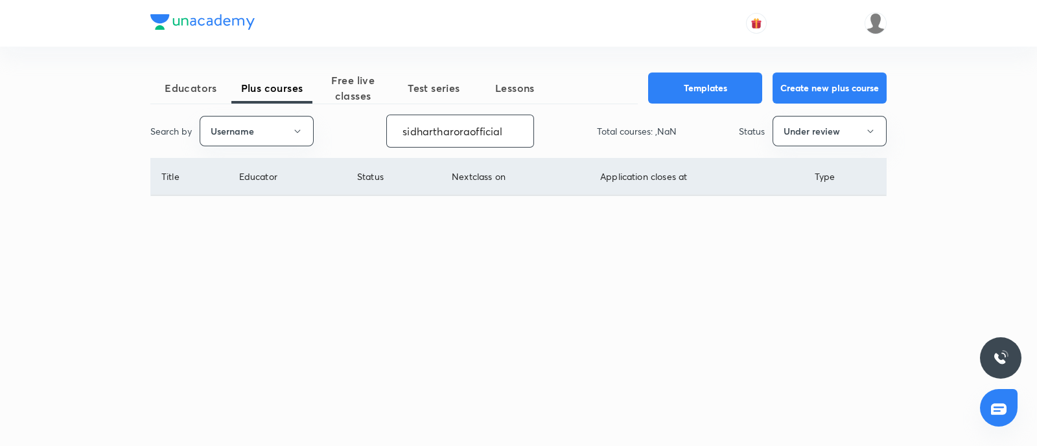
type input "sidhartharoraofficial"
click at [803, 146] on div "Search by Username sidhartharoraofficial ​ Total courses: ,NaN Status Under rev…" at bounding box center [518, 131] width 736 height 33
click at [792, 128] on button "Under review" at bounding box center [829, 131] width 114 height 30
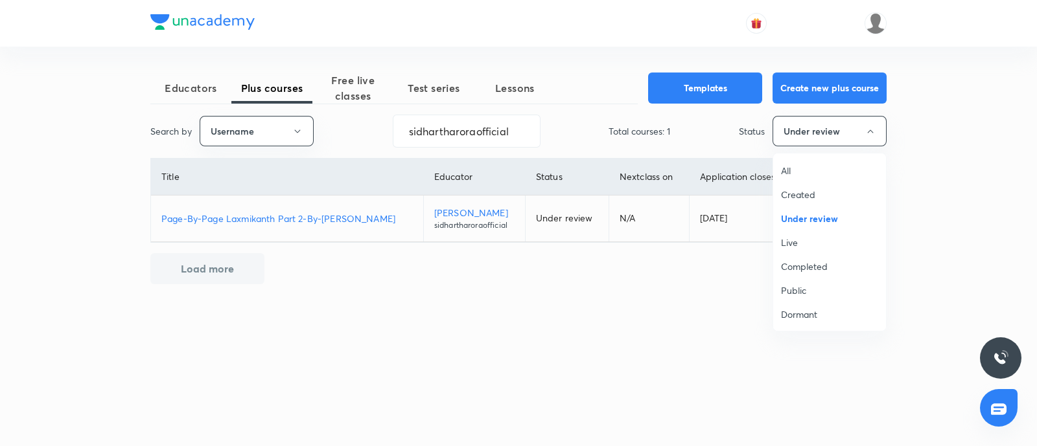
click at [795, 246] on span "Live" at bounding box center [829, 243] width 97 height 14
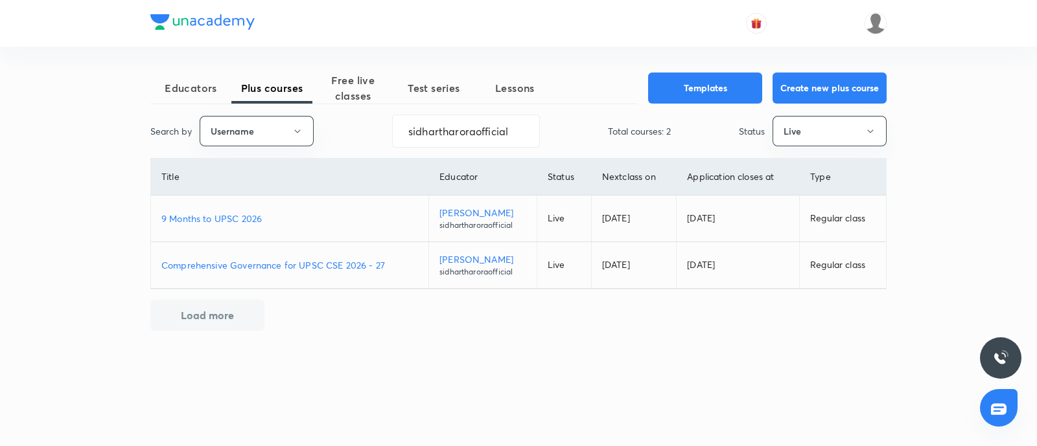
drag, startPoint x: 242, startPoint y: 217, endPoint x: 257, endPoint y: 213, distance: 15.6
click at [241, 216] on p "9 Months to UPSC 2026" at bounding box center [289, 219] width 257 height 14
drag, startPoint x: 528, startPoint y: 134, endPoint x: 0, endPoint y: 74, distance: 531.5
click at [0, 111] on div "Educators Plus courses Free live classes Test series Lessons Templates Create n…" at bounding box center [518, 223] width 1037 height 446
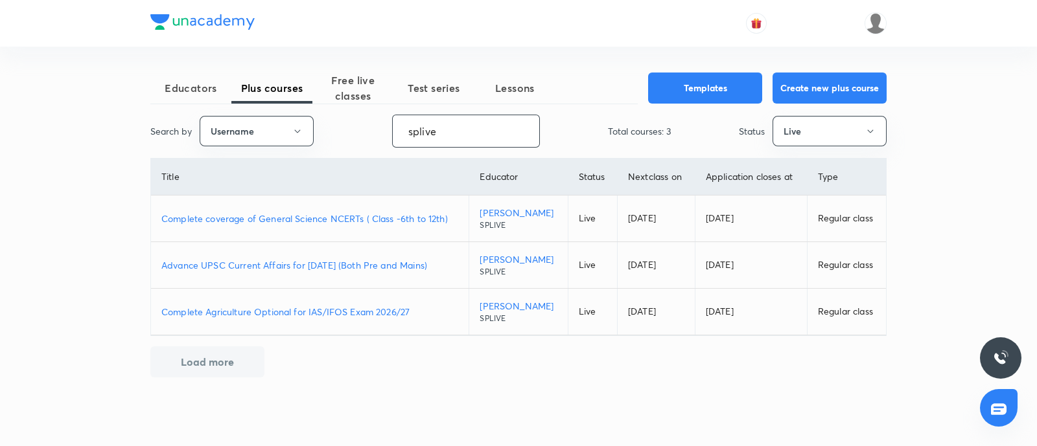
type input "splive"
click at [305, 218] on p "Complete coverage of General Science NCERTs ( Class -6th to 12th)" at bounding box center [309, 219] width 297 height 14
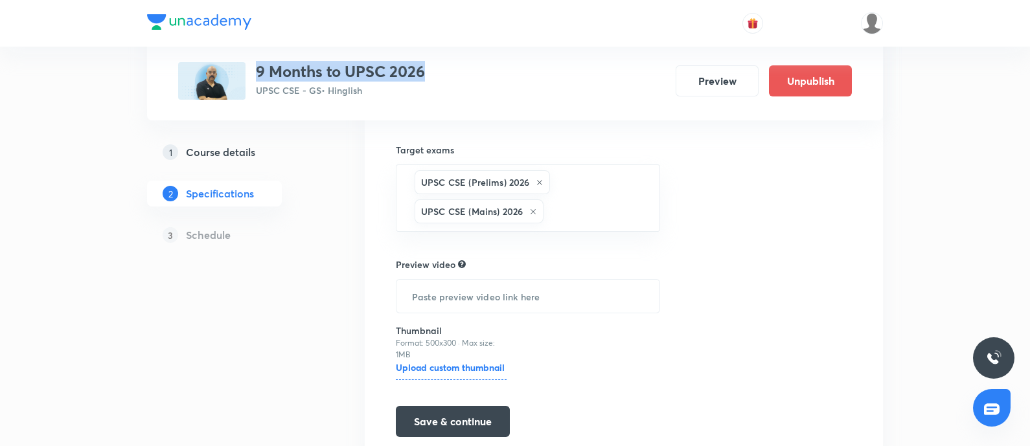
scroll to position [329, 0]
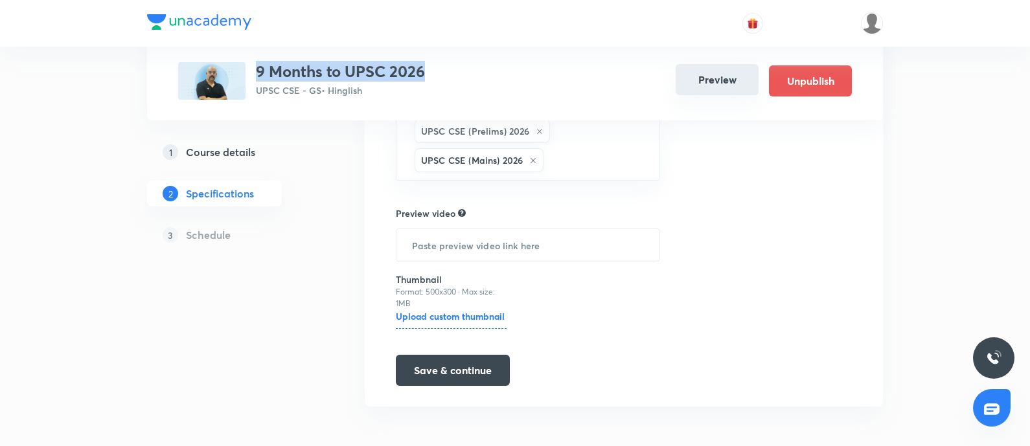
click at [700, 88] on button "Preview" at bounding box center [717, 79] width 83 height 31
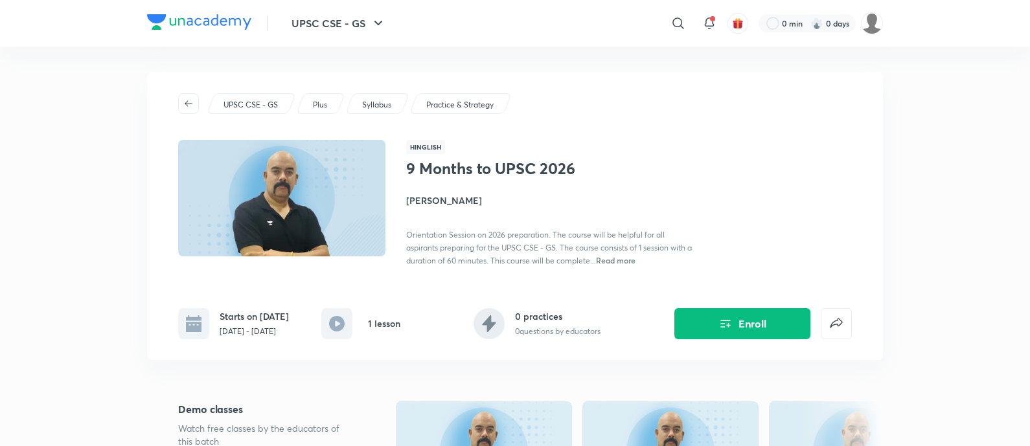
click at [625, 259] on span "Read more" at bounding box center [616, 260] width 40 height 10
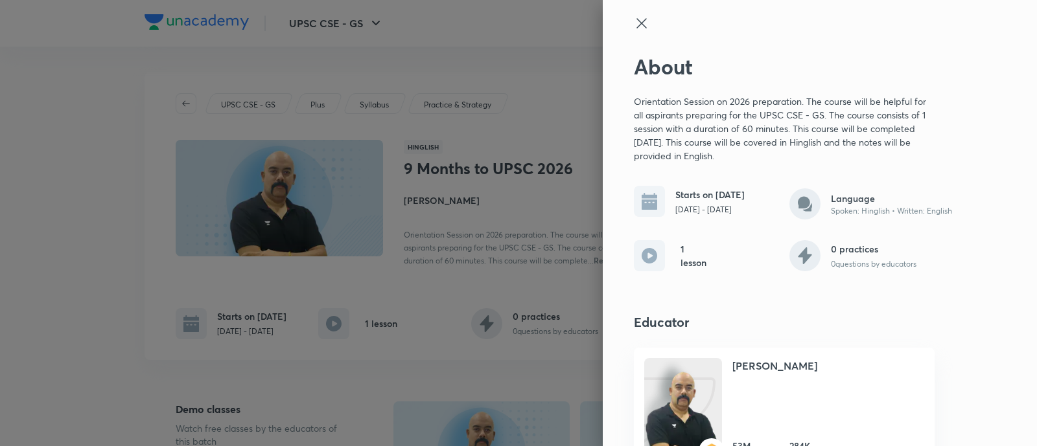
click at [634, 27] on icon at bounding box center [642, 24] width 16 height 16
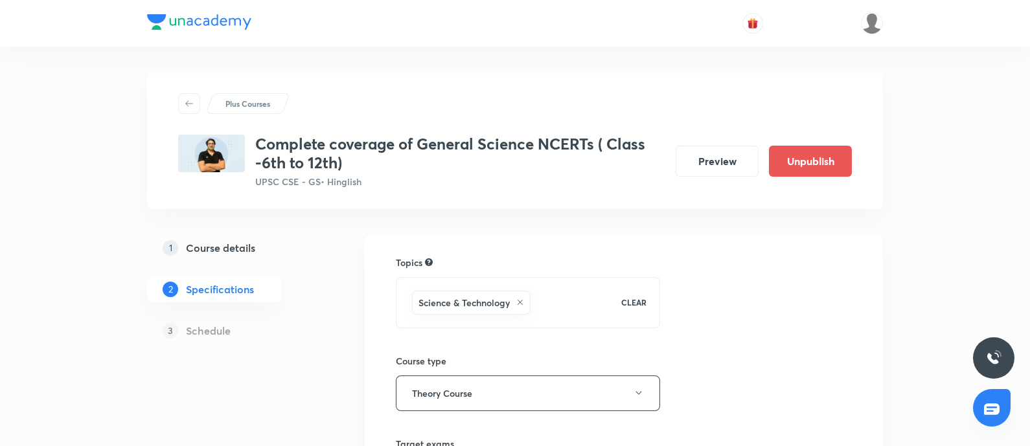
click at [218, 242] on h5 "Course details" at bounding box center [220, 248] width 69 height 16
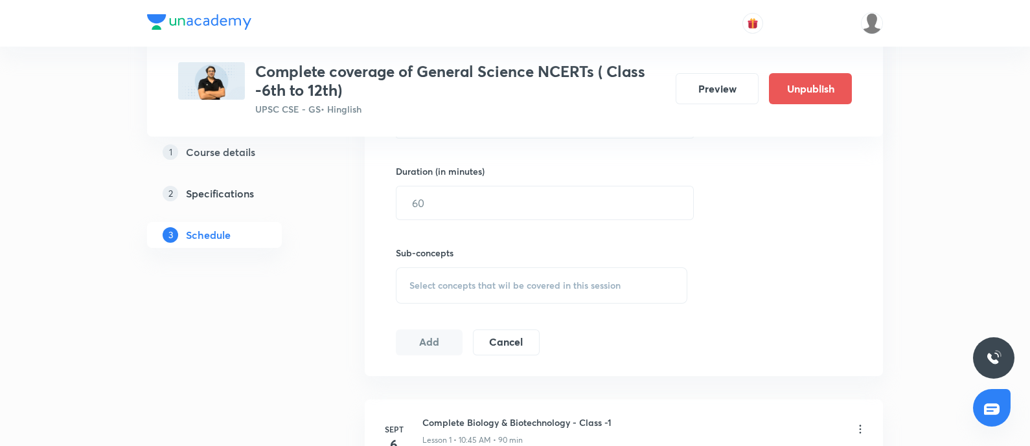
scroll to position [647, 0]
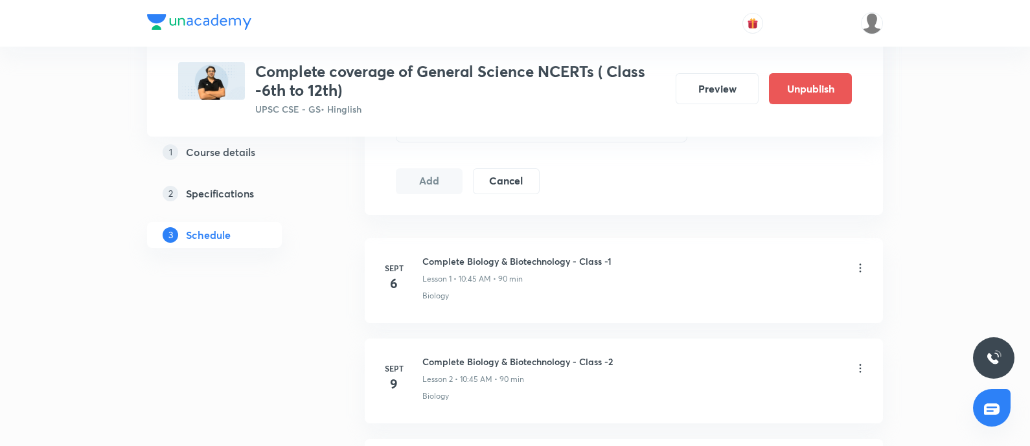
drag, startPoint x: 862, startPoint y: 267, endPoint x: 855, endPoint y: 267, distance: 7.1
click at [855, 267] on icon at bounding box center [860, 268] width 13 height 13
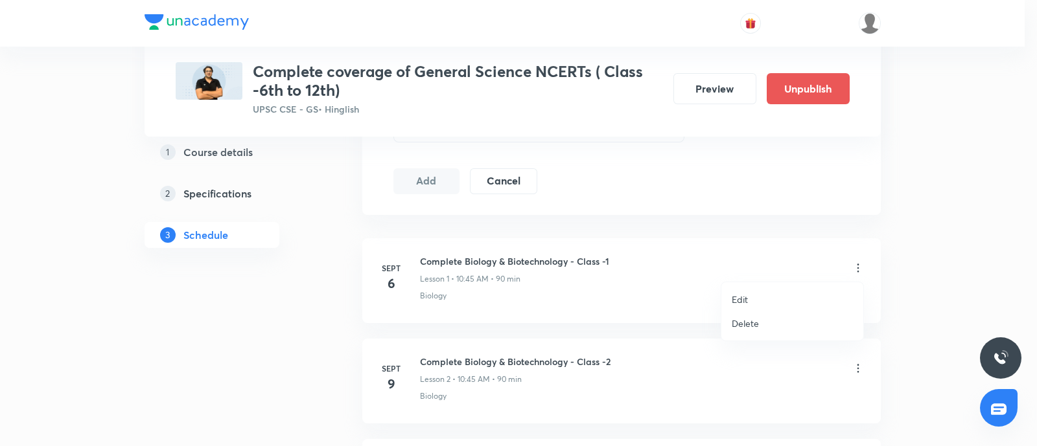
click at [960, 271] on div at bounding box center [518, 223] width 1037 height 446
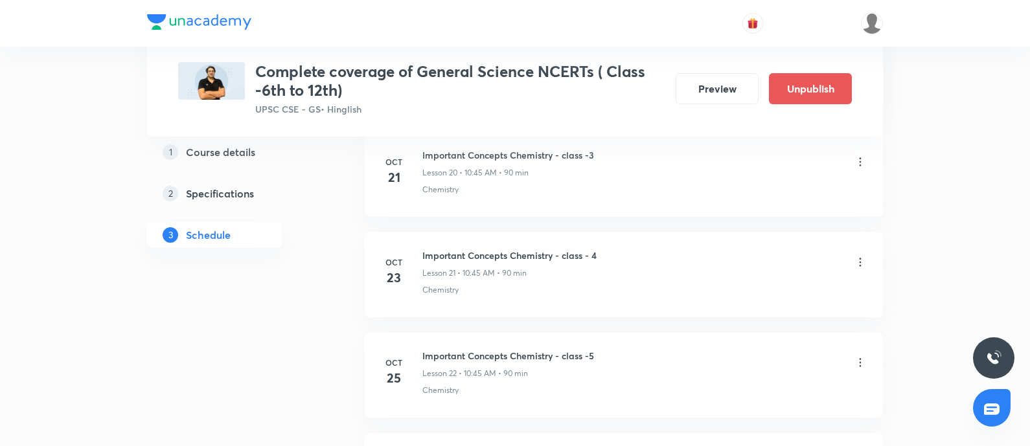
scroll to position [2544, 0]
